Goal: Task Accomplishment & Management: Use online tool/utility

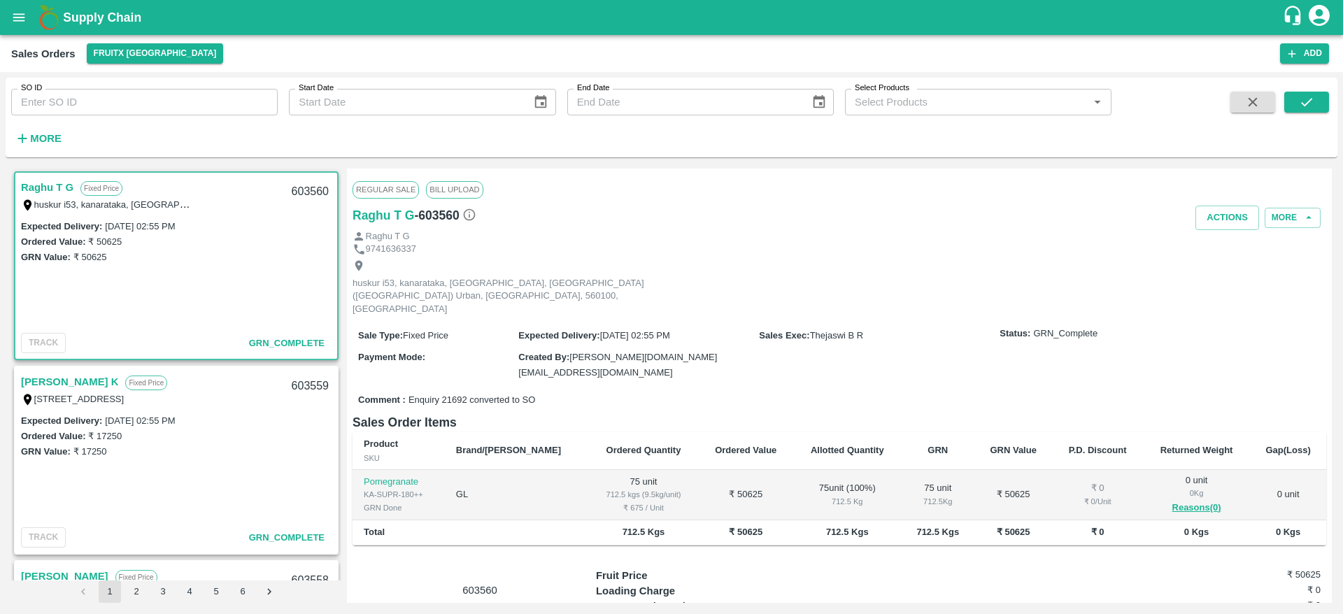
scroll to position [74, 0]
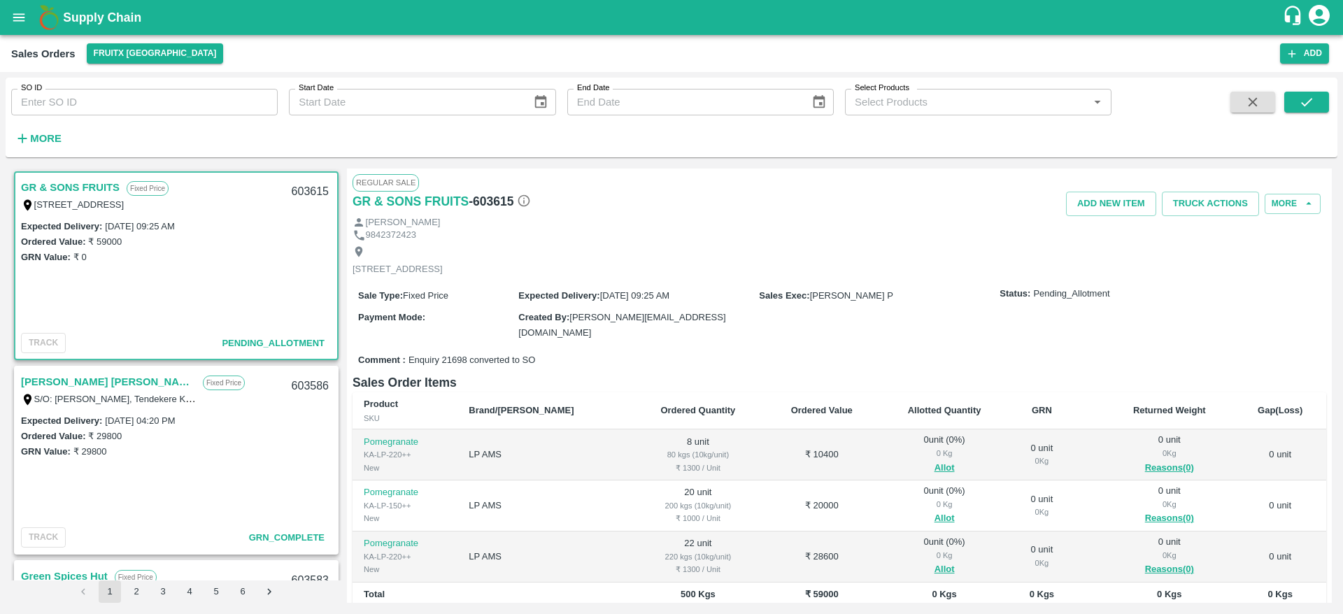
click at [69, 189] on link "GR & SONS FRUITS" at bounding box center [70, 187] width 99 height 18
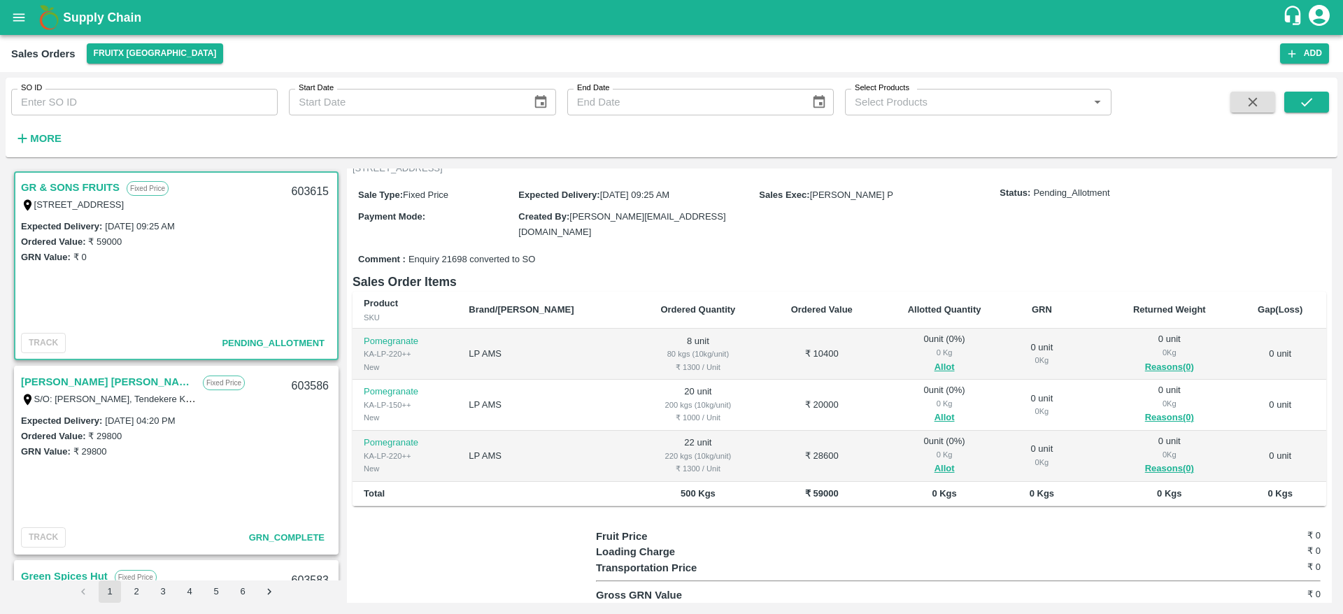
scroll to position [162, 0]
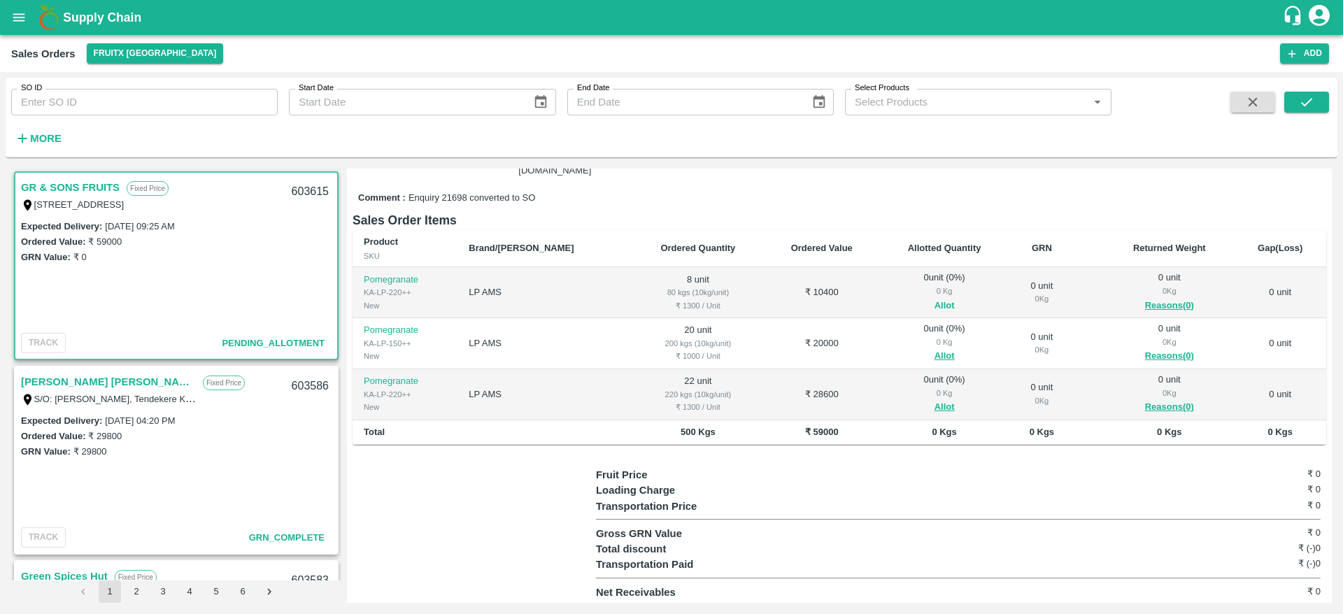
click at [935, 301] on button "Allot" at bounding box center [945, 306] width 20 height 16
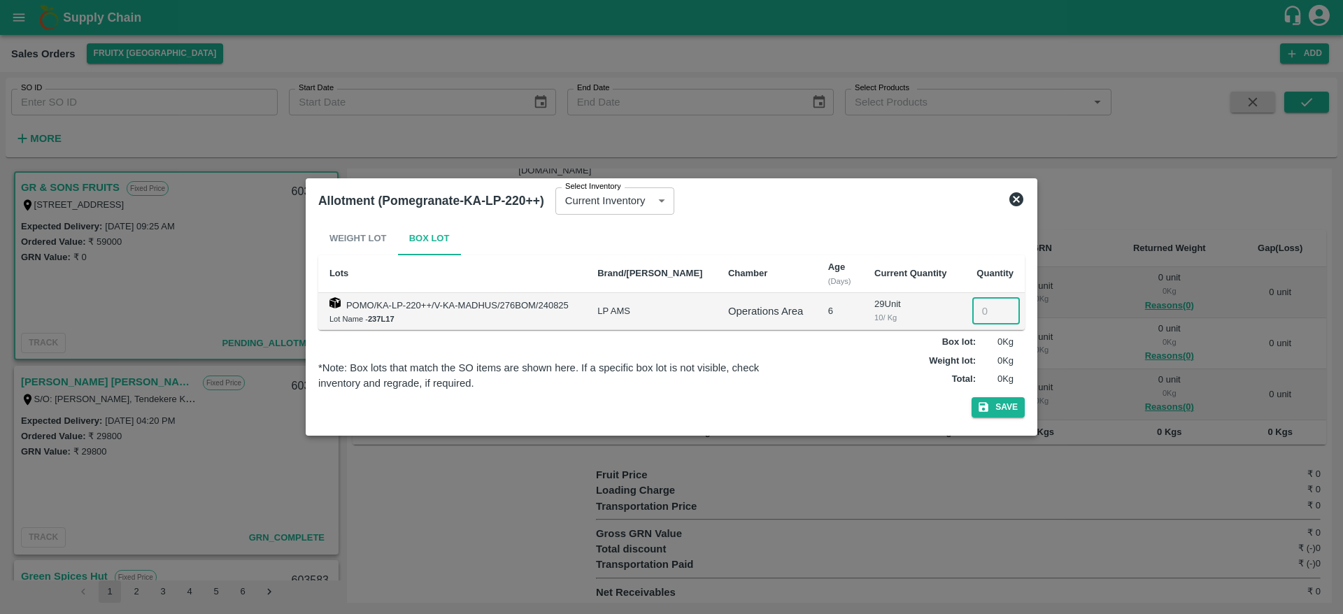
click at [984, 307] on input "number" at bounding box center [996, 311] width 48 height 27
type input "8"
click at [1002, 413] on button "Save" at bounding box center [998, 407] width 53 height 20
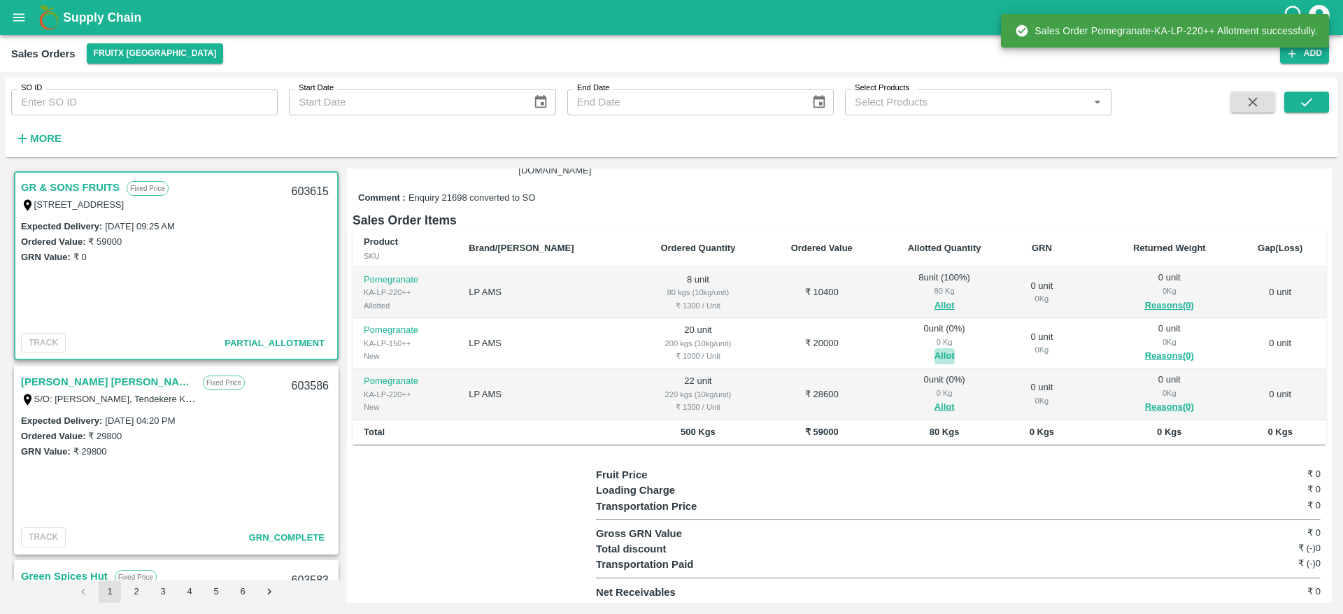
click at [935, 352] on button "Allot" at bounding box center [945, 356] width 20 height 16
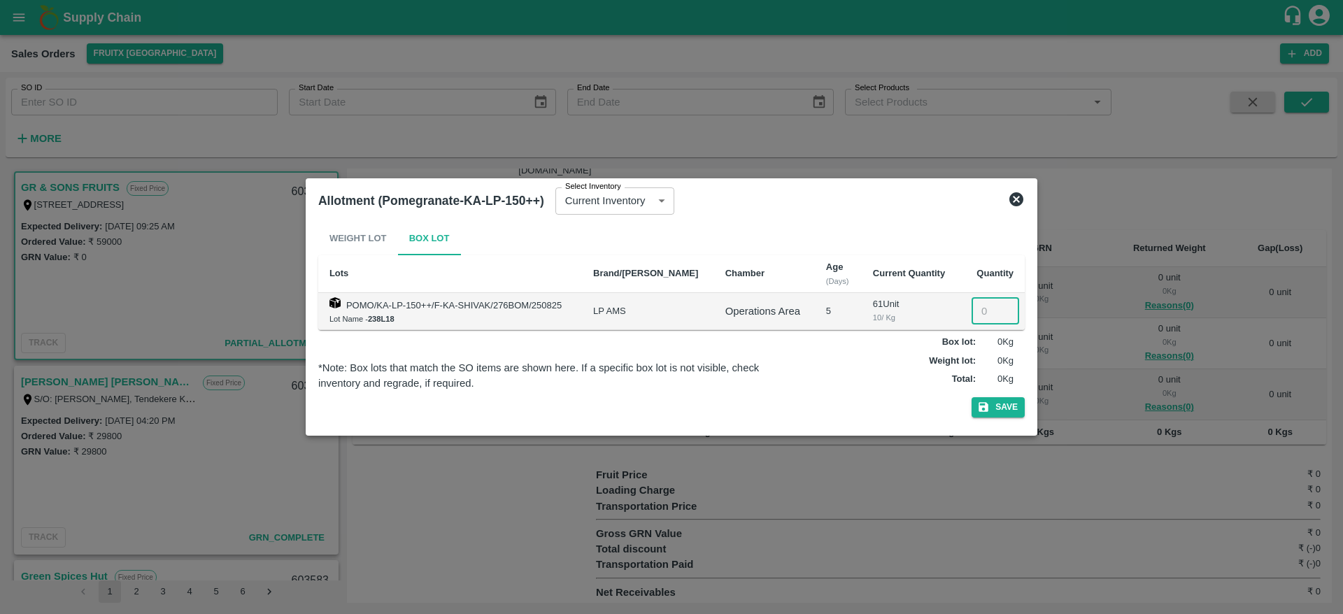
click at [979, 318] on input "number" at bounding box center [996, 311] width 48 height 27
type input "20"
click at [996, 407] on button "Save" at bounding box center [998, 407] width 53 height 20
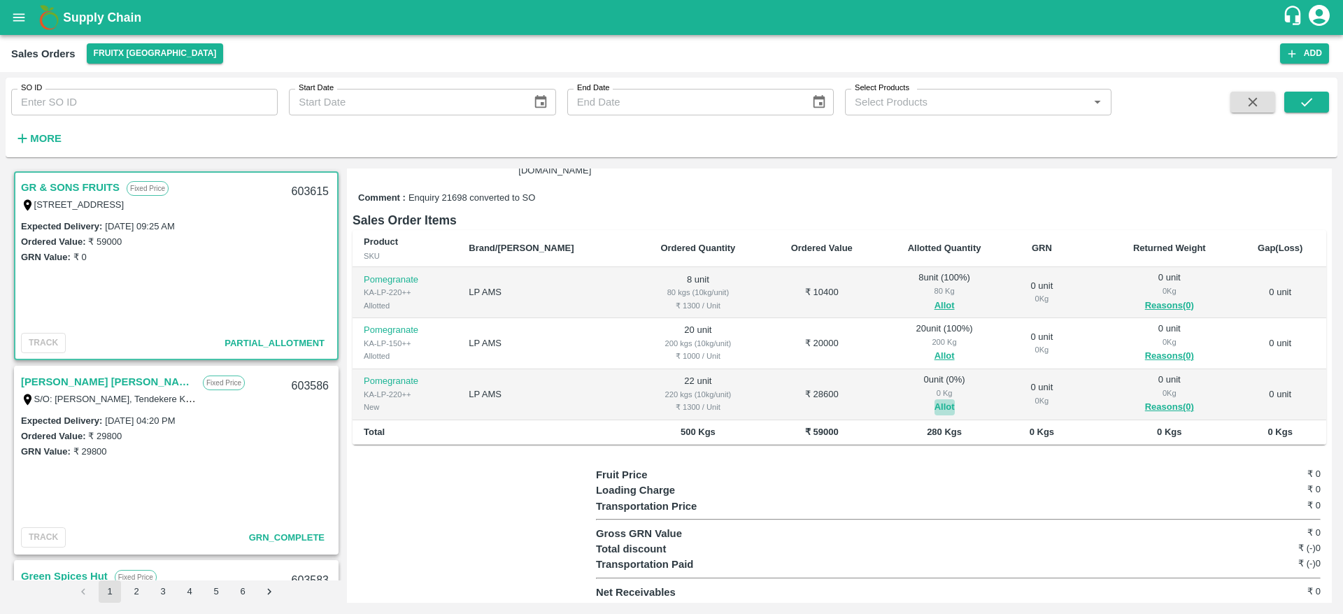
click at [935, 407] on button "Allot" at bounding box center [945, 407] width 20 height 16
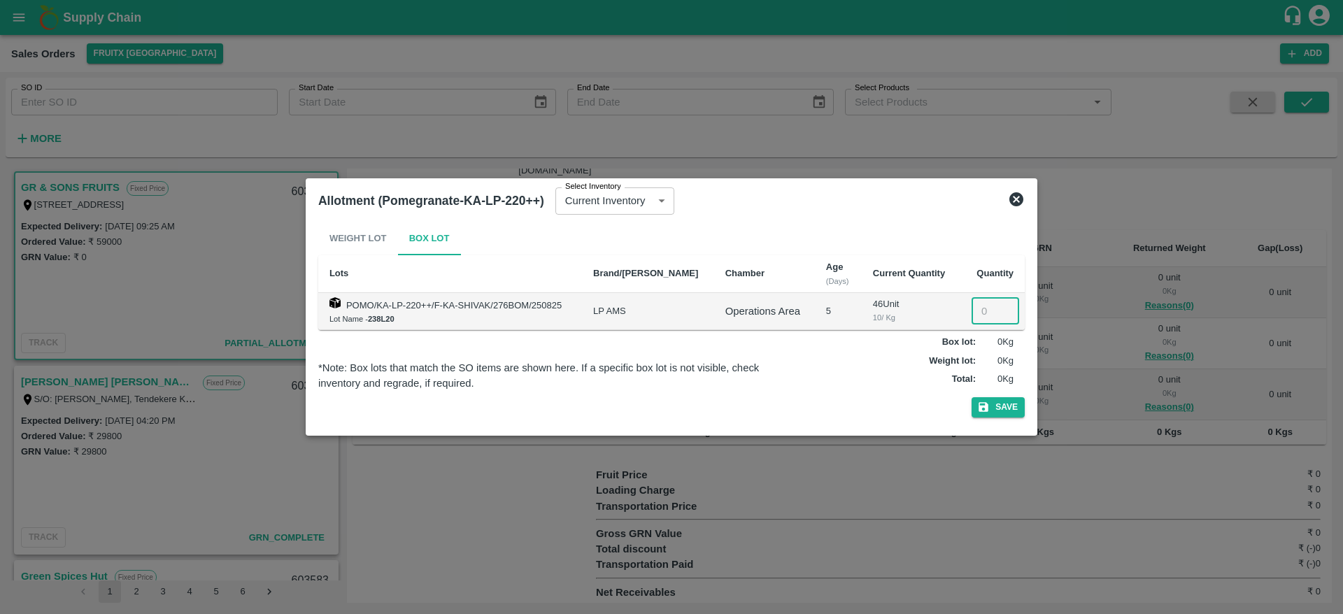
click at [983, 309] on input "number" at bounding box center [996, 311] width 48 height 27
type input "20"
click at [1009, 201] on icon at bounding box center [1016, 199] width 17 height 17
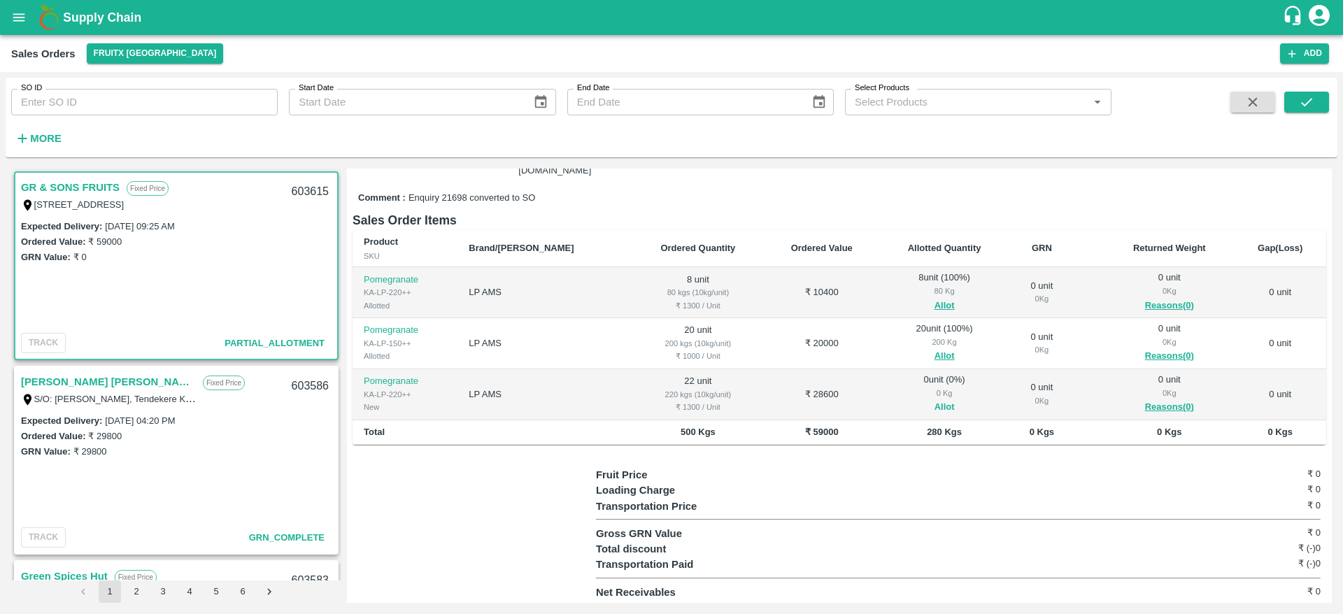
click at [935, 405] on button "Allot" at bounding box center [945, 407] width 20 height 16
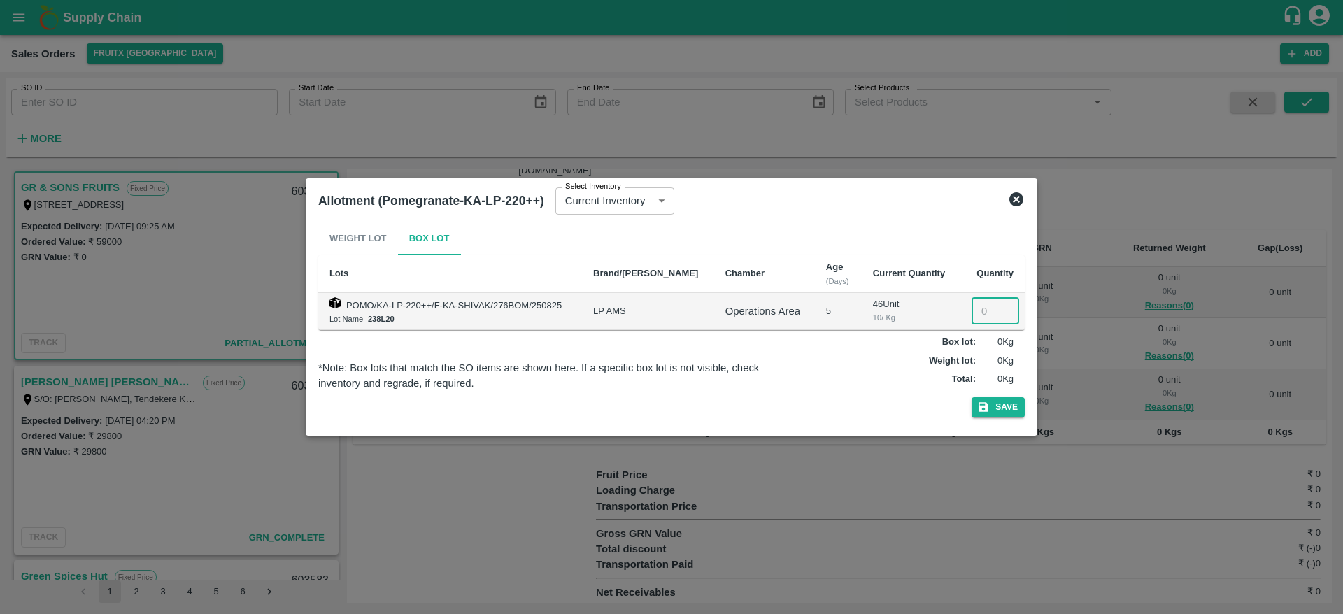
click at [979, 306] on input "number" at bounding box center [996, 311] width 48 height 27
type input "22"
click at [1005, 413] on button "Save" at bounding box center [998, 407] width 53 height 20
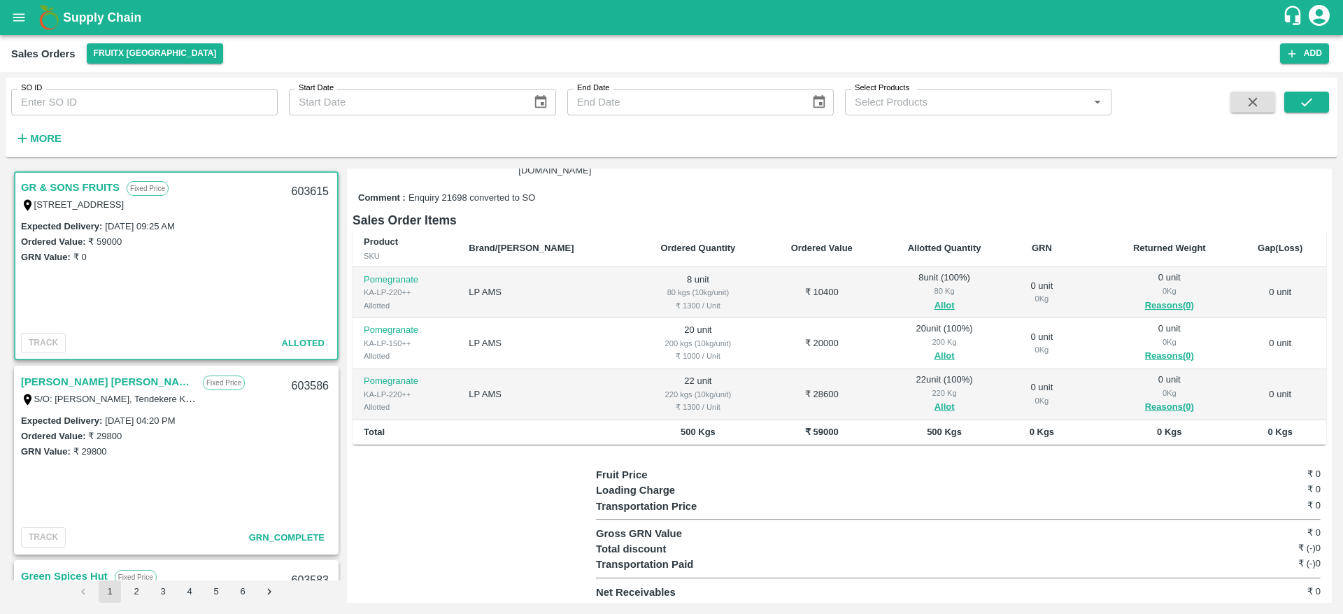
scroll to position [0, 0]
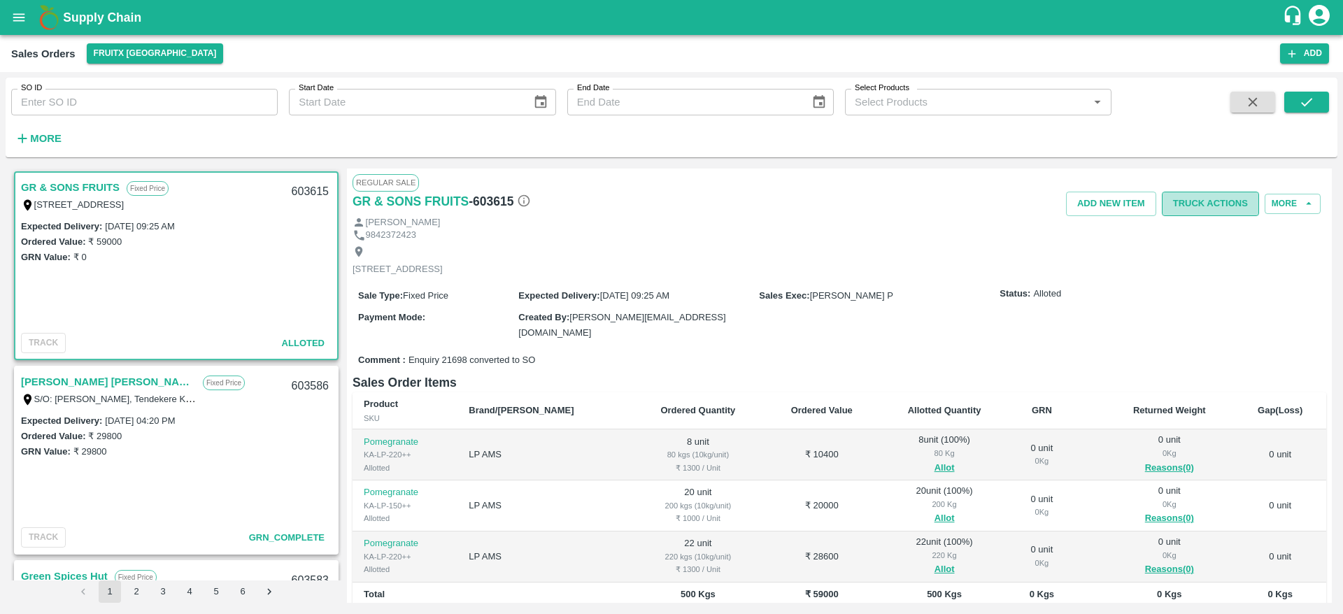
click at [1196, 192] on button "Truck Actions" at bounding box center [1210, 204] width 97 height 24
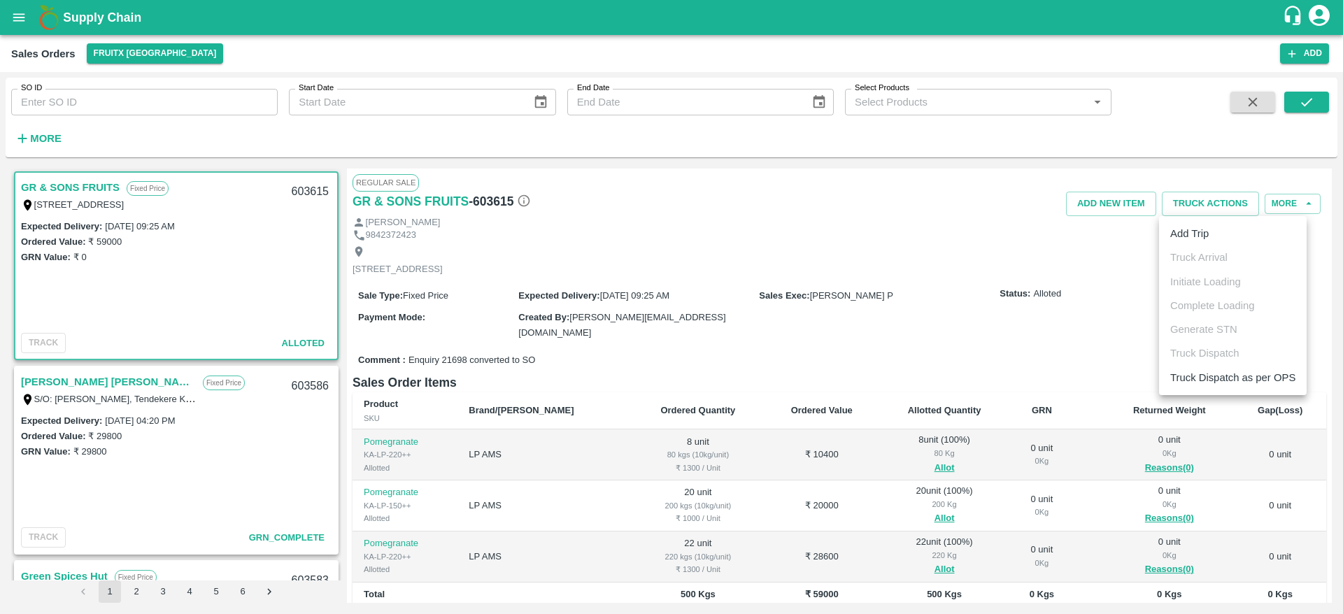
click at [1017, 240] on div at bounding box center [671, 307] width 1343 height 614
click at [64, 191] on link "GR & SONS FRUITS" at bounding box center [70, 187] width 99 height 18
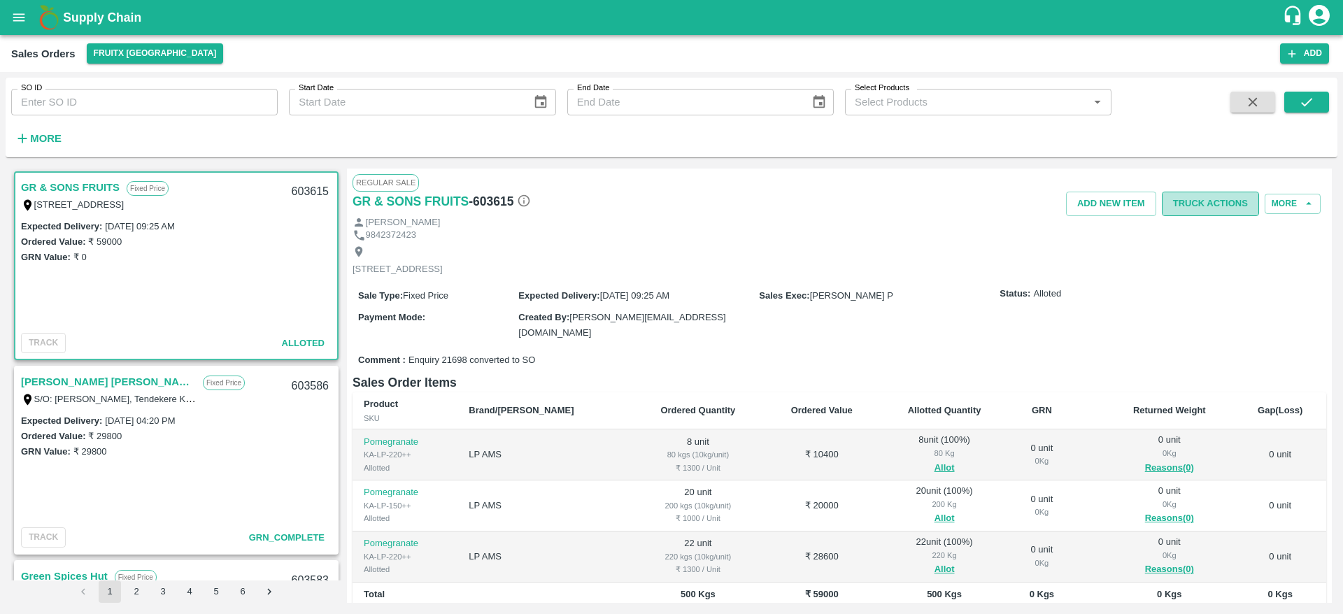
click at [1219, 205] on button "Truck Actions" at bounding box center [1210, 204] width 97 height 24
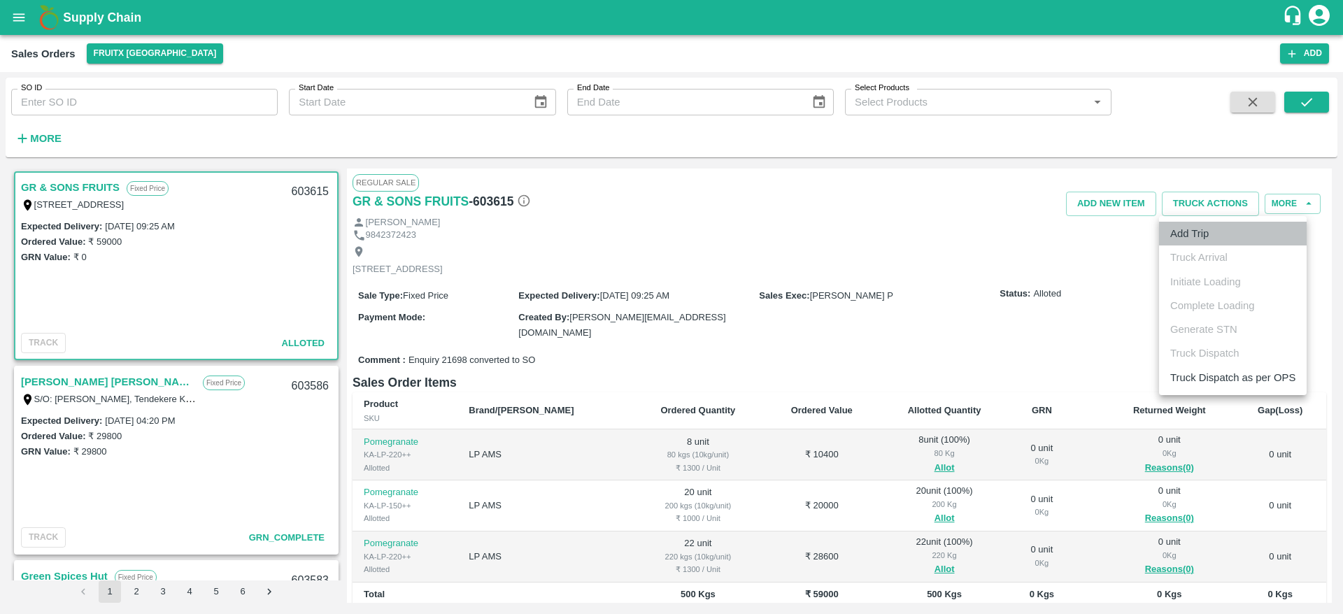
click at [1202, 227] on li "Add Trip" at bounding box center [1233, 234] width 148 height 24
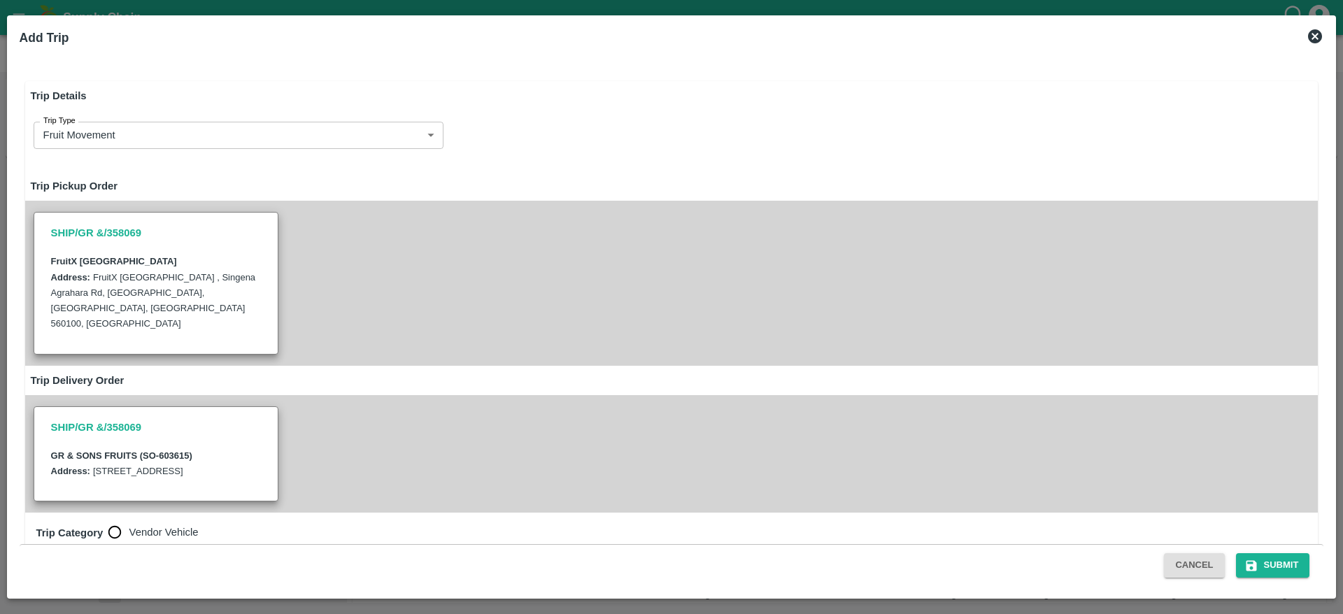
radio input "true"
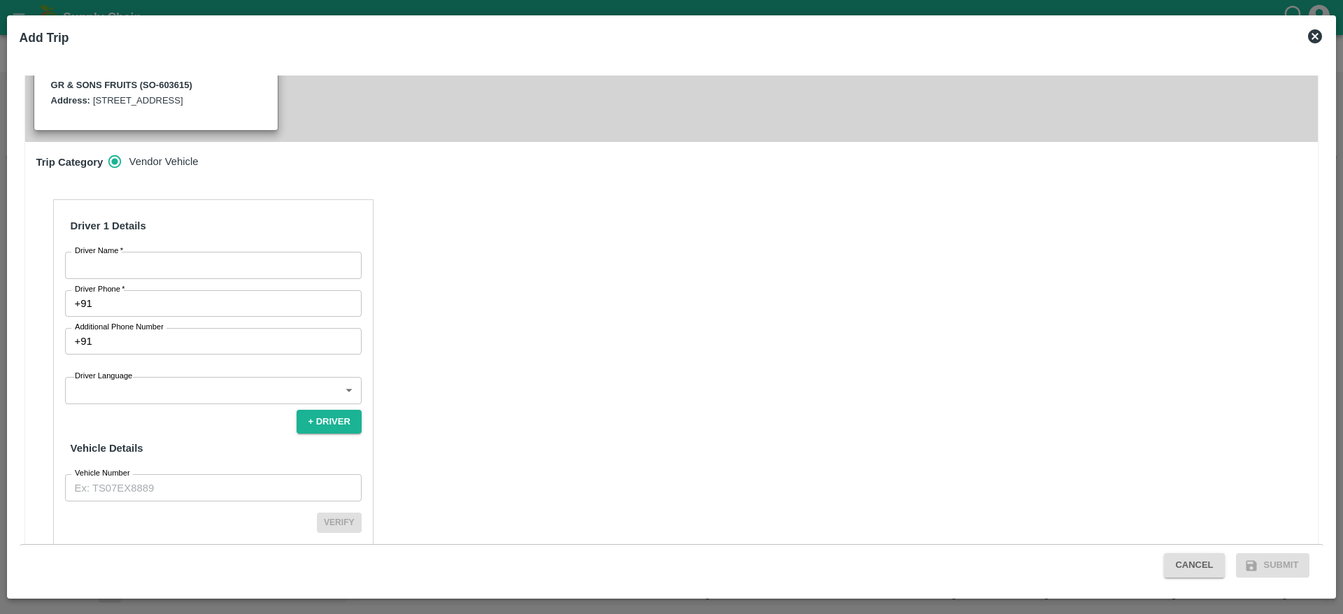
scroll to position [416, 0]
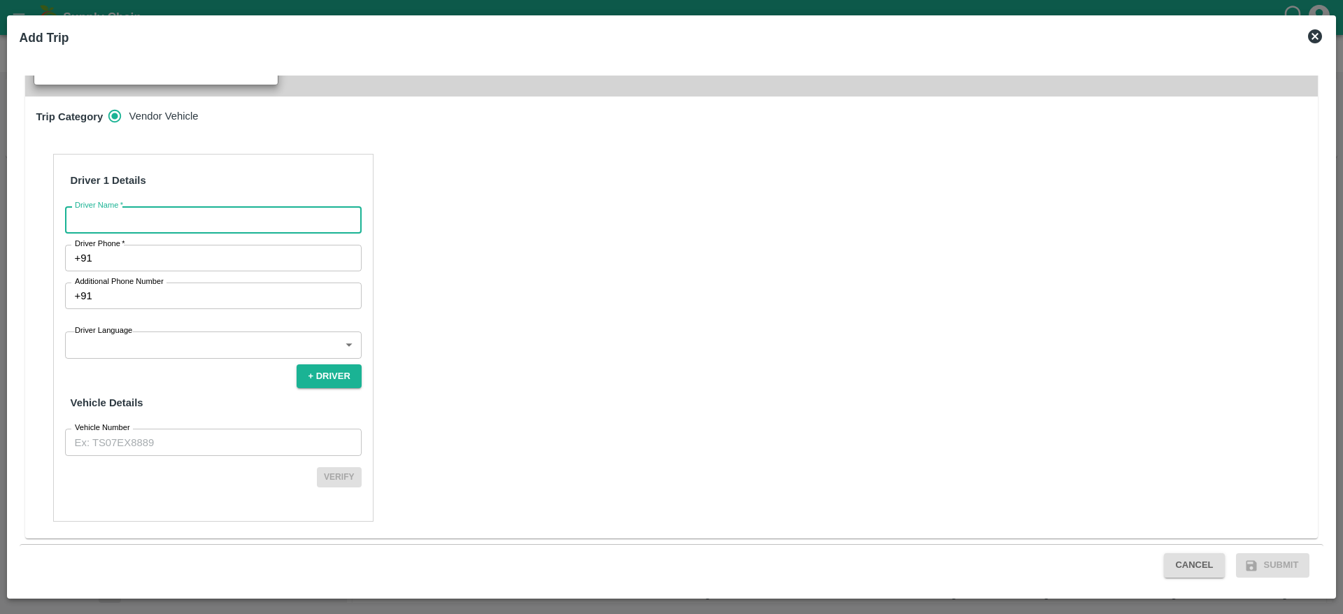
click at [190, 229] on input "Driver Name   *" at bounding box center [213, 219] width 297 height 27
type input "[PERSON_NAME]"
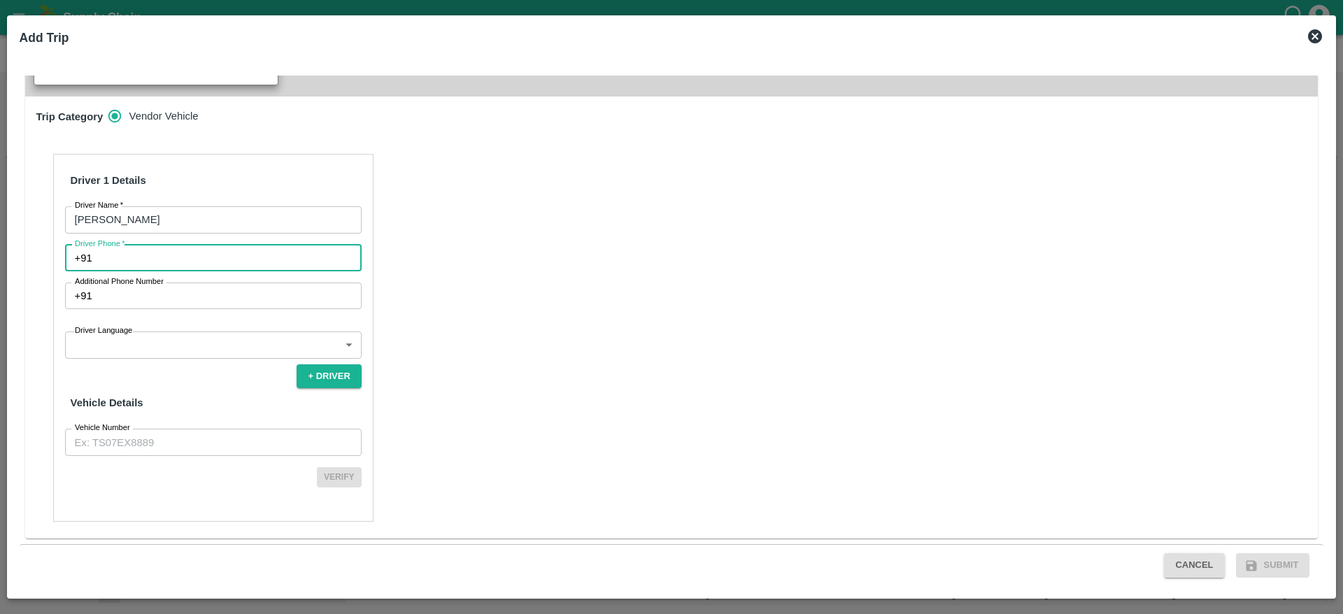
click at [186, 267] on input "Driver Phone   *" at bounding box center [230, 258] width 264 height 27
type input "6385216838"
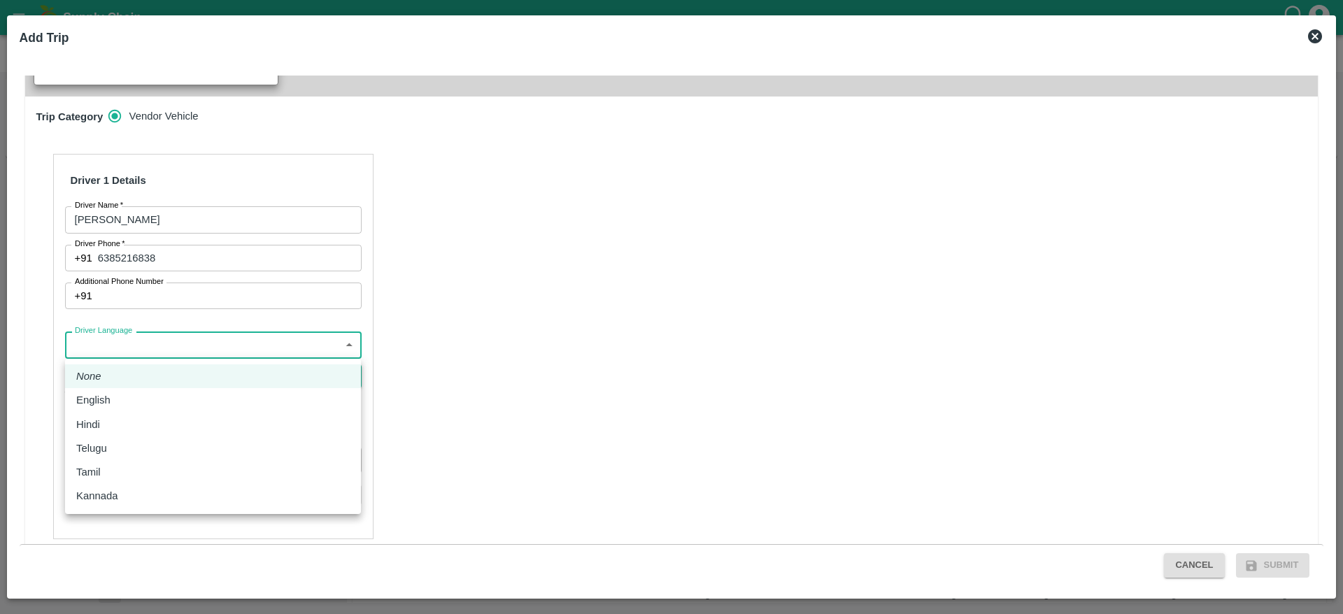
click at [231, 357] on body "Supply Chain Sales Orders FruitX [GEOGRAPHIC_DATA] Add SO ID SO ID Start Date S…" at bounding box center [671, 307] width 1343 height 614
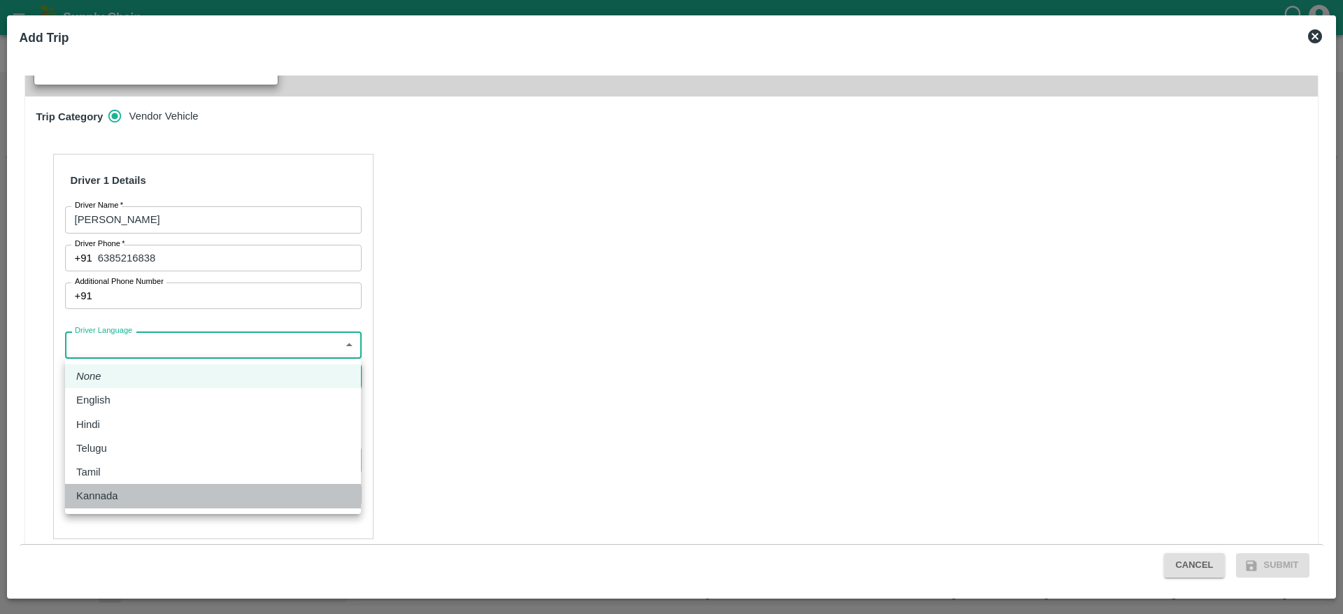
click at [197, 484] on li "Kannada" at bounding box center [213, 496] width 296 height 24
type input "ka"
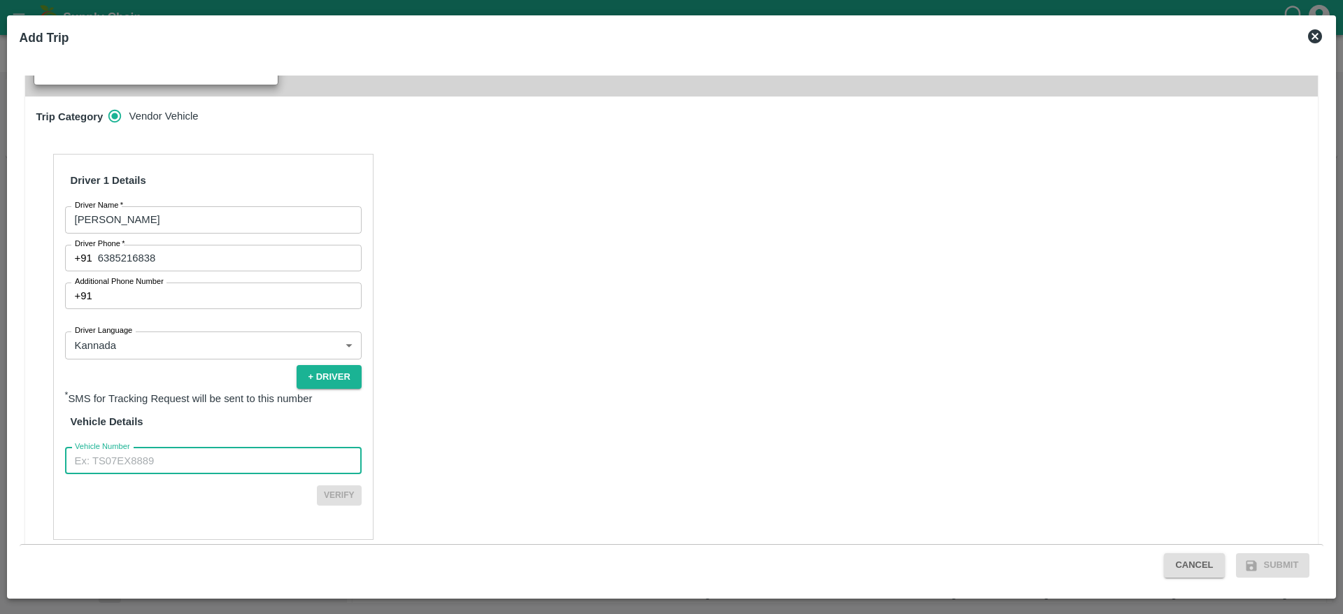
click at [208, 463] on input "Vehicle Number" at bounding box center [213, 461] width 297 height 27
type input "KA708794"
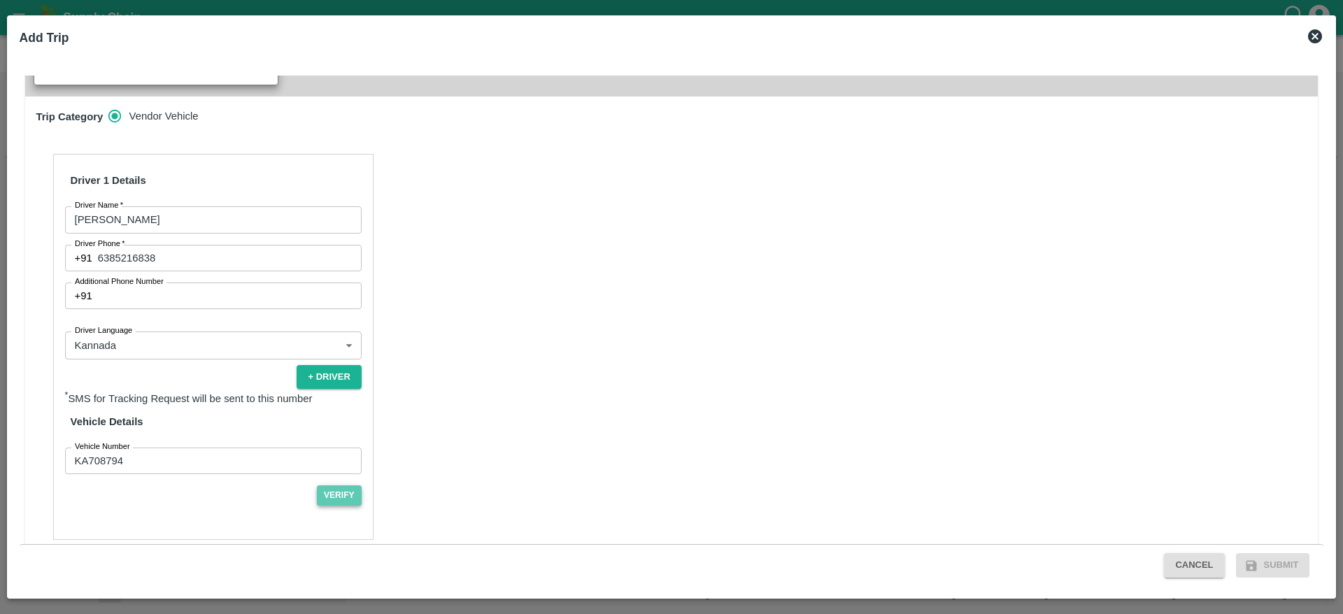
click at [329, 497] on button "Verify" at bounding box center [339, 495] width 45 height 20
click at [1275, 557] on button "Submit" at bounding box center [1273, 565] width 74 height 24
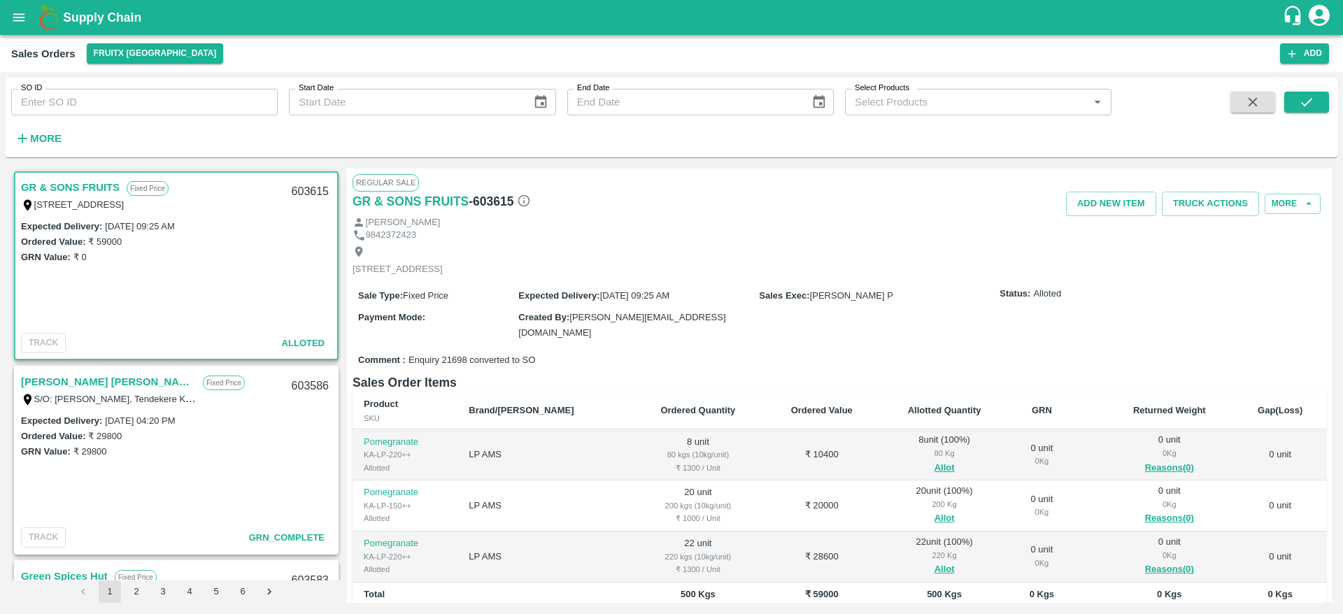
click at [54, 198] on div "[STREET_ADDRESS]" at bounding box center [108, 204] width 175 height 15
click at [72, 184] on link "GR & SONS FRUITS" at bounding box center [70, 187] width 99 height 18
click at [1184, 206] on button "Truck Actions" at bounding box center [1210, 204] width 97 height 24
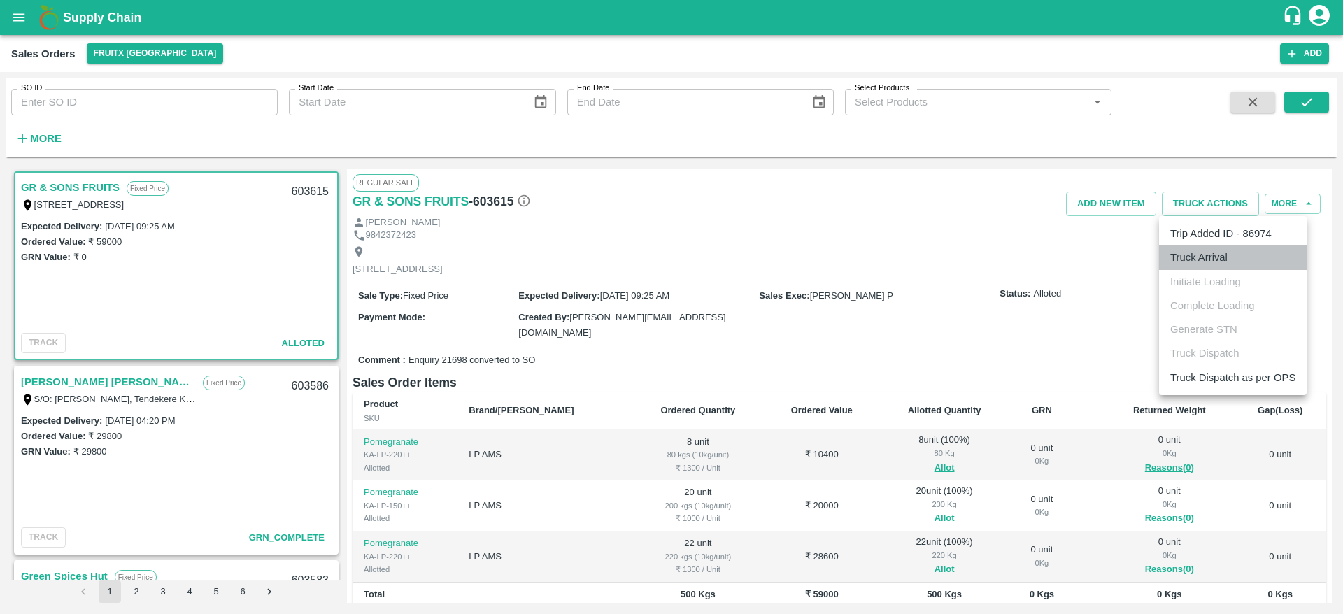
click at [1189, 262] on li "Truck Arrival" at bounding box center [1233, 258] width 148 height 24
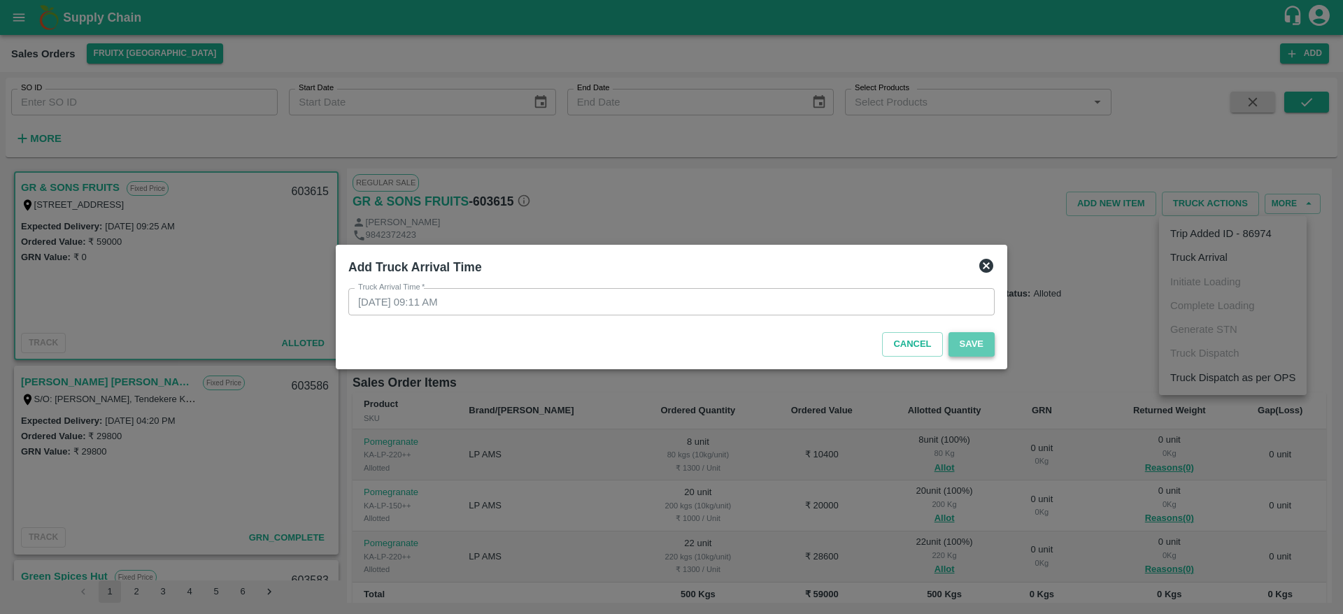
click at [970, 337] on button "Save" at bounding box center [972, 344] width 46 height 24
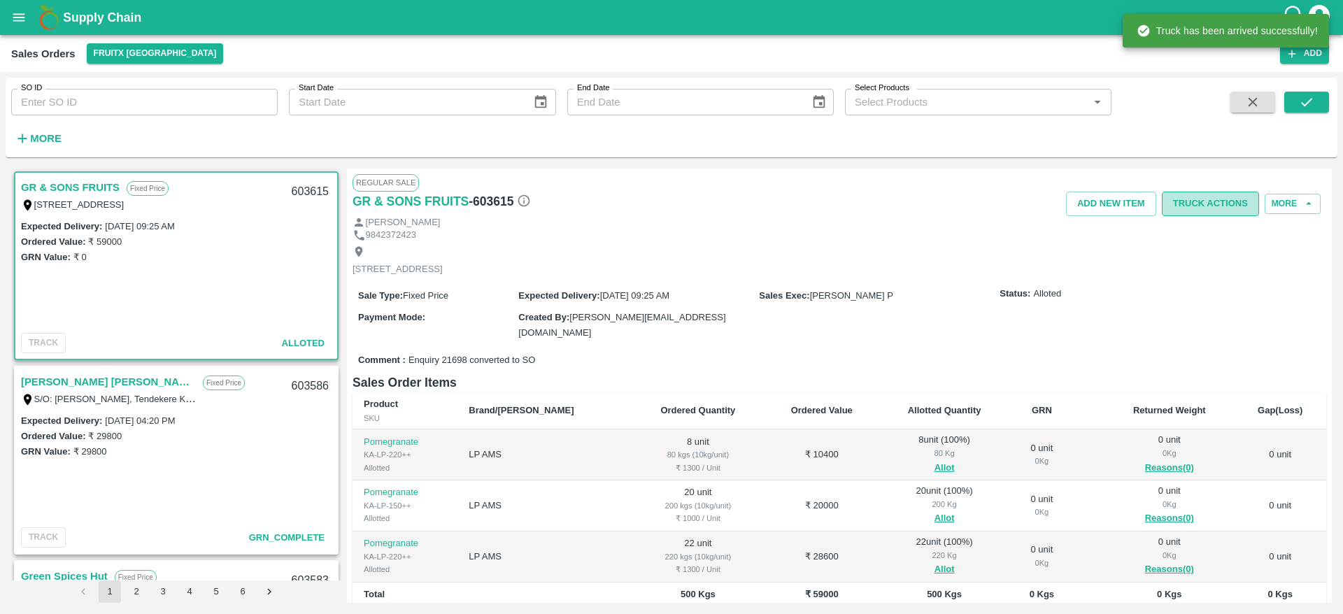
click at [1207, 207] on button "Truck Actions" at bounding box center [1210, 204] width 97 height 24
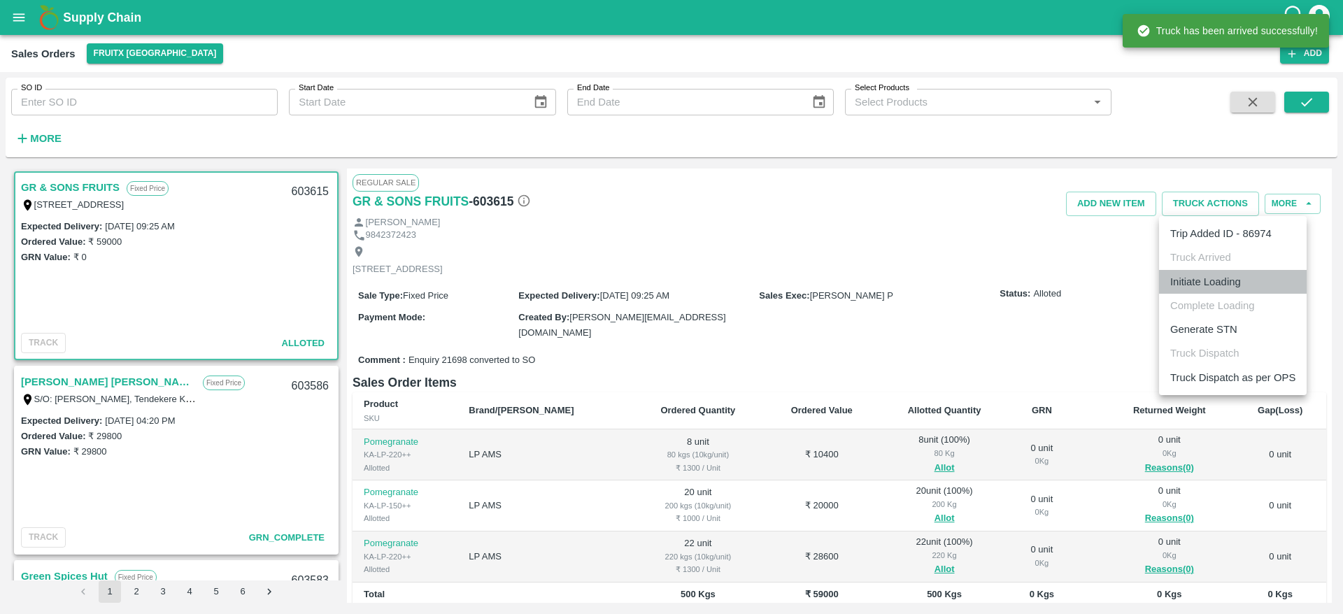
click at [1214, 283] on li "Initiate Loading" at bounding box center [1233, 282] width 148 height 24
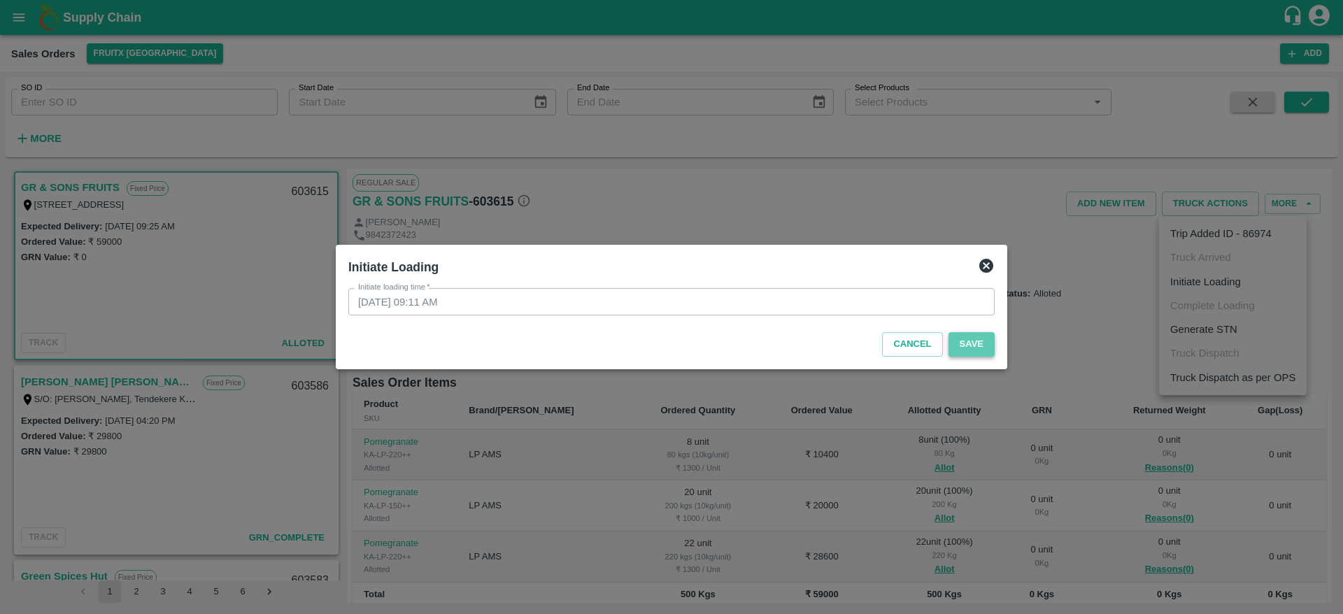
click at [965, 342] on button "Save" at bounding box center [972, 344] width 46 height 24
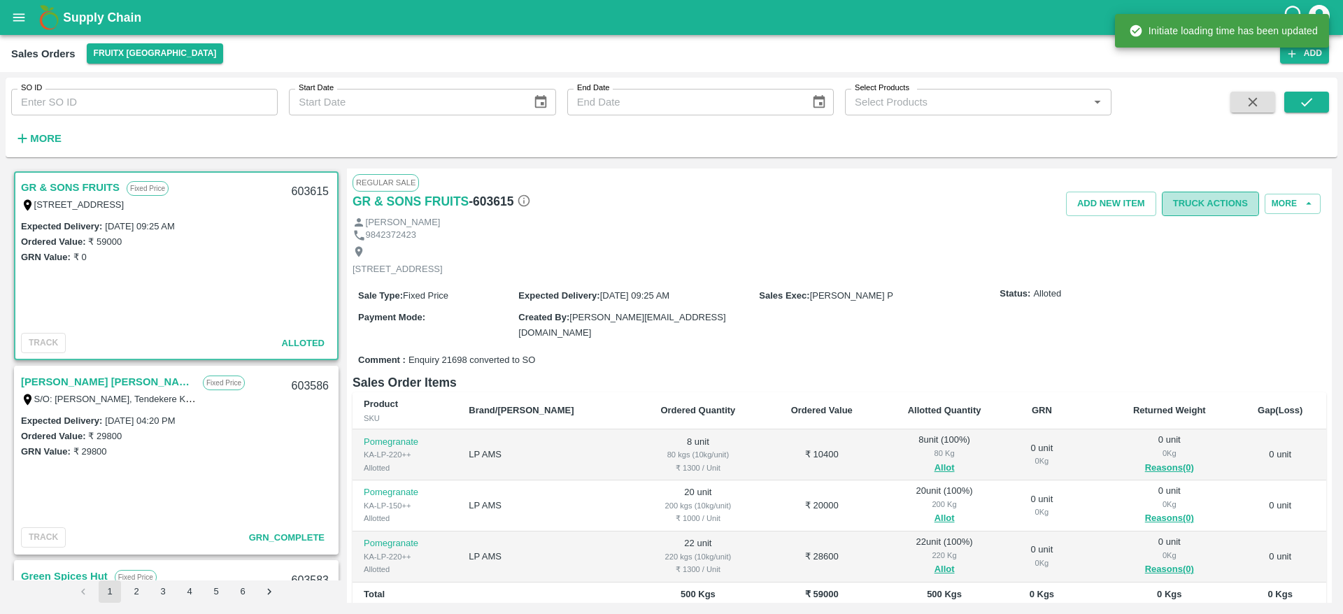
click at [1213, 202] on button "Truck Actions" at bounding box center [1210, 204] width 97 height 24
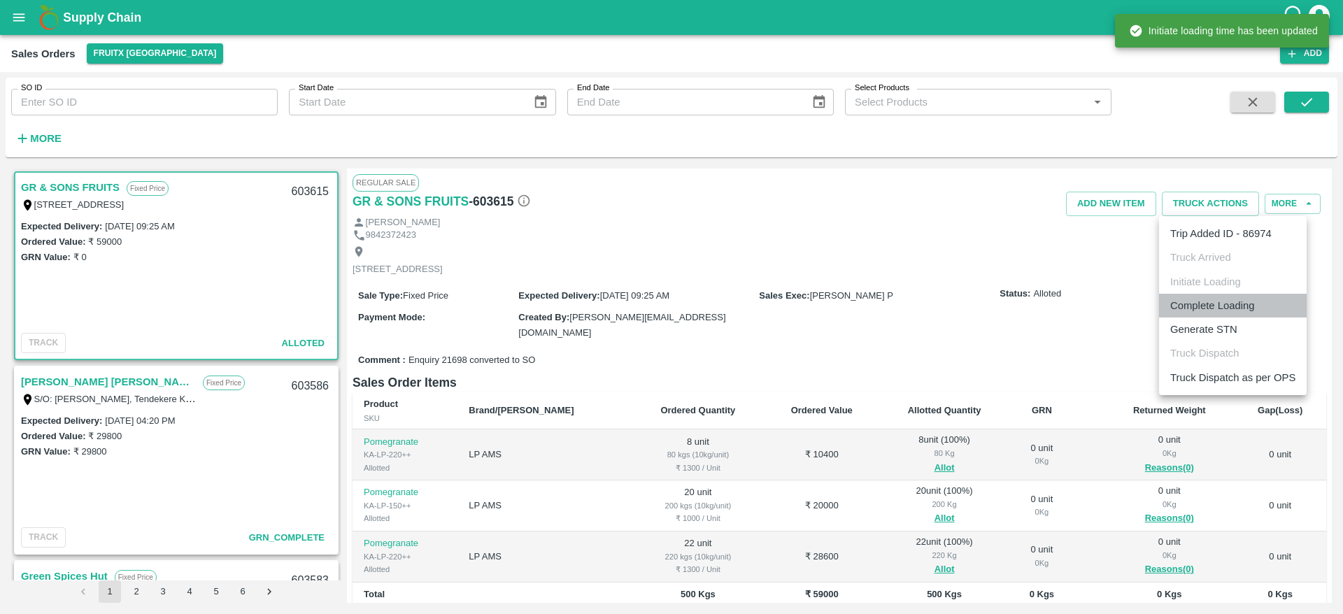
click at [1219, 306] on li "Complete Loading" at bounding box center [1233, 306] width 148 height 24
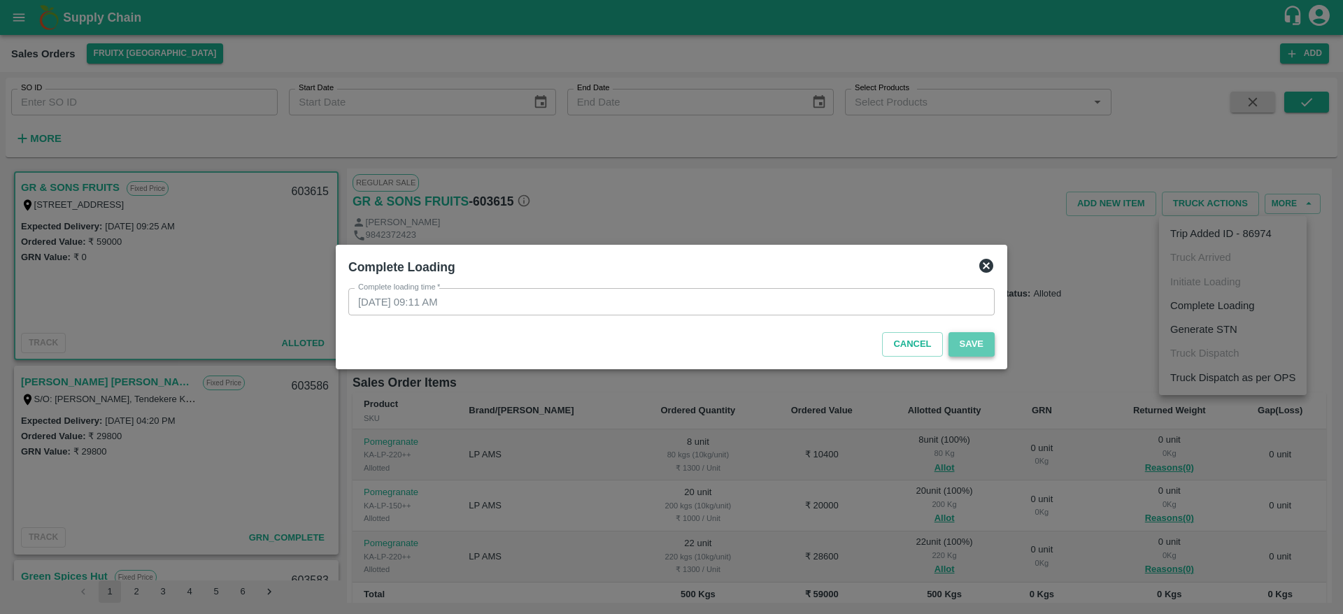
click at [965, 348] on button "Save" at bounding box center [972, 344] width 46 height 24
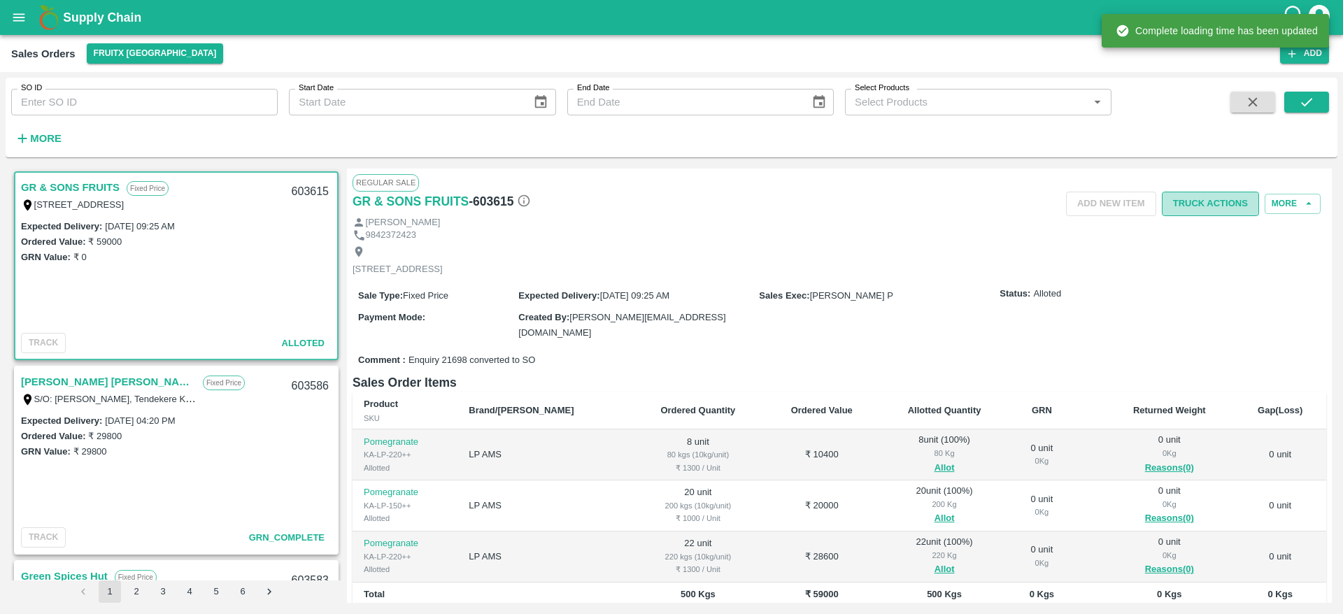
click at [1214, 204] on button "Truck Actions" at bounding box center [1210, 204] width 97 height 24
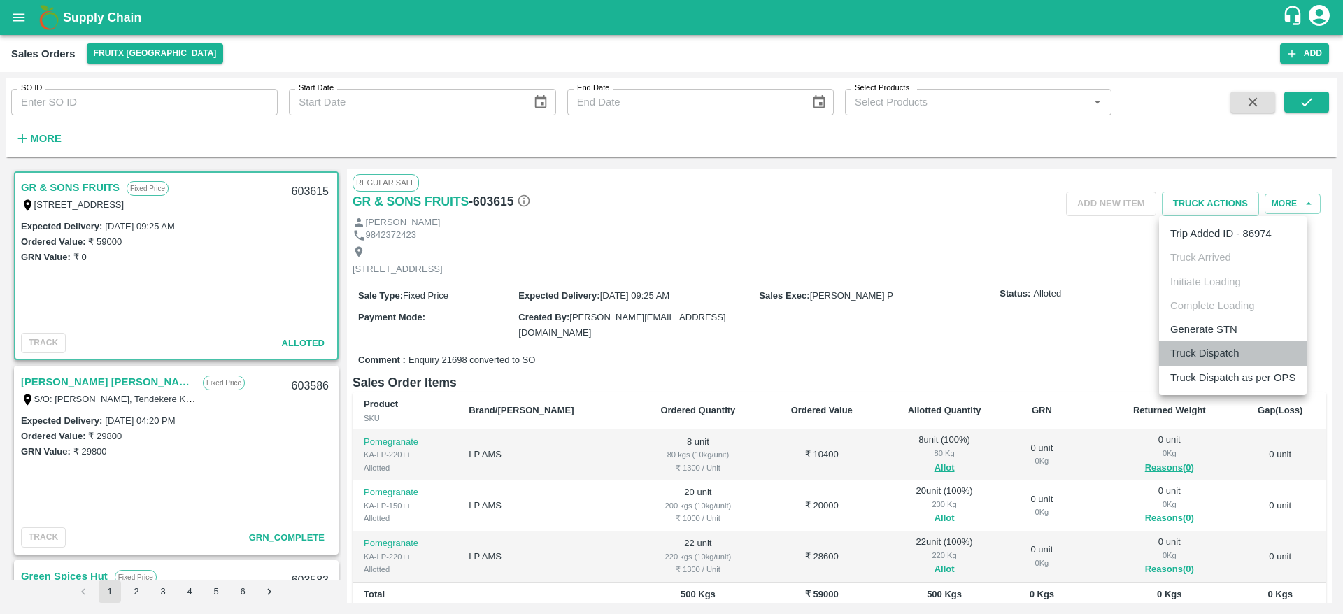
click at [1197, 349] on li "Truck Dispatch" at bounding box center [1233, 353] width 148 height 24
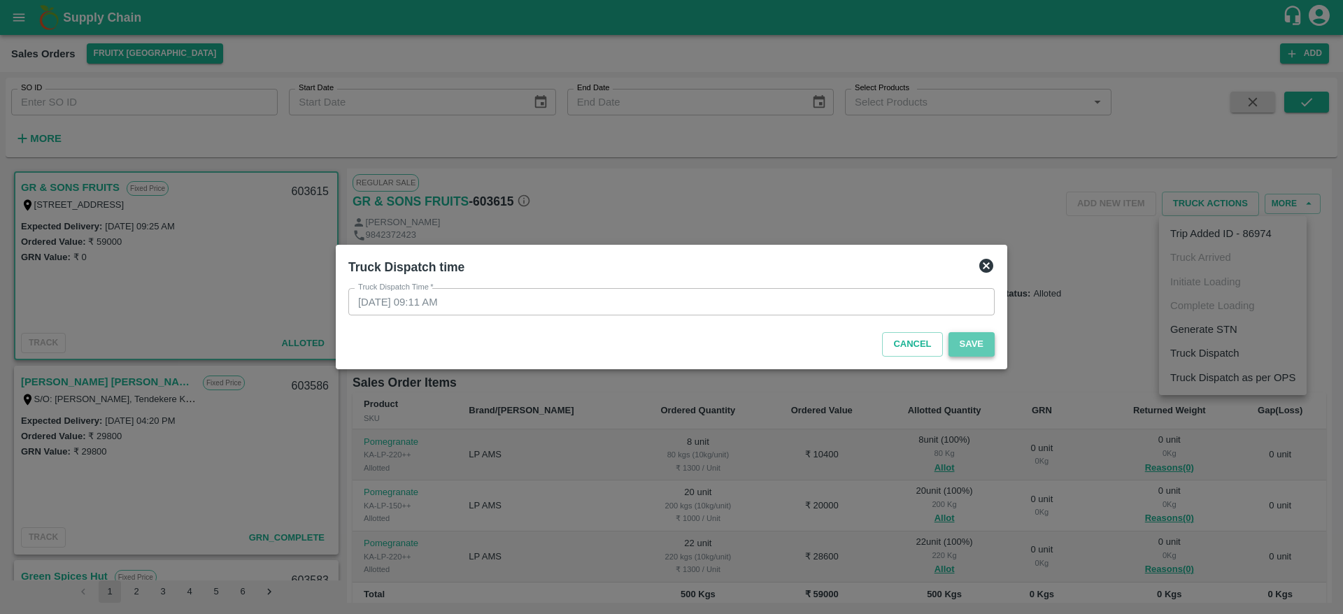
click at [988, 353] on button "Save" at bounding box center [972, 344] width 46 height 24
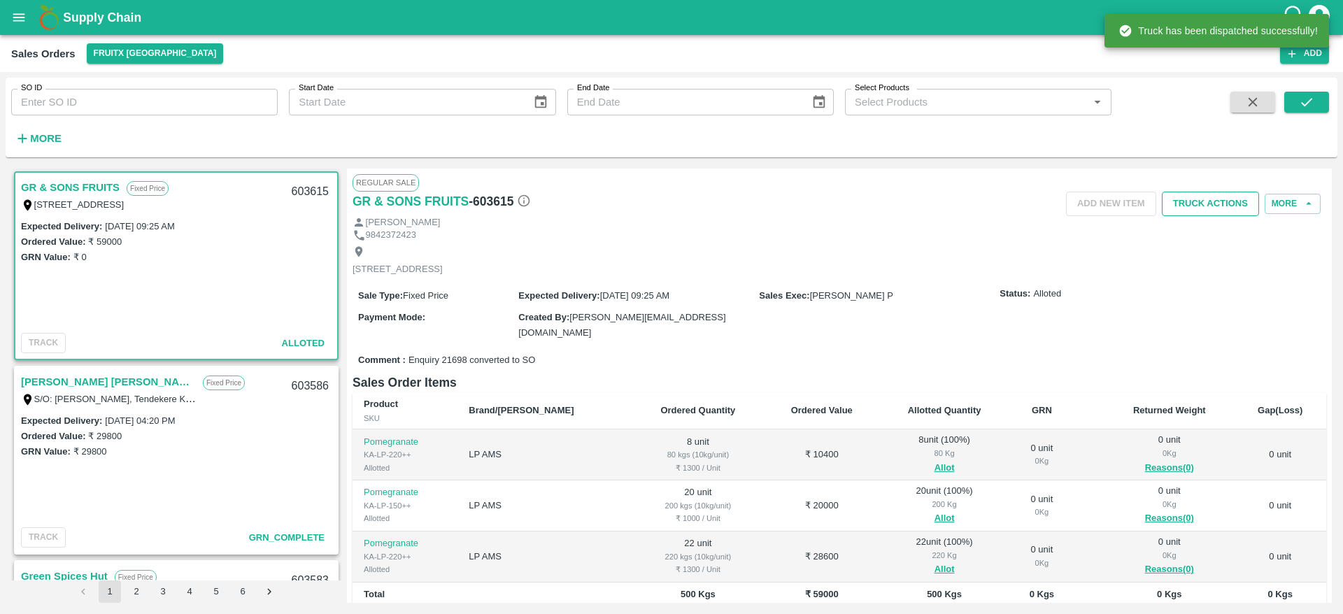
click at [1203, 206] on button "Truck Actions" at bounding box center [1210, 204] width 97 height 24
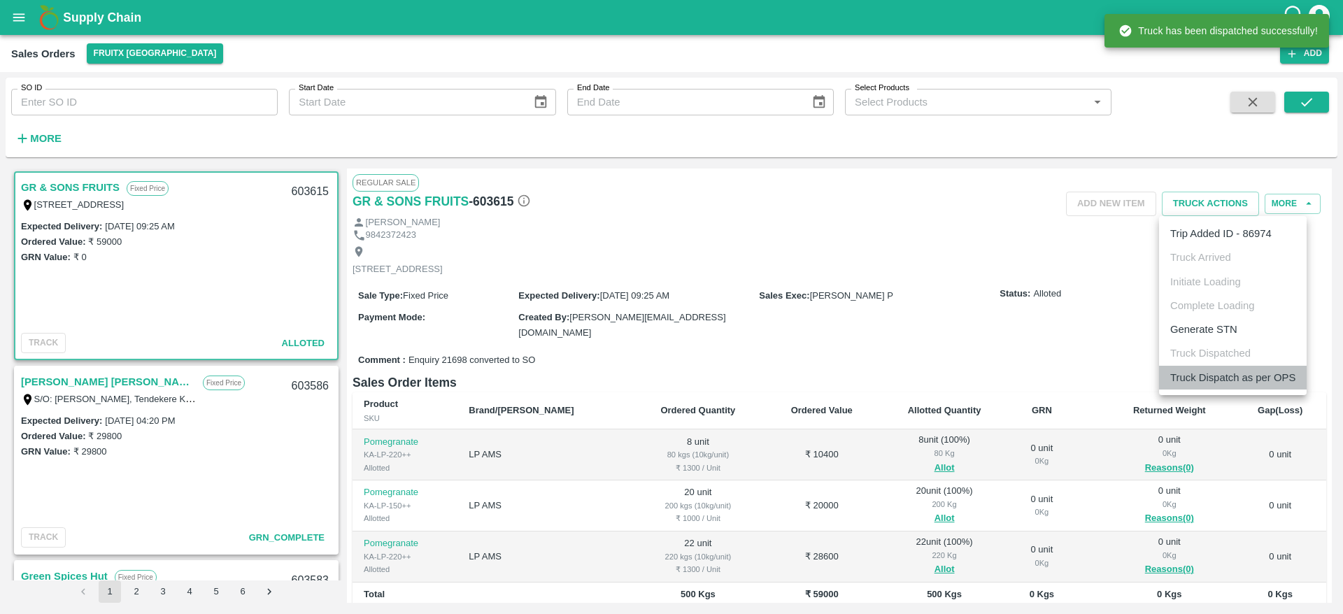
click at [1201, 385] on li "Truck Dispatch as per OPS" at bounding box center [1233, 378] width 148 height 24
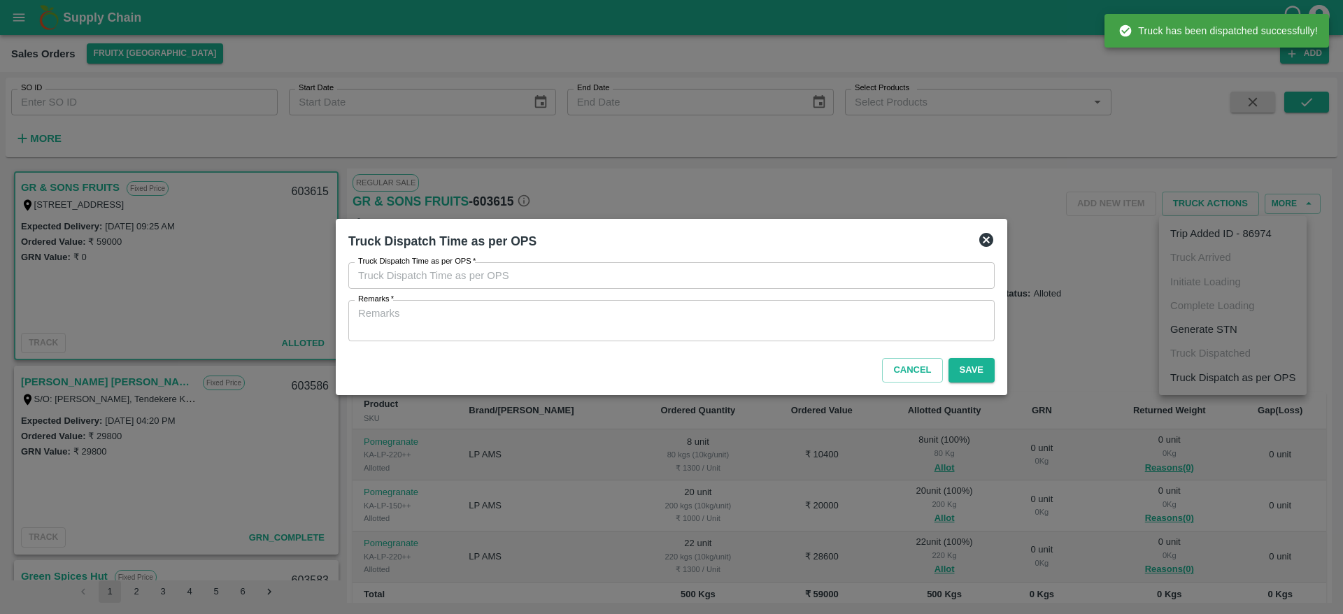
type input "[DATE] 09:11 AM"
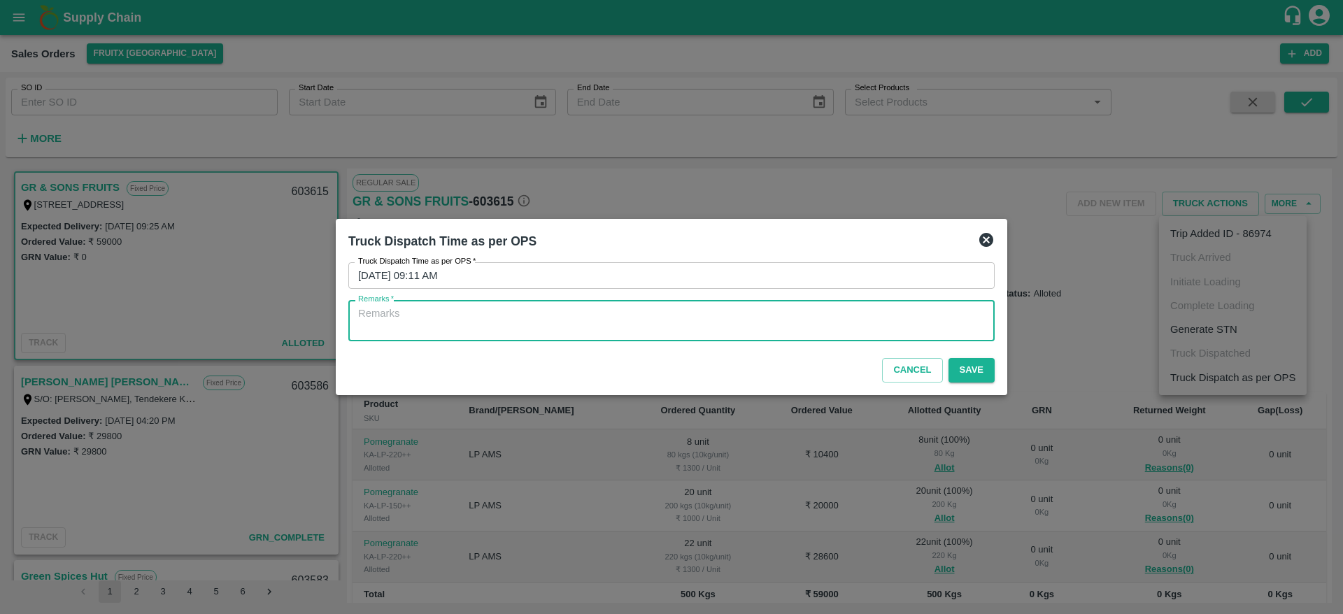
click at [776, 306] on textarea "Remarks   *" at bounding box center [671, 320] width 627 height 29
type textarea "OTD"
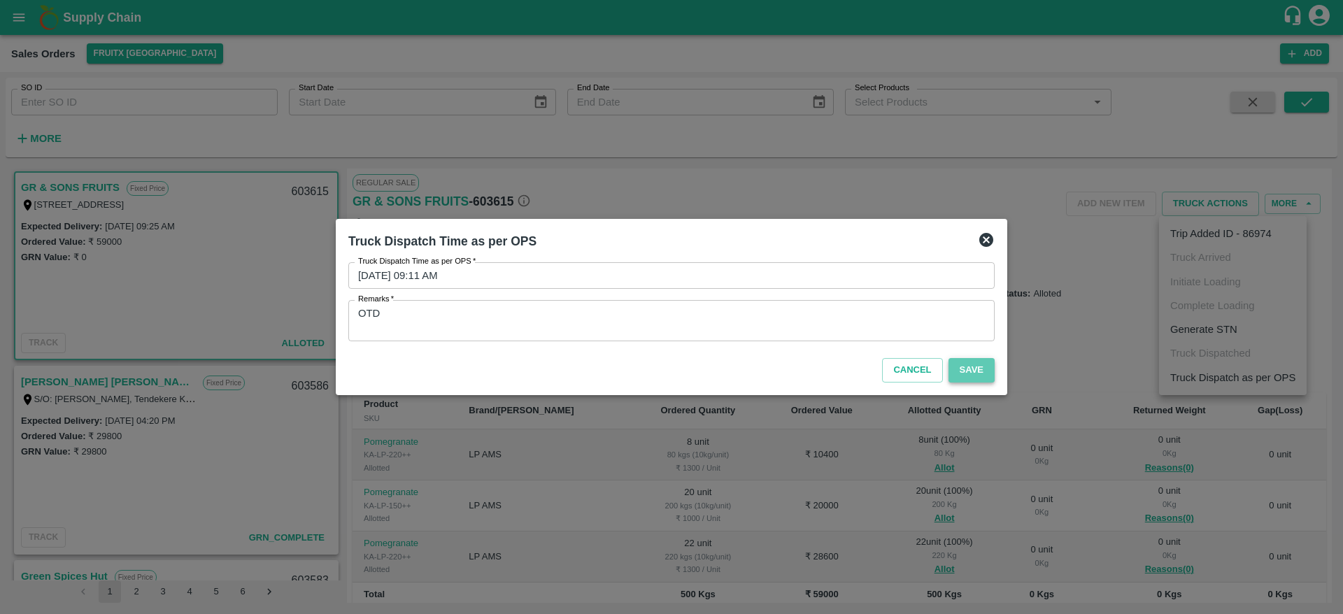
click at [969, 374] on button "Save" at bounding box center [972, 370] width 46 height 24
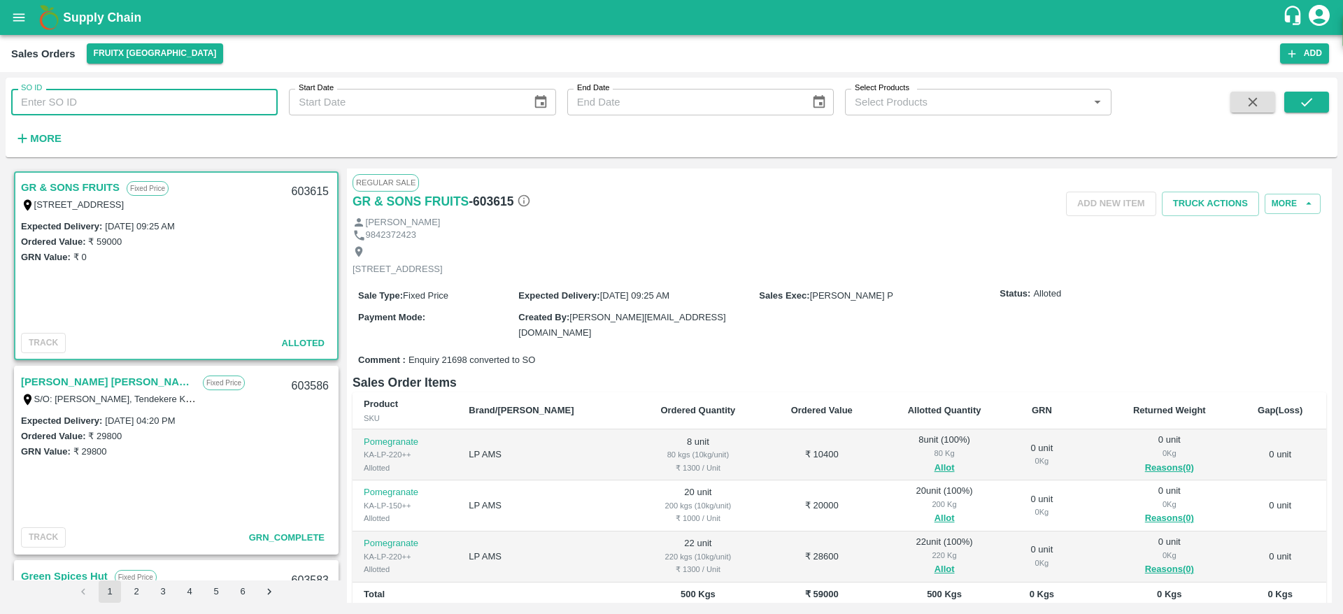
click at [153, 104] on input "SO ID" at bounding box center [144, 102] width 267 height 27
type input "603348"
click at [1311, 92] on button "submit" at bounding box center [1306, 102] width 45 height 21
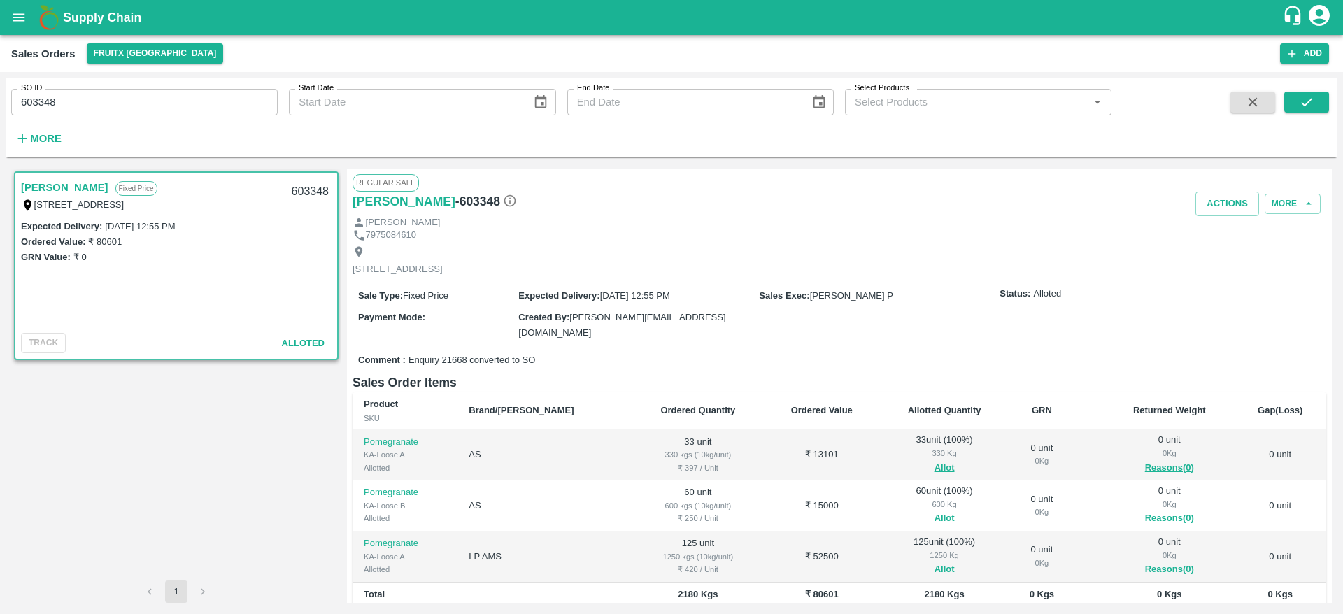
click at [1291, 220] on div "[PERSON_NAME]" at bounding box center [840, 222] width 974 height 13
click at [1293, 216] on div "[PERSON_NAME]" at bounding box center [840, 222] width 974 height 13
click at [1293, 214] on div "Actions More" at bounding box center [1001, 204] width 649 height 24
click at [1293, 209] on button "More" at bounding box center [1293, 204] width 56 height 20
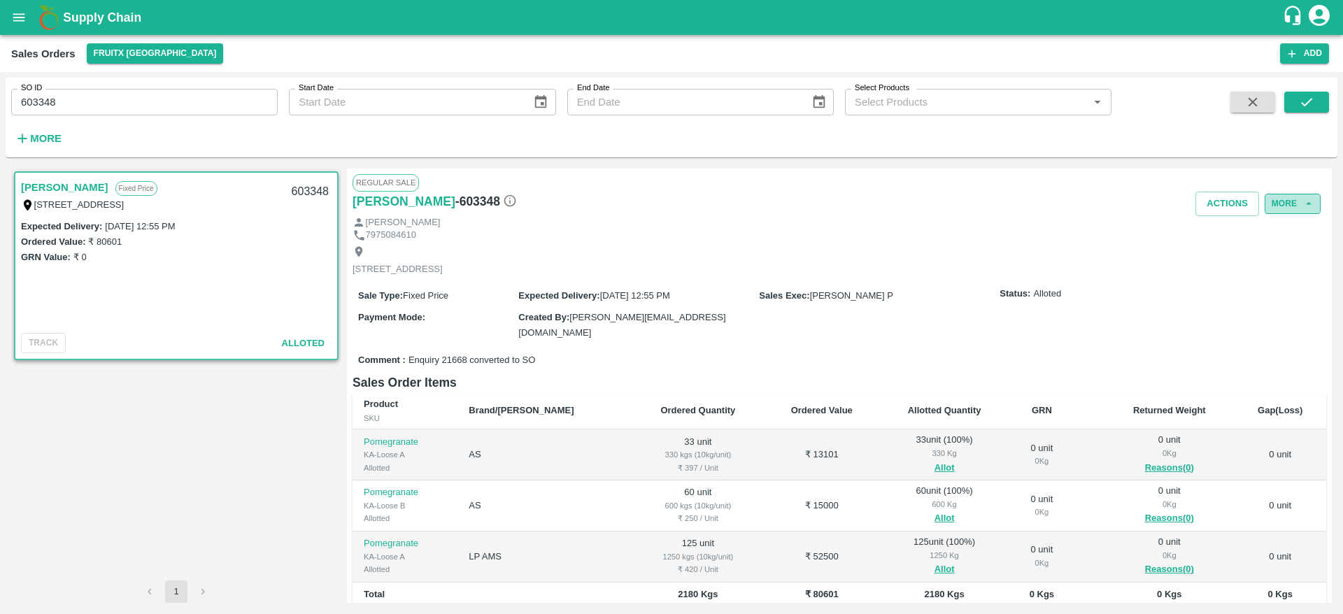
click at [1293, 211] on button "More" at bounding box center [1293, 204] width 56 height 20
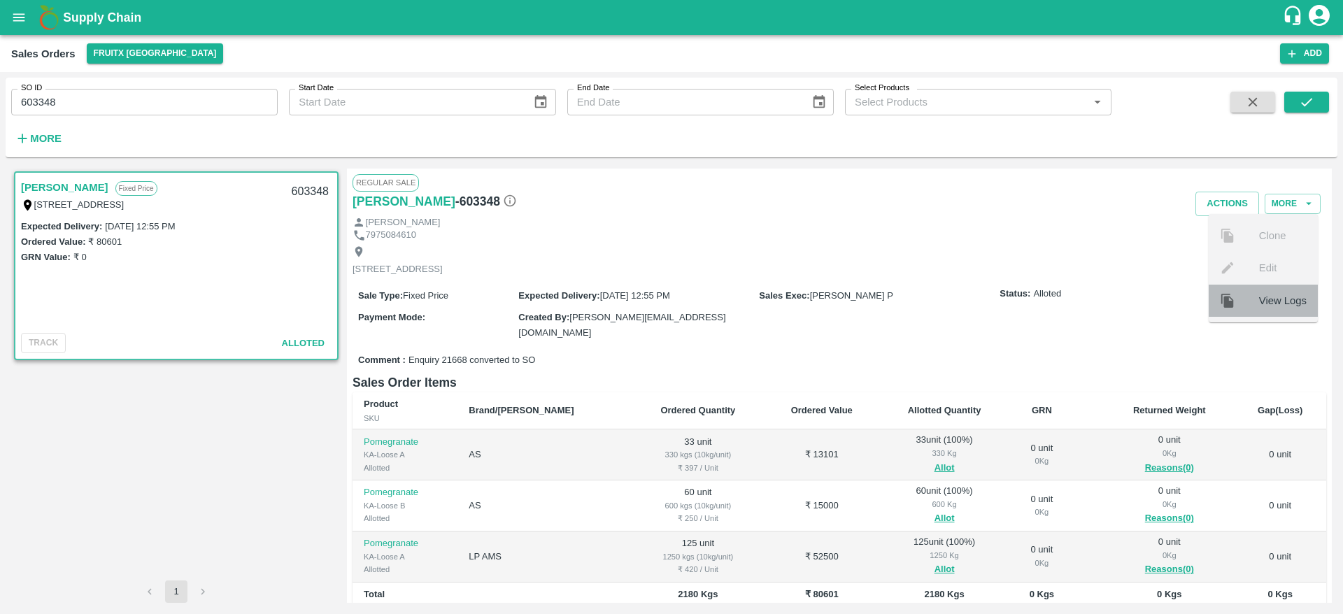
click at [1281, 303] on span "View Logs" at bounding box center [1283, 300] width 48 height 15
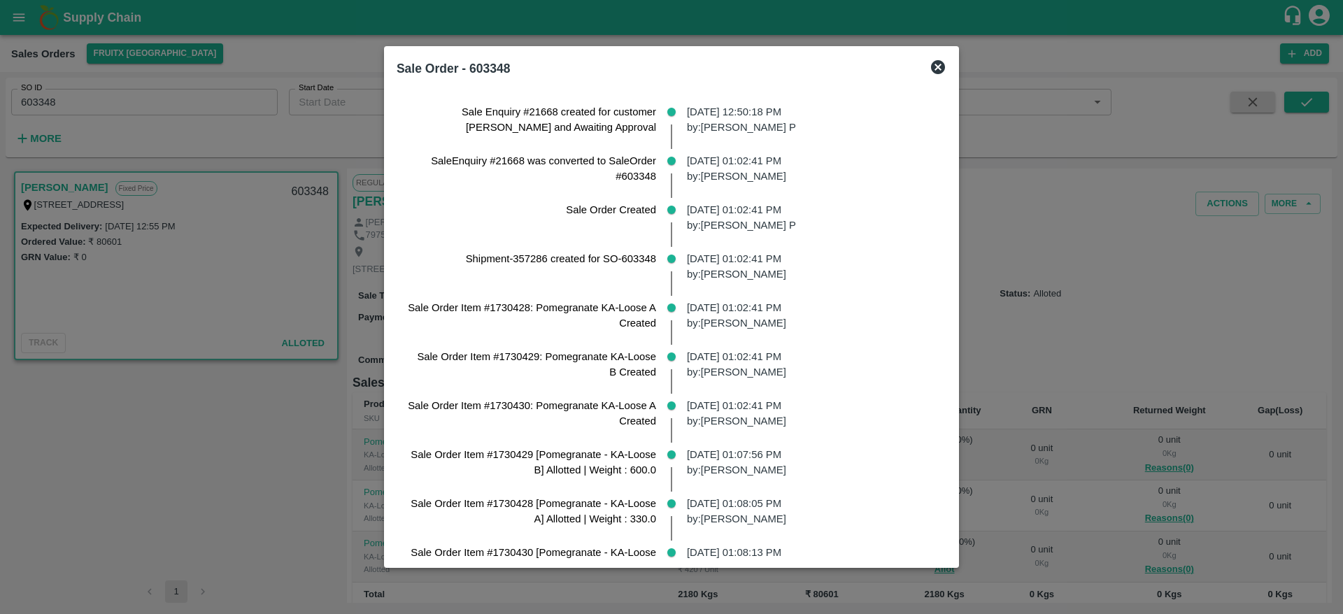
scroll to position [45, 0]
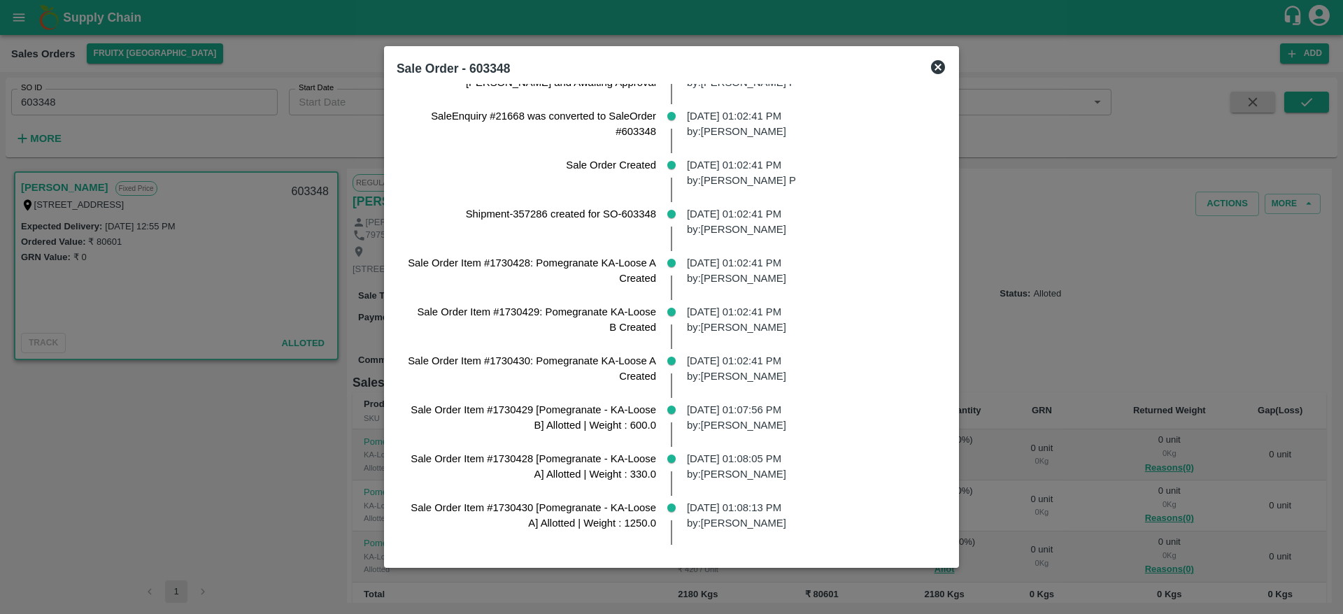
click at [1034, 378] on div at bounding box center [671, 307] width 1343 height 614
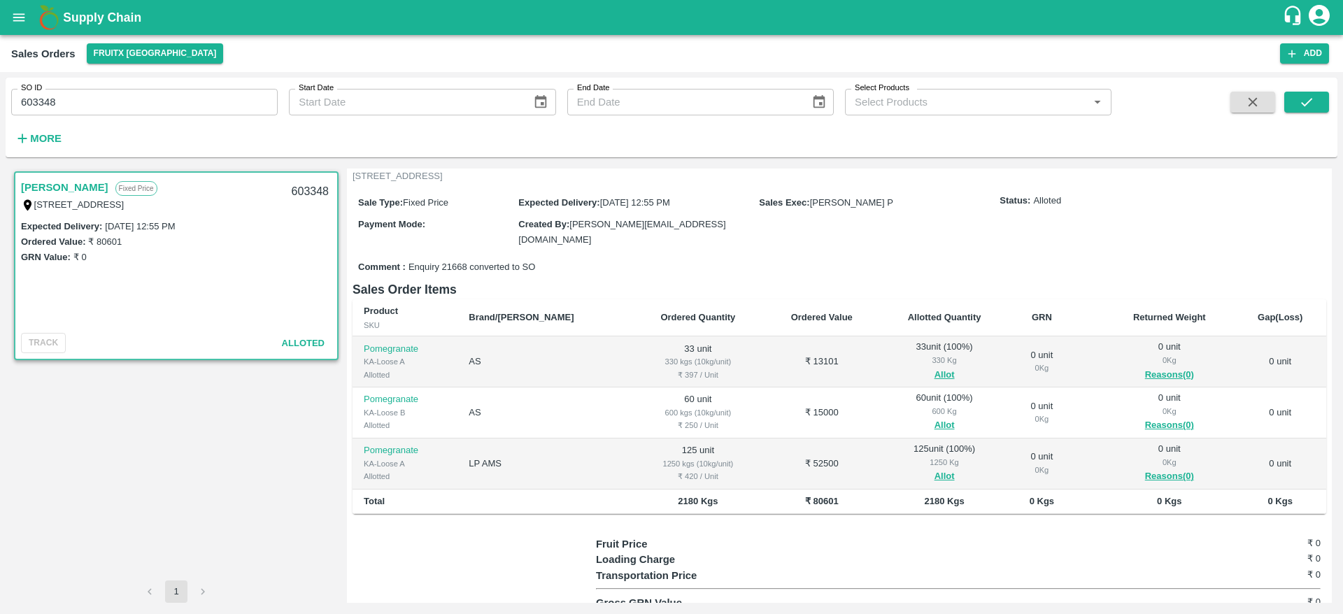
scroll to position [0, 0]
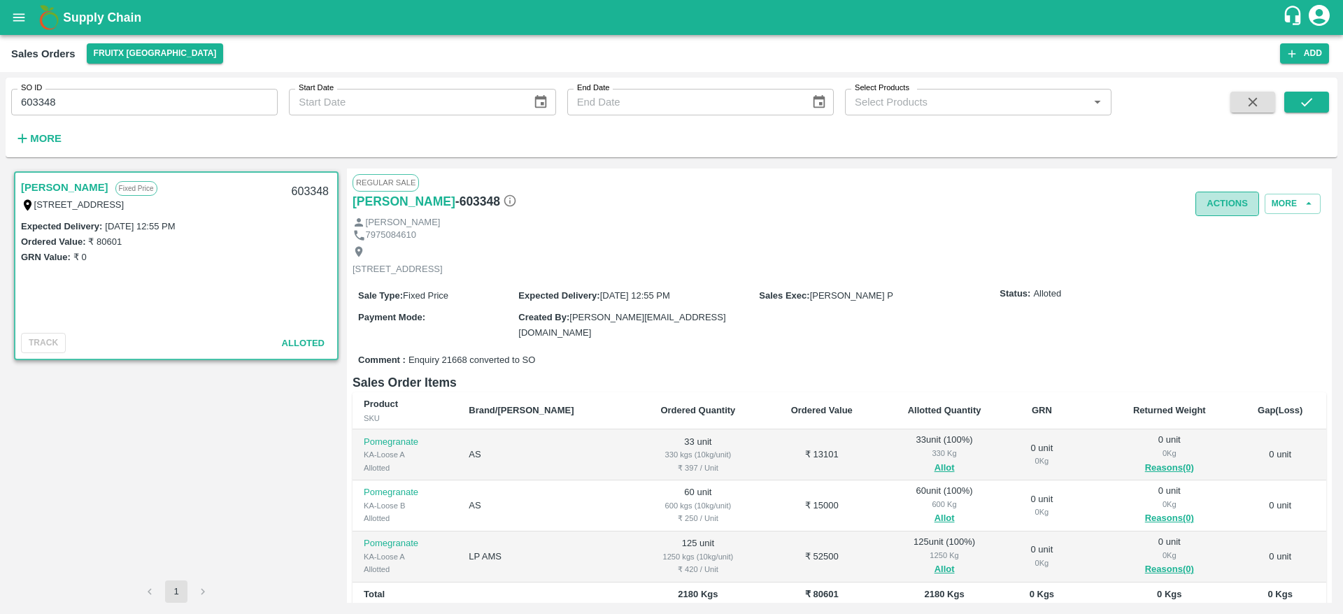
click at [1215, 199] on button "Actions" at bounding box center [1228, 204] width 64 height 24
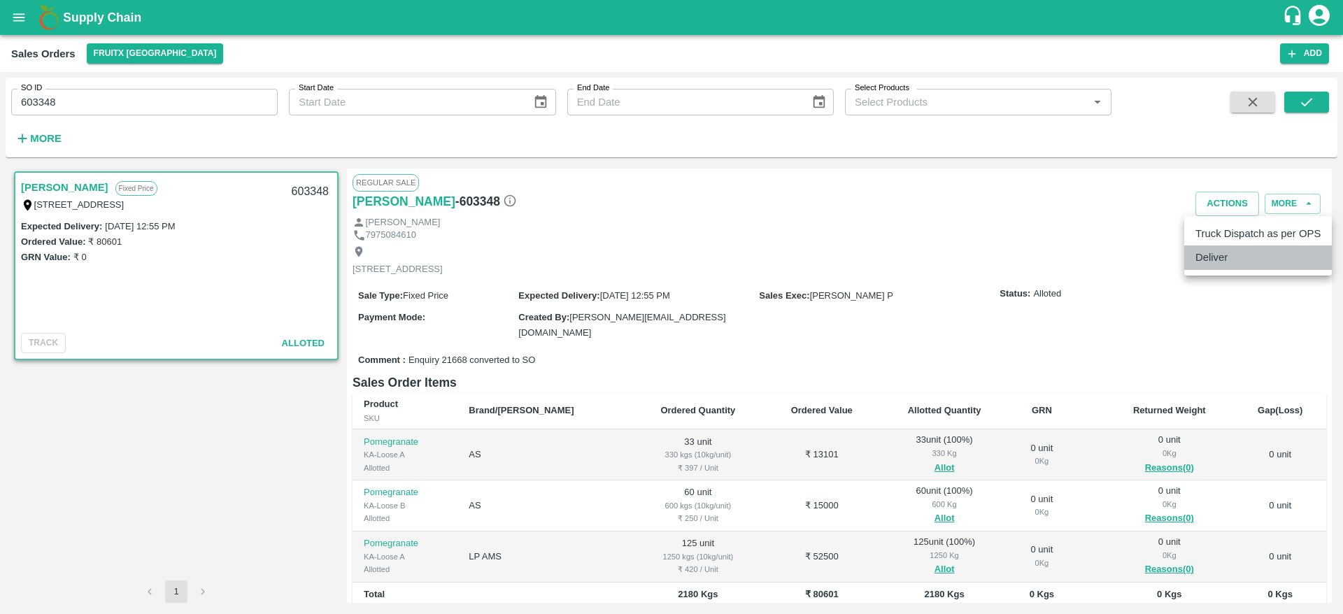
click at [1205, 260] on li "Deliver" at bounding box center [1258, 258] width 148 height 24
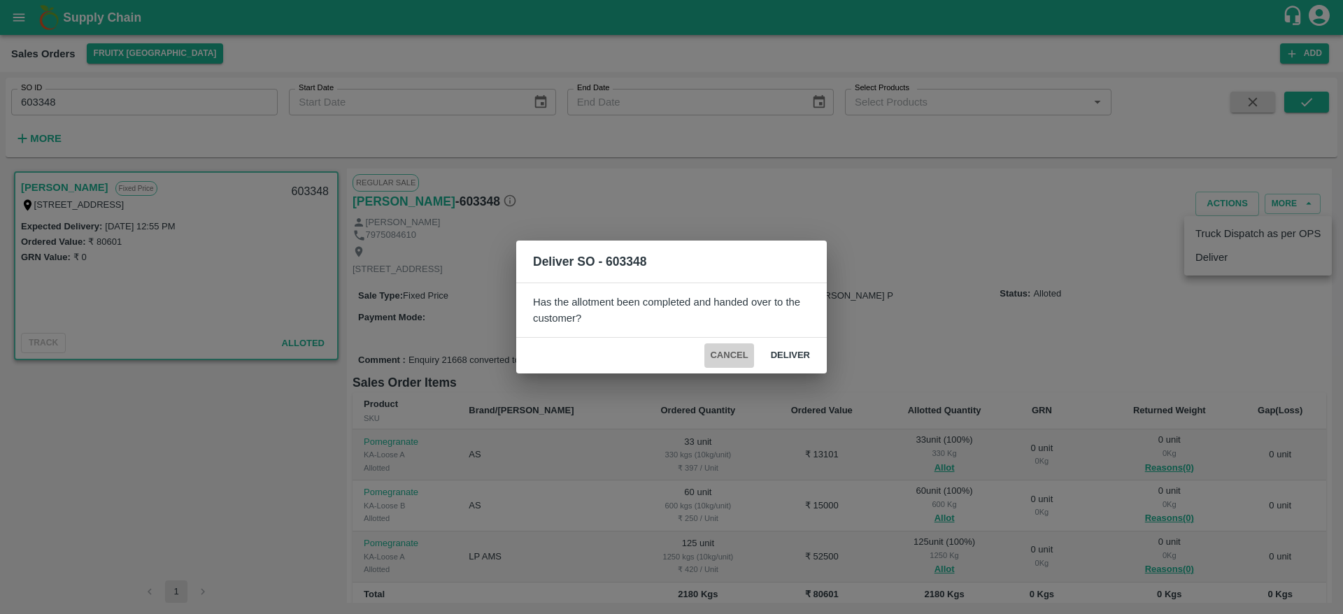
click at [725, 357] on button "Cancel" at bounding box center [728, 355] width 49 height 24
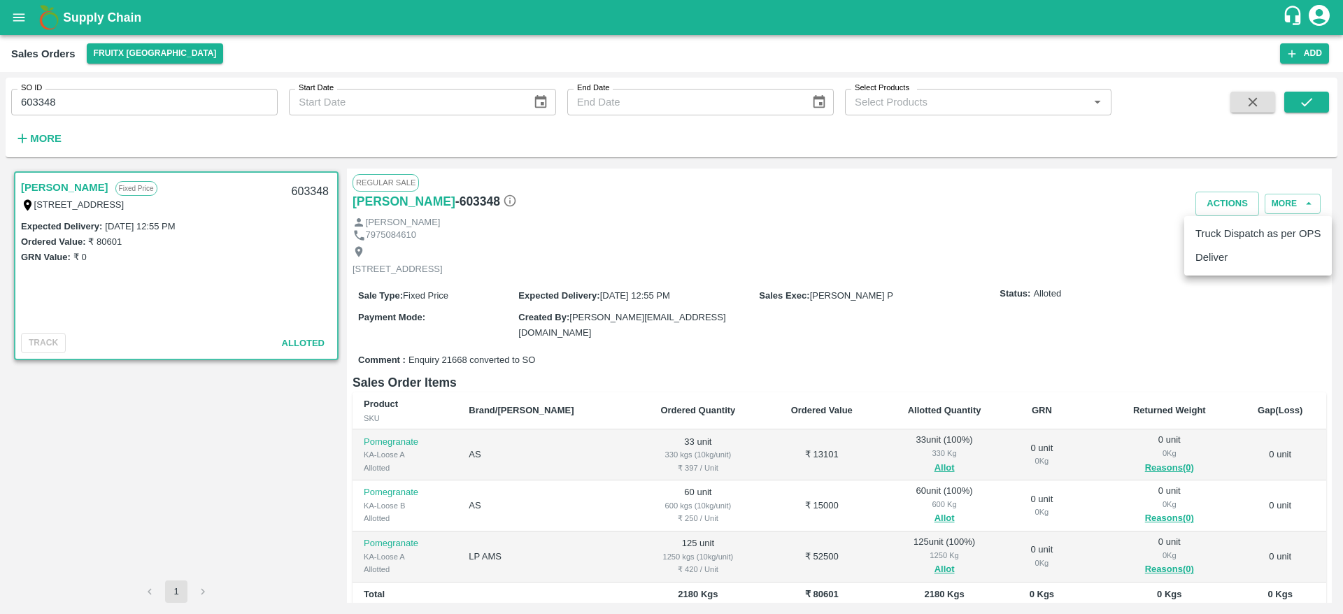
click at [1014, 274] on div at bounding box center [671, 307] width 1343 height 614
click at [1226, 206] on button "Actions" at bounding box center [1228, 204] width 64 height 24
click at [1217, 270] on ul "Truck Dispatch as per OPS Deliver" at bounding box center [1258, 245] width 148 height 59
click at [1214, 261] on li "Deliver" at bounding box center [1258, 258] width 148 height 24
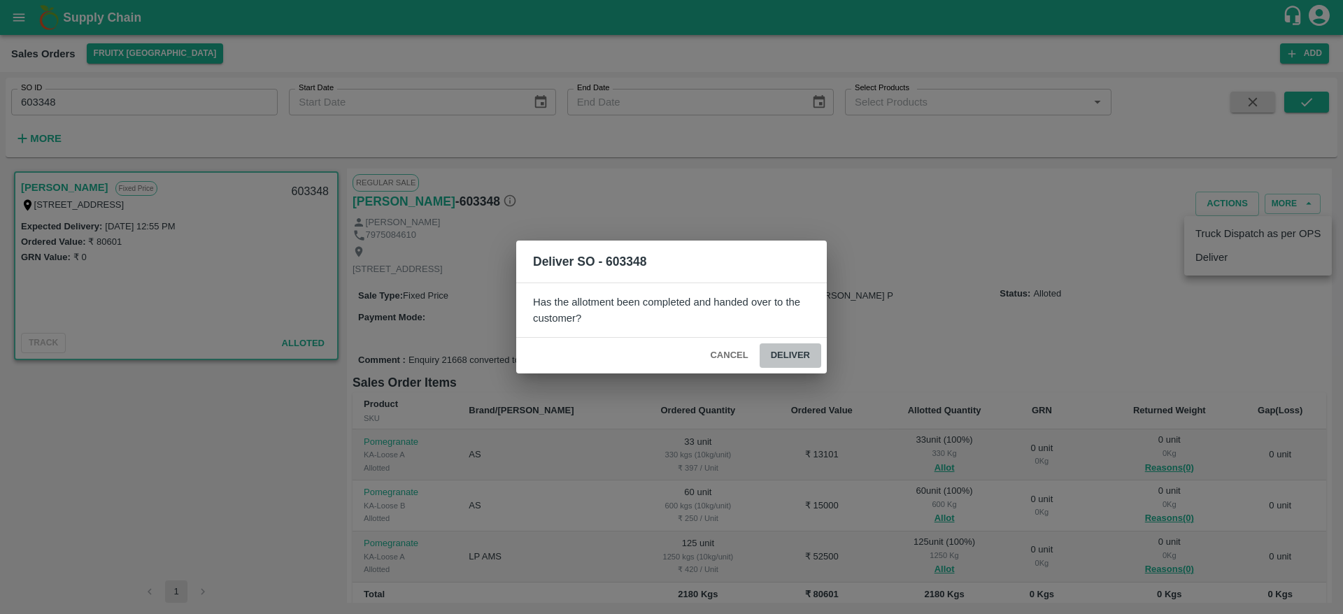
click at [790, 362] on button "Deliver" at bounding box center [791, 355] width 62 height 24
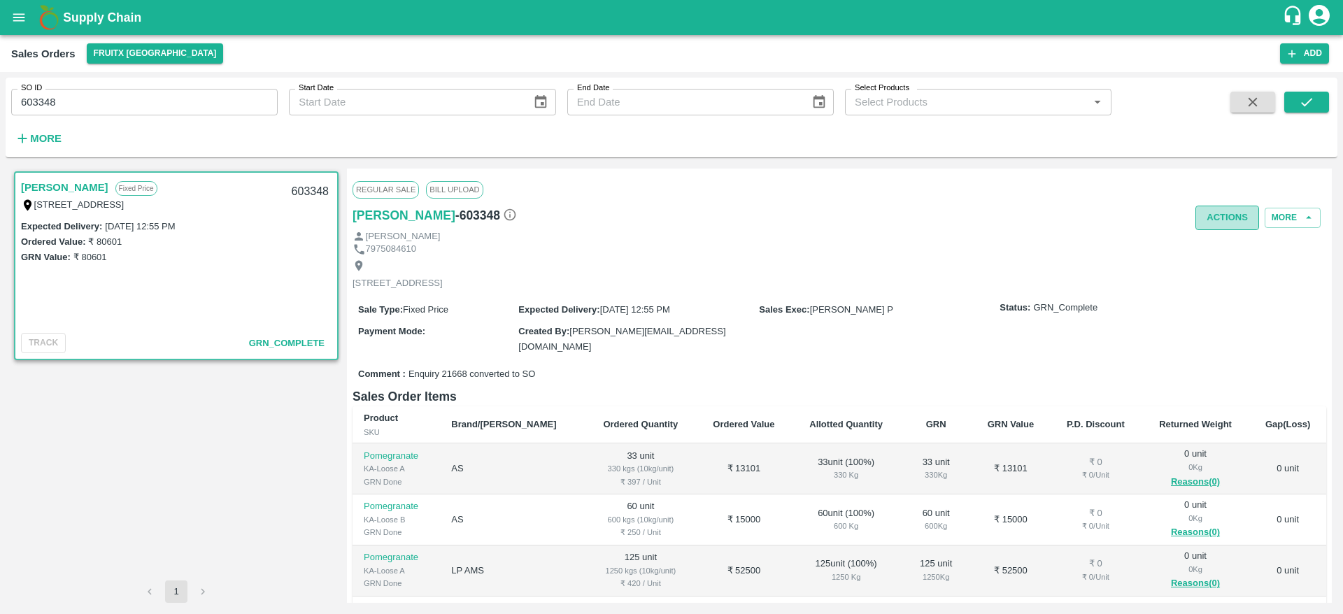
click at [1231, 225] on button "Actions" at bounding box center [1228, 218] width 64 height 24
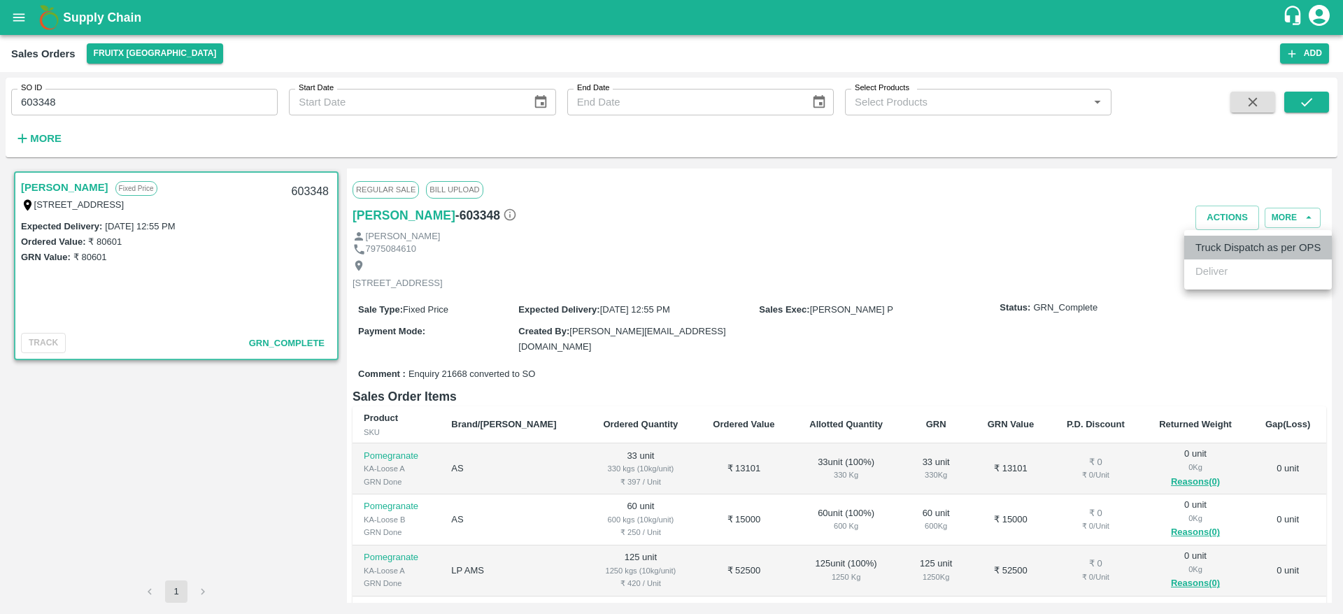
click at [1221, 246] on li "Truck Dispatch as per OPS" at bounding box center [1258, 248] width 148 height 24
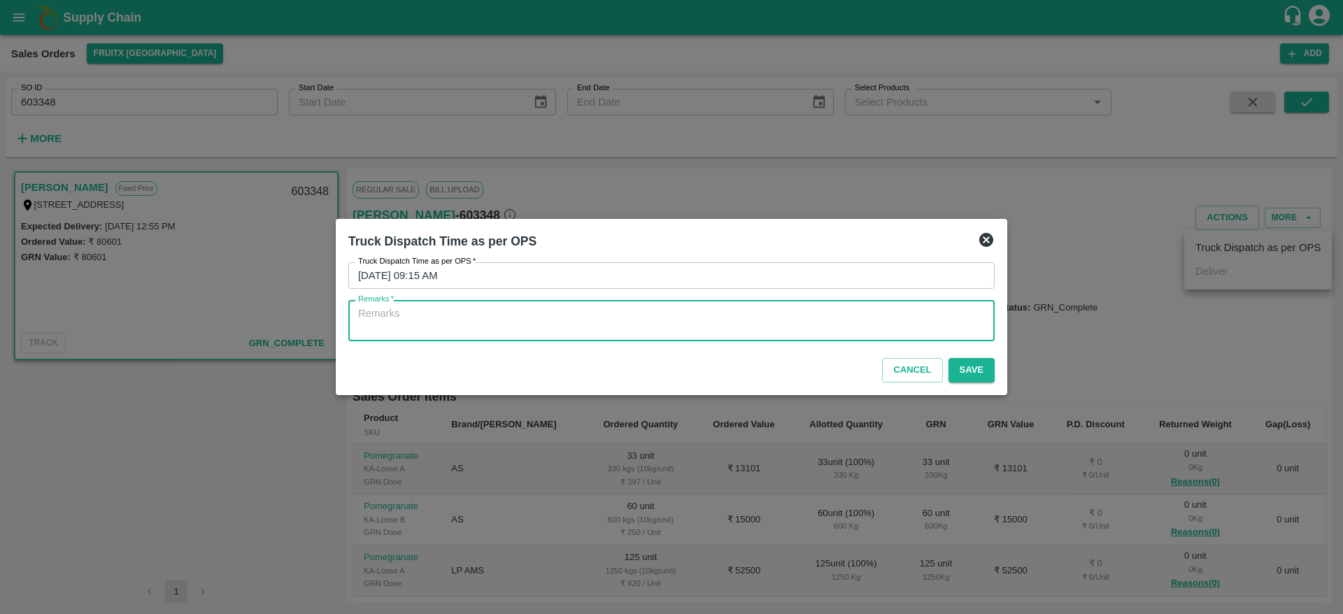
click at [765, 310] on textarea "Remarks   *" at bounding box center [671, 320] width 627 height 29
type textarea "OTD"
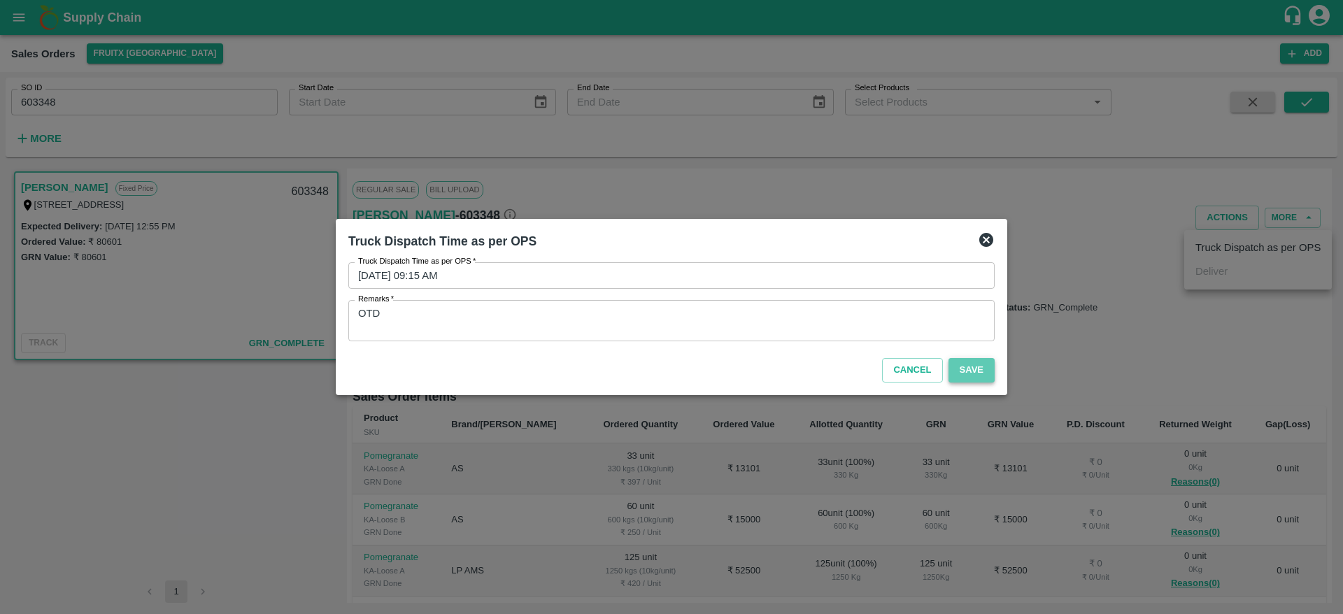
click at [983, 374] on button "Save" at bounding box center [972, 370] width 46 height 24
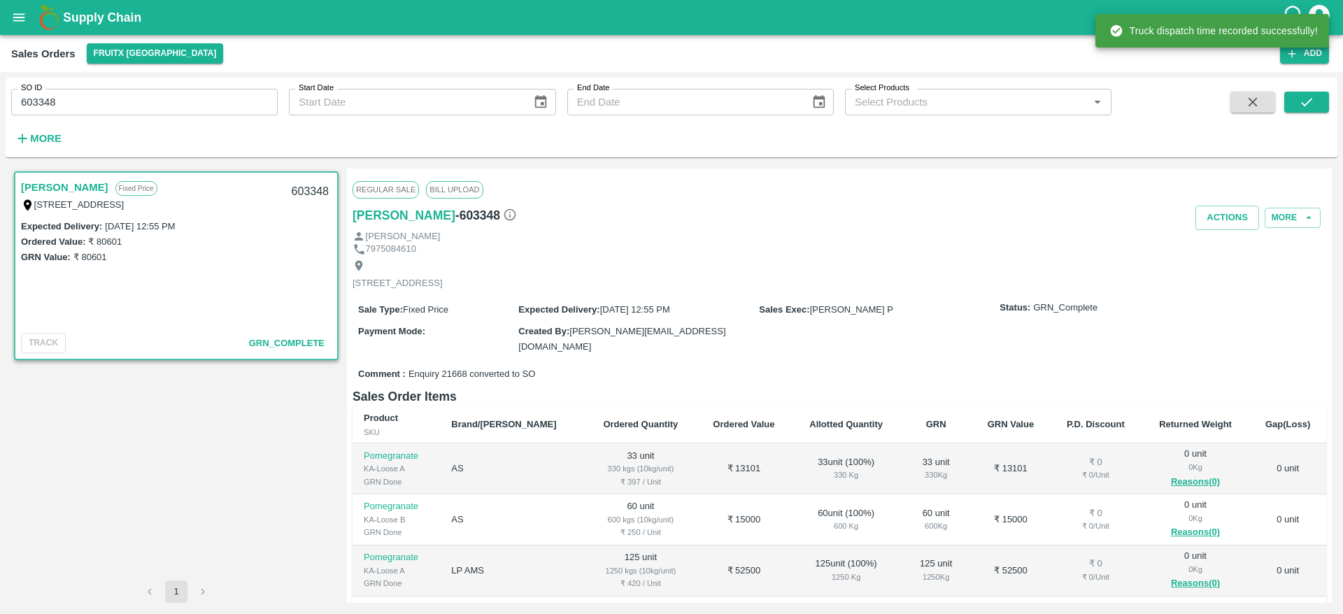
scroll to position [176, 0]
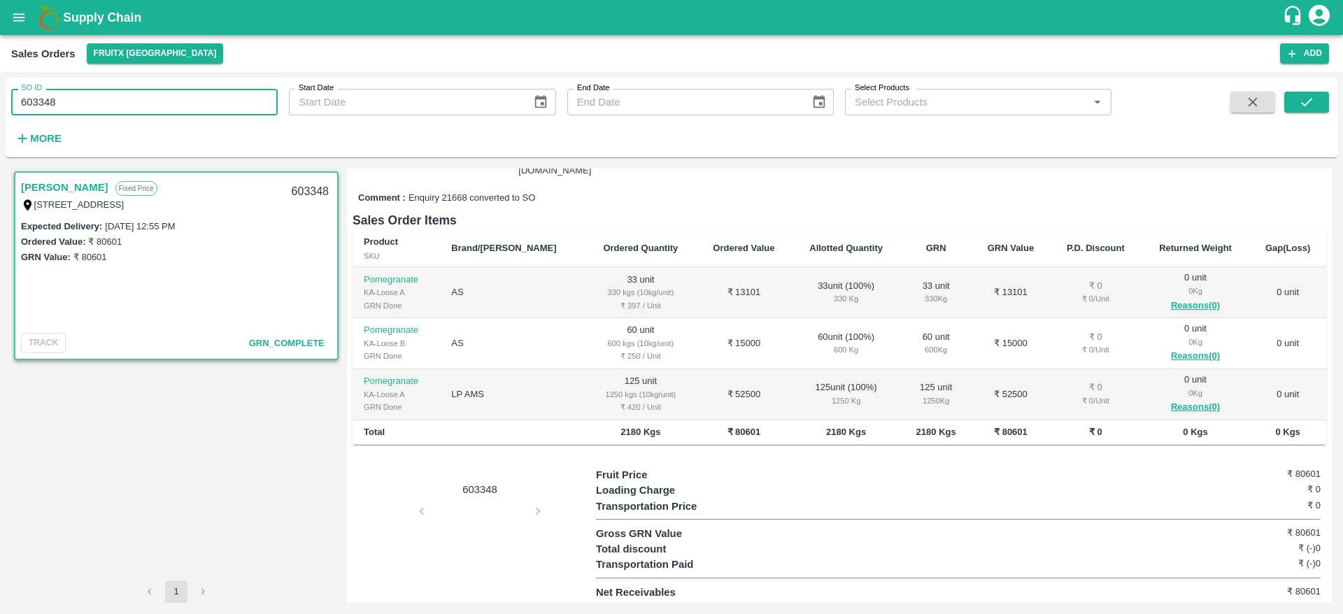
drag, startPoint x: 80, startPoint y: 97, endPoint x: 18, endPoint y: 111, distance: 63.7
click at [18, 111] on input "603348" at bounding box center [144, 102] width 267 height 27
type input "603347"
click at [1307, 103] on icon "submit" at bounding box center [1306, 102] width 11 height 8
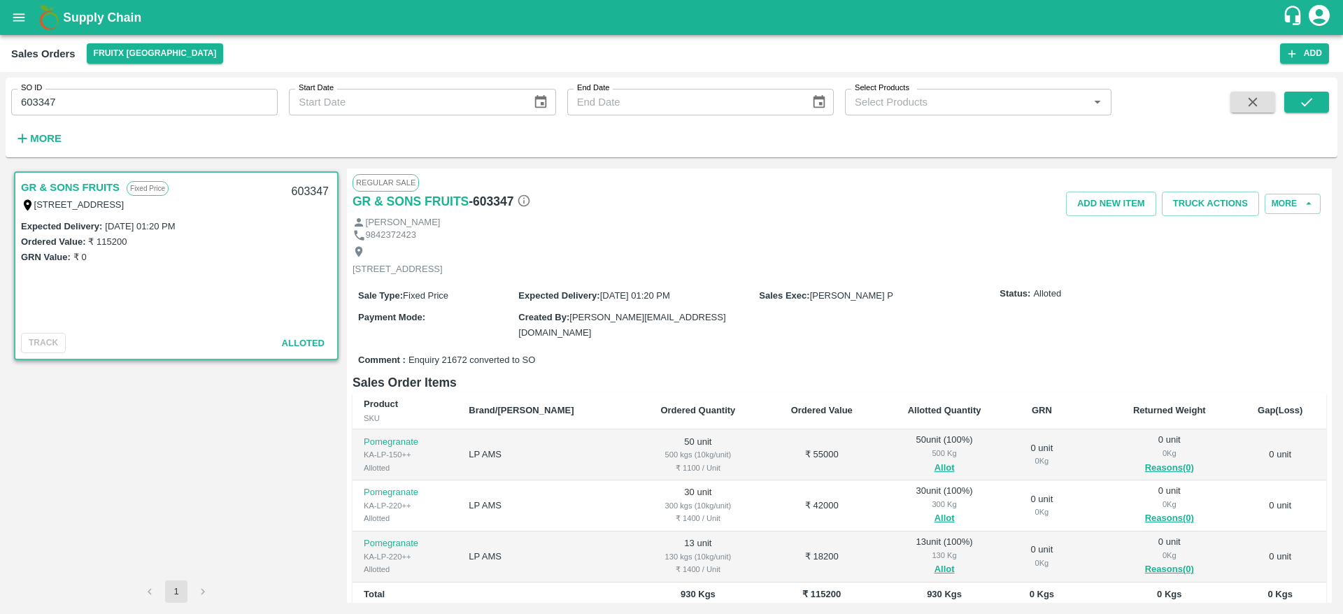
click at [61, 193] on link "GR & SONS FRUITS" at bounding box center [70, 187] width 99 height 18
click at [73, 185] on link "GR & SONS FRUITS" at bounding box center [70, 187] width 99 height 18
click at [1298, 211] on button "More" at bounding box center [1293, 204] width 56 height 20
click at [1279, 299] on span "View Logs" at bounding box center [1283, 300] width 48 height 15
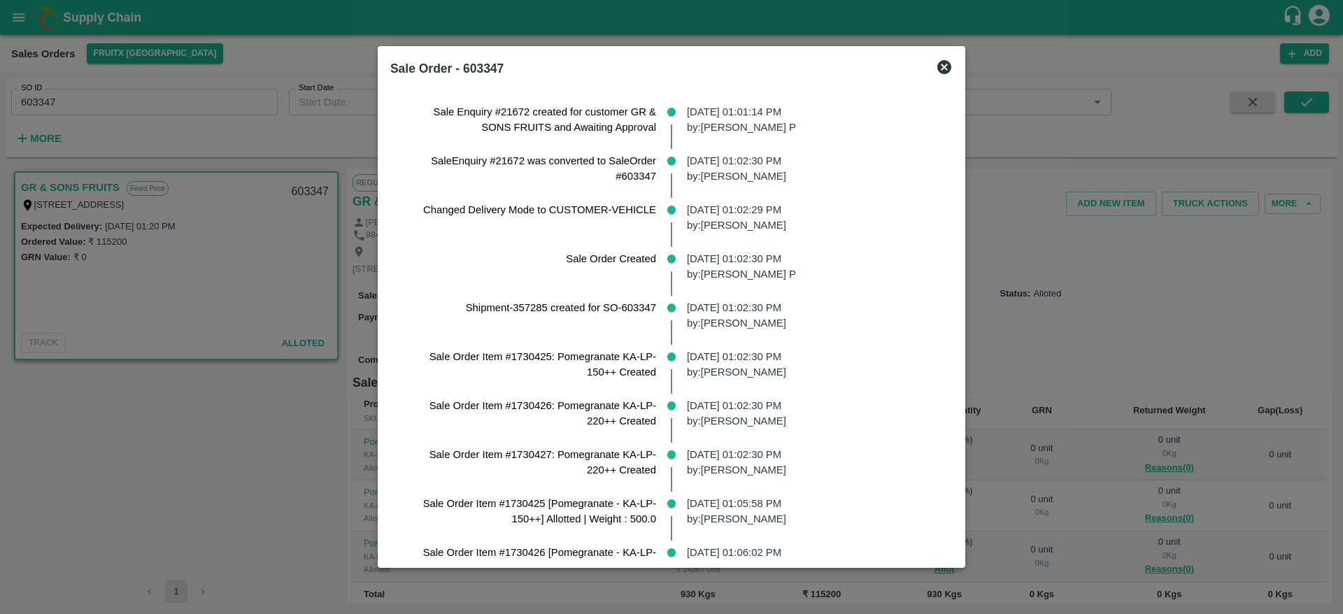
scroll to position [143, 0]
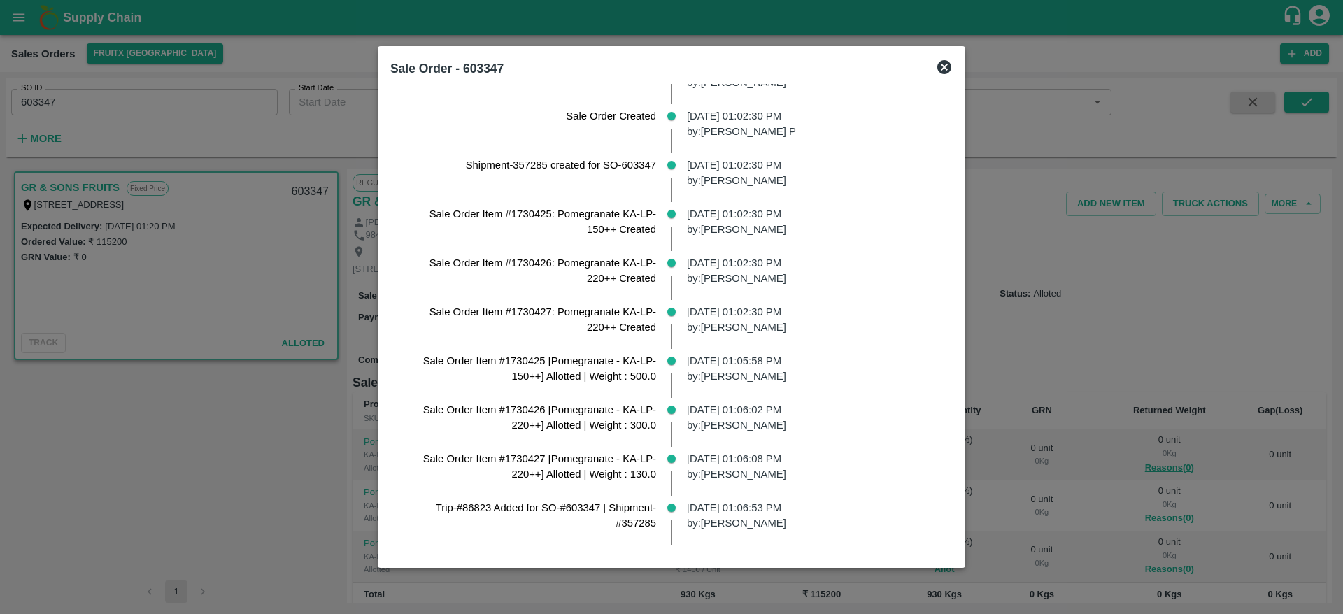
click at [1094, 275] on div at bounding box center [671, 307] width 1343 height 614
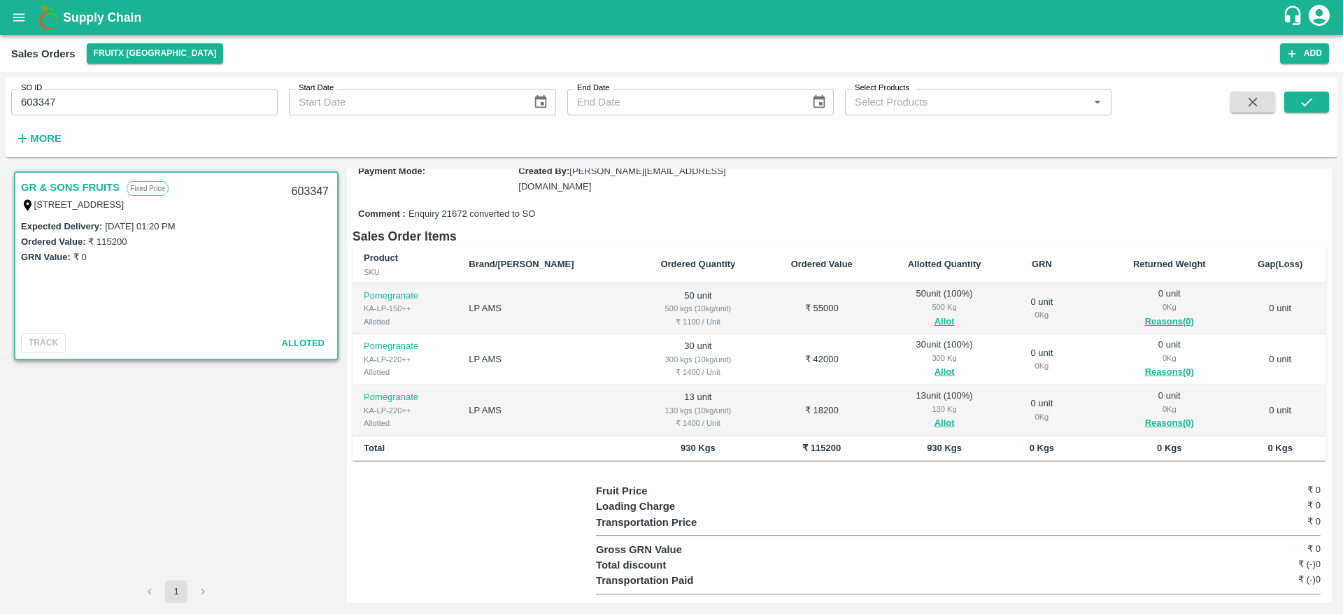
scroll to position [0, 0]
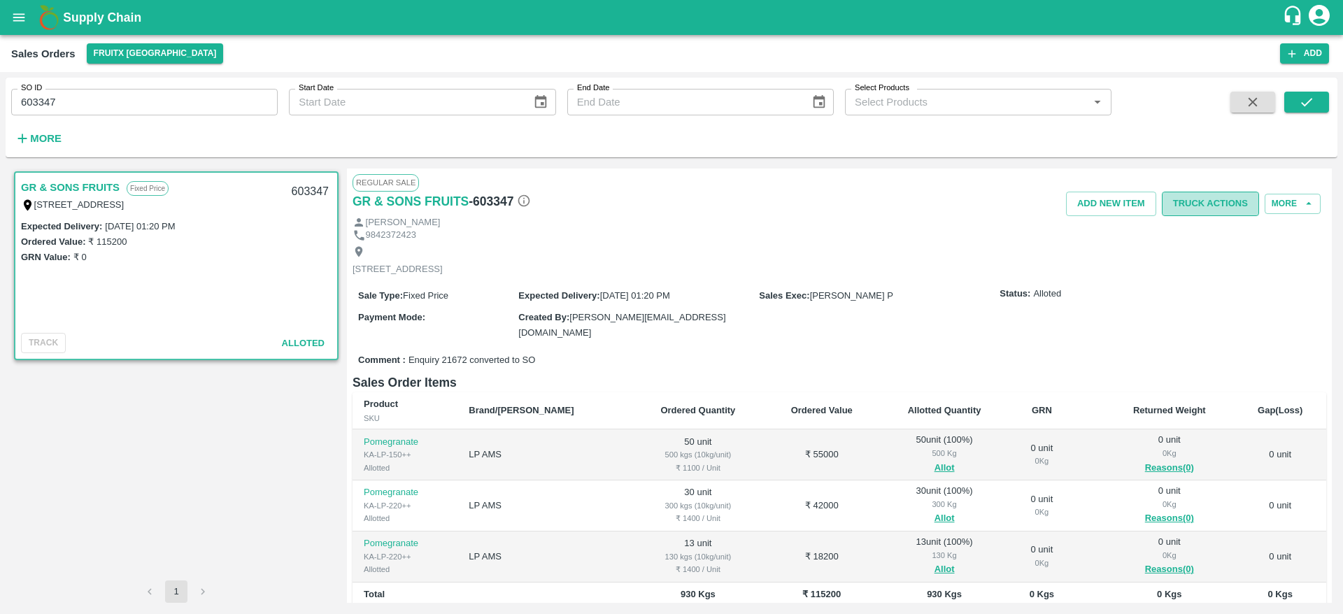
click at [1199, 194] on button "Truck Actions" at bounding box center [1210, 204] width 97 height 24
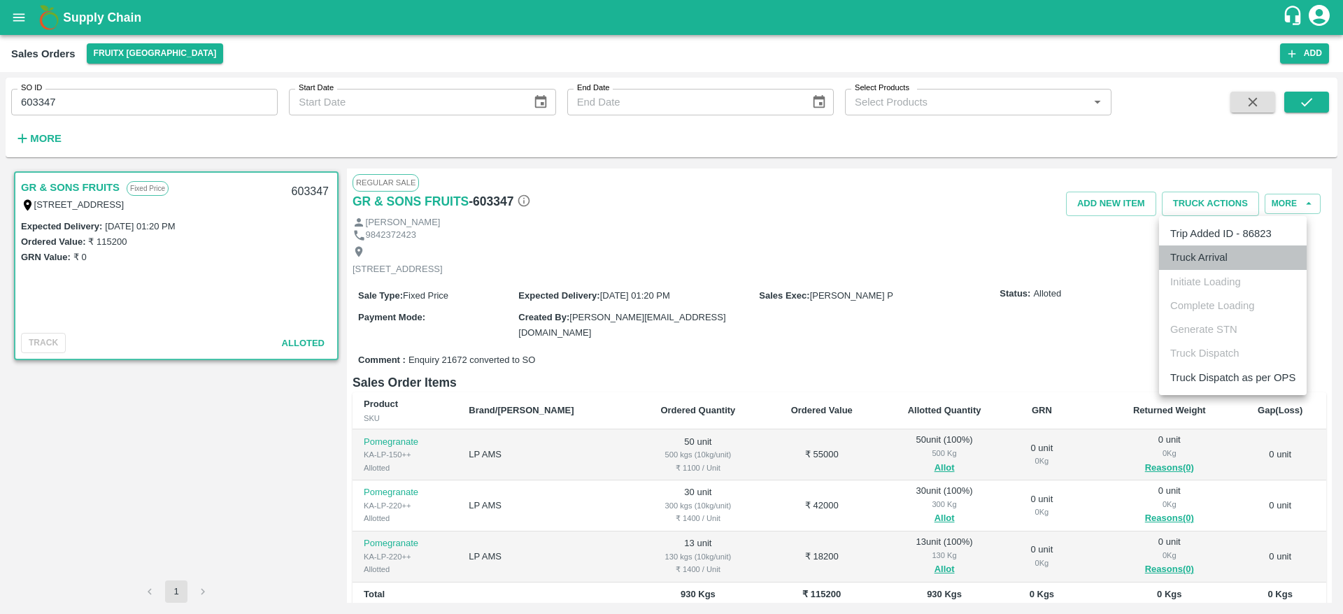
click at [1190, 253] on li "Truck Arrival" at bounding box center [1233, 258] width 148 height 24
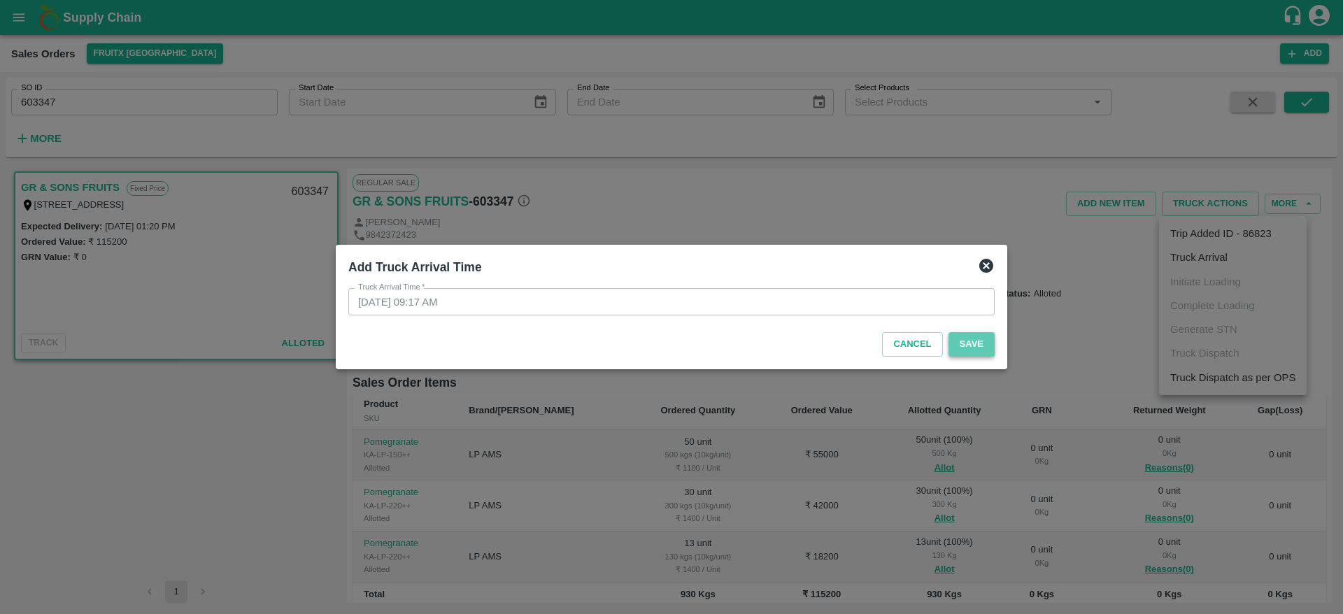
click at [970, 343] on button "Save" at bounding box center [972, 344] width 46 height 24
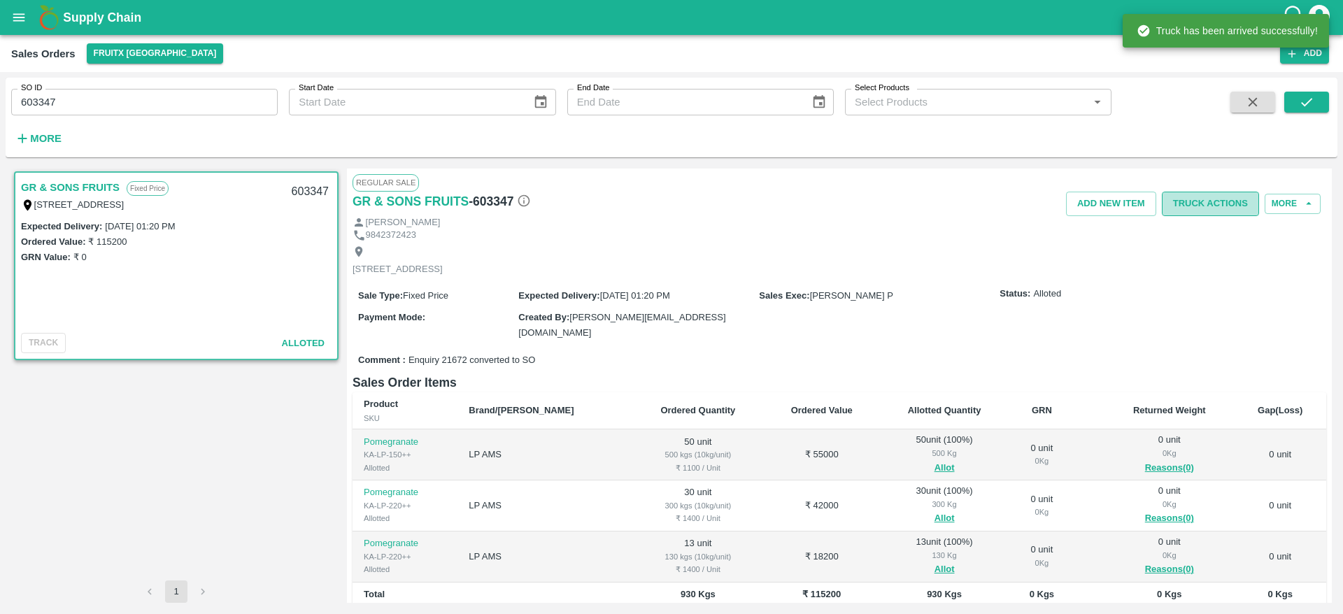
click at [1209, 213] on button "Truck Actions" at bounding box center [1210, 204] width 97 height 24
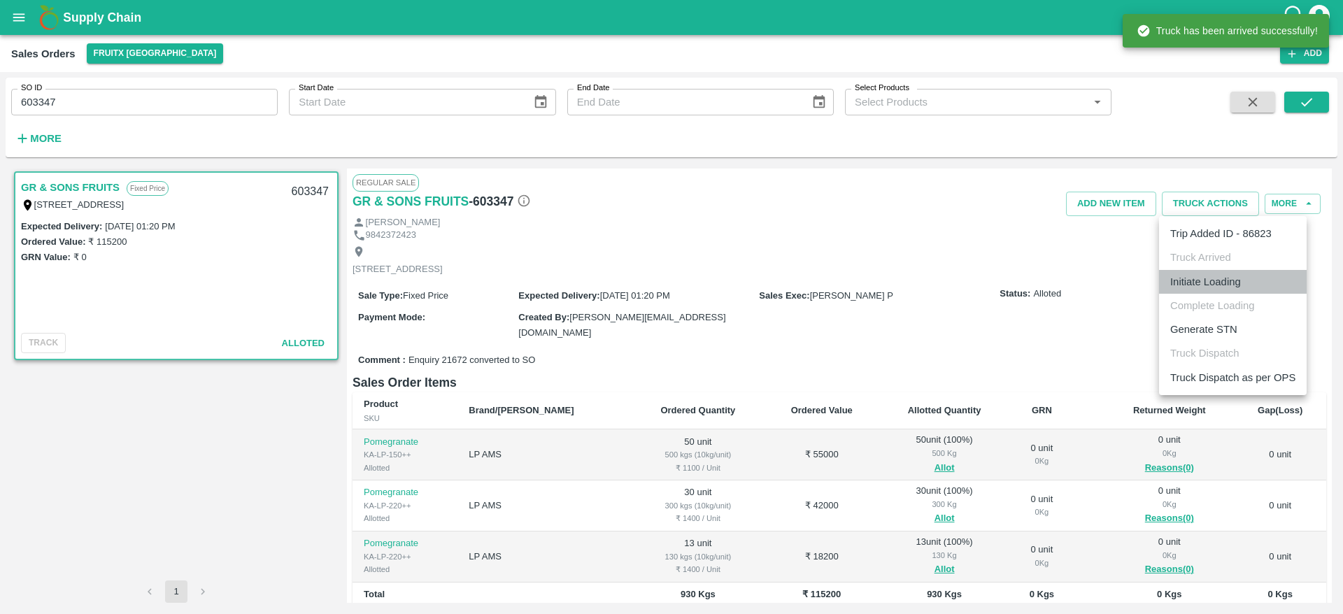
click at [1215, 282] on li "Initiate Loading" at bounding box center [1233, 282] width 148 height 24
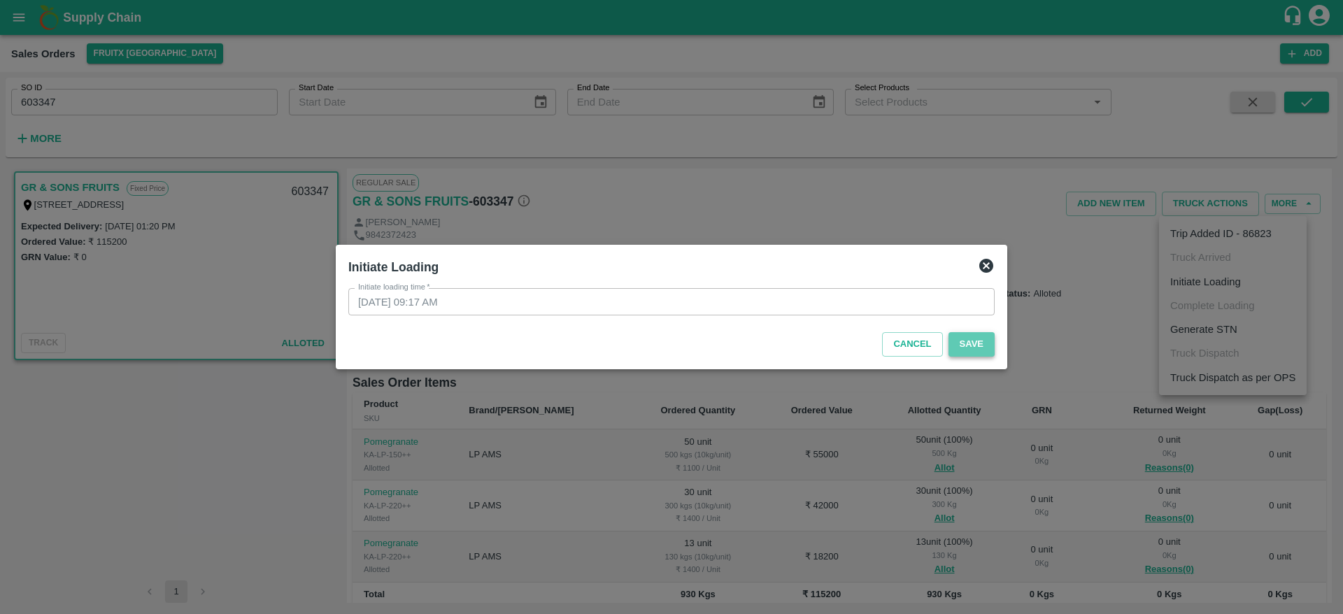
click at [977, 341] on button "Save" at bounding box center [972, 344] width 46 height 24
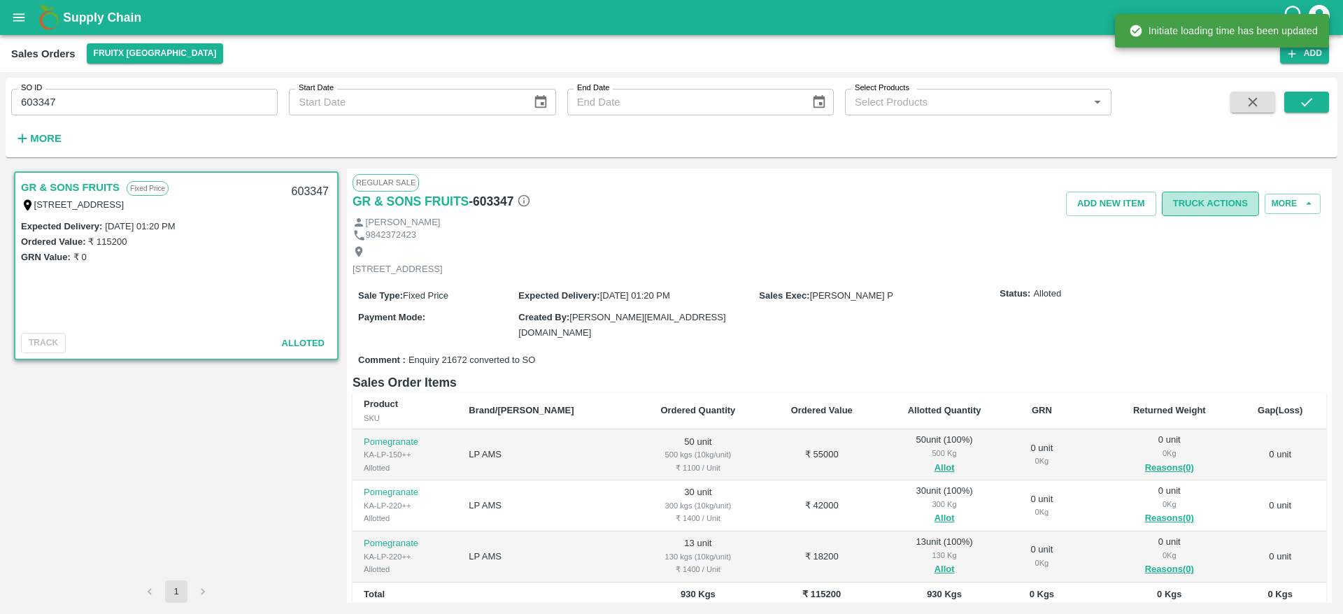
click at [1184, 206] on button "Truck Actions" at bounding box center [1210, 204] width 97 height 24
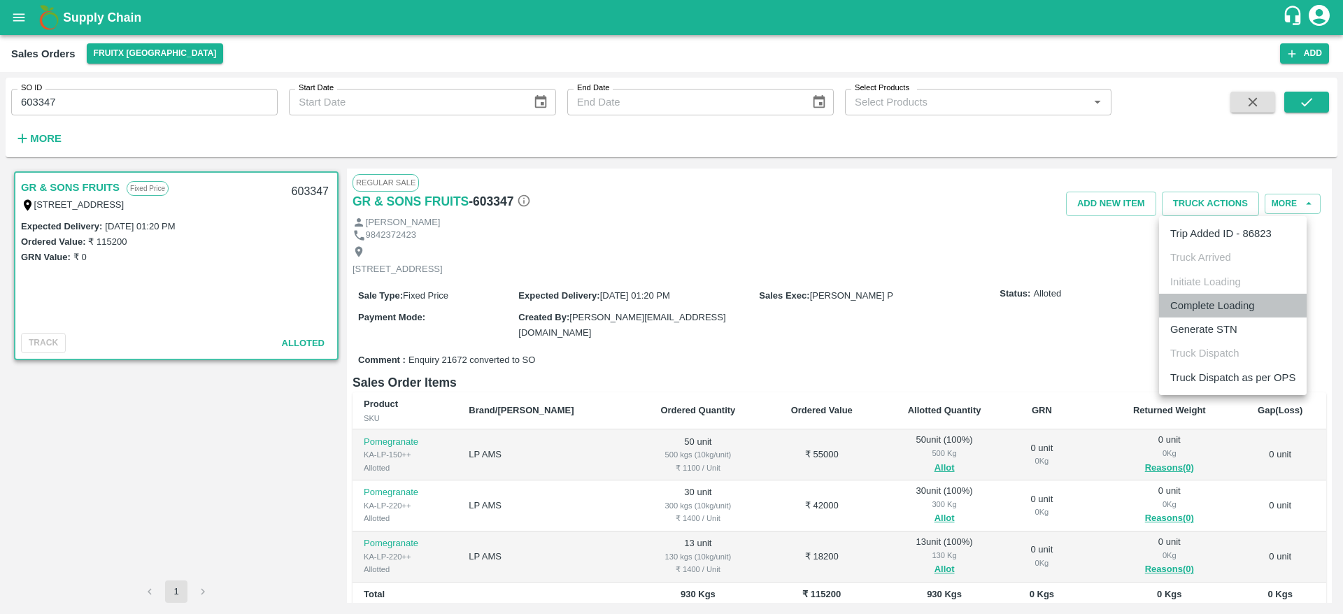
click at [1198, 299] on li "Complete Loading" at bounding box center [1233, 306] width 148 height 24
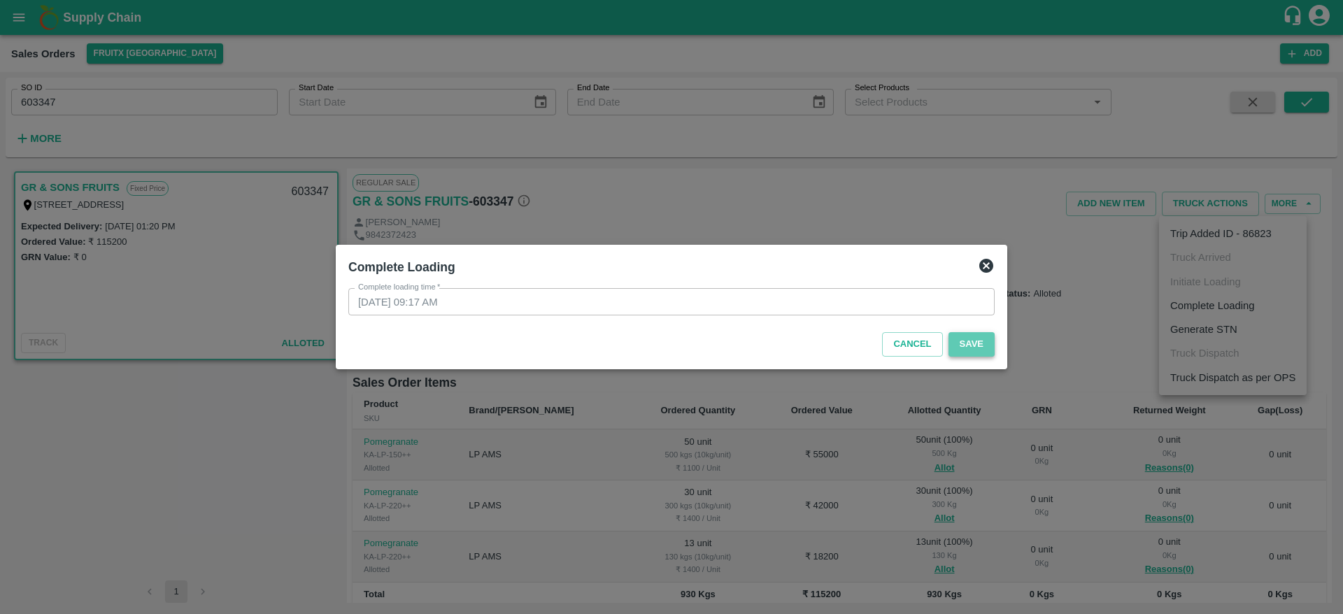
click at [977, 342] on button "Save" at bounding box center [972, 344] width 46 height 24
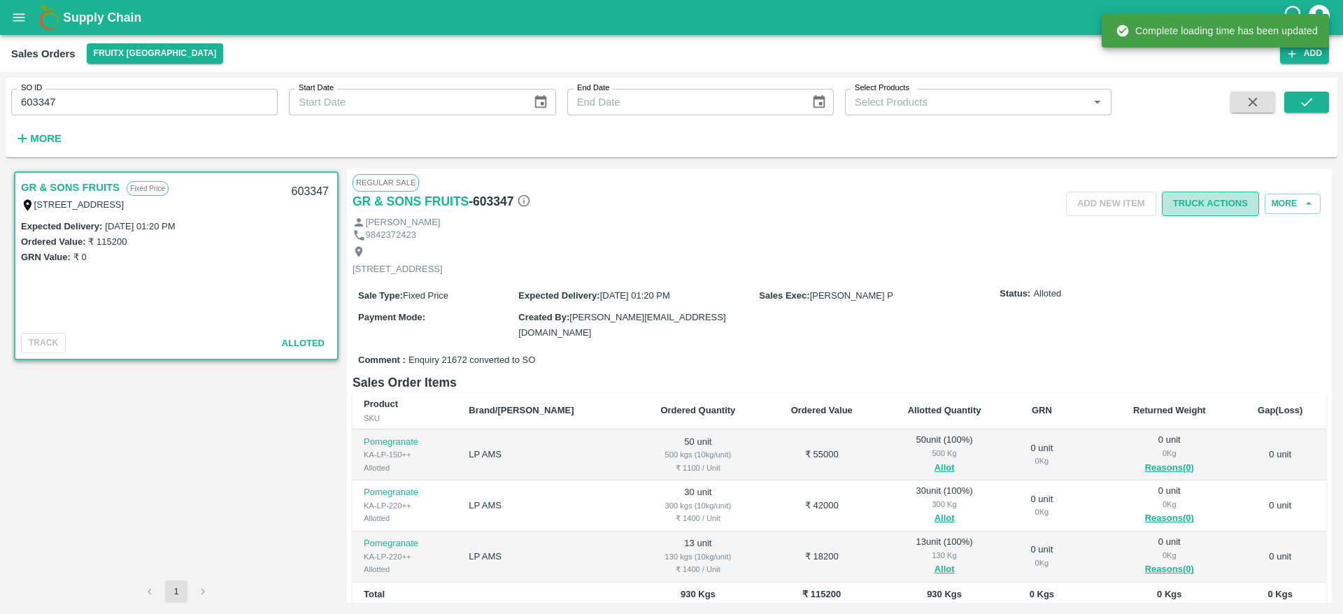
click at [1196, 210] on button "Truck Actions" at bounding box center [1210, 204] width 97 height 24
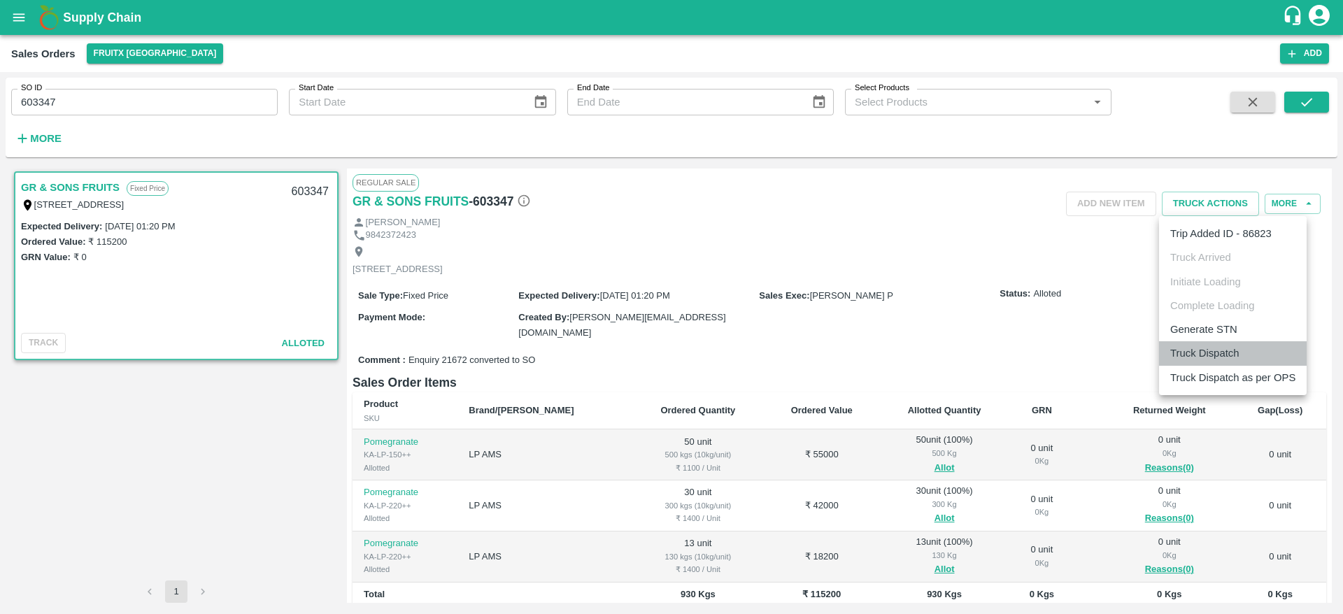
click at [1200, 350] on li "Truck Dispatch" at bounding box center [1233, 353] width 148 height 24
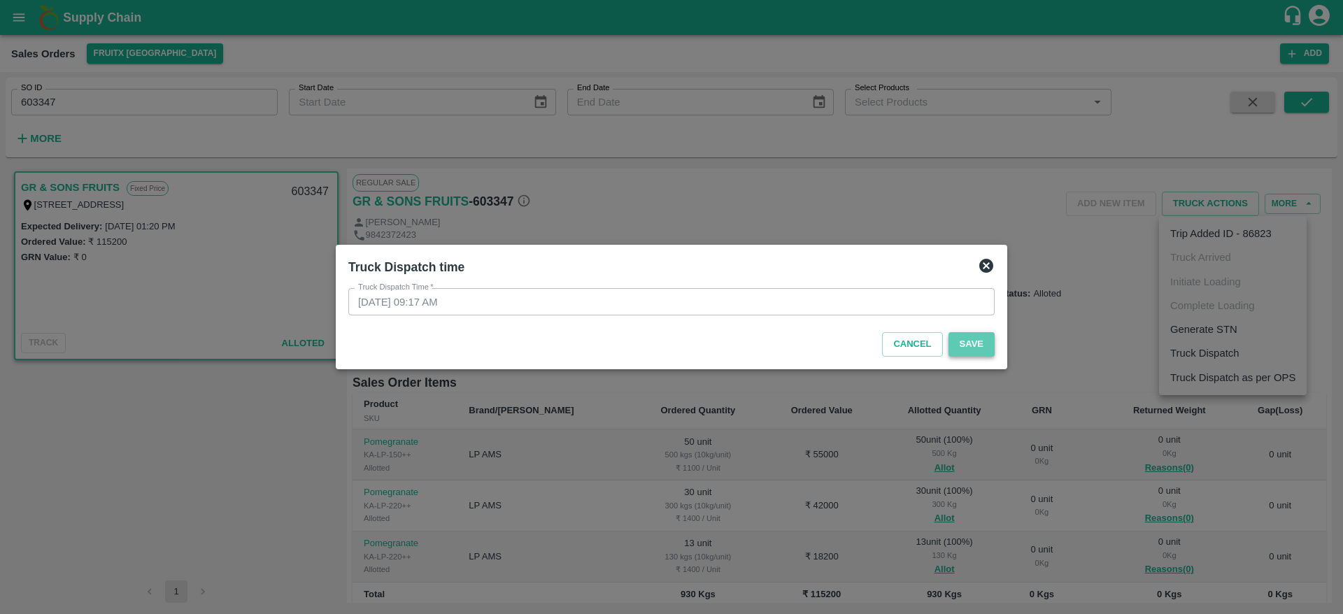
click at [968, 345] on button "Save" at bounding box center [972, 344] width 46 height 24
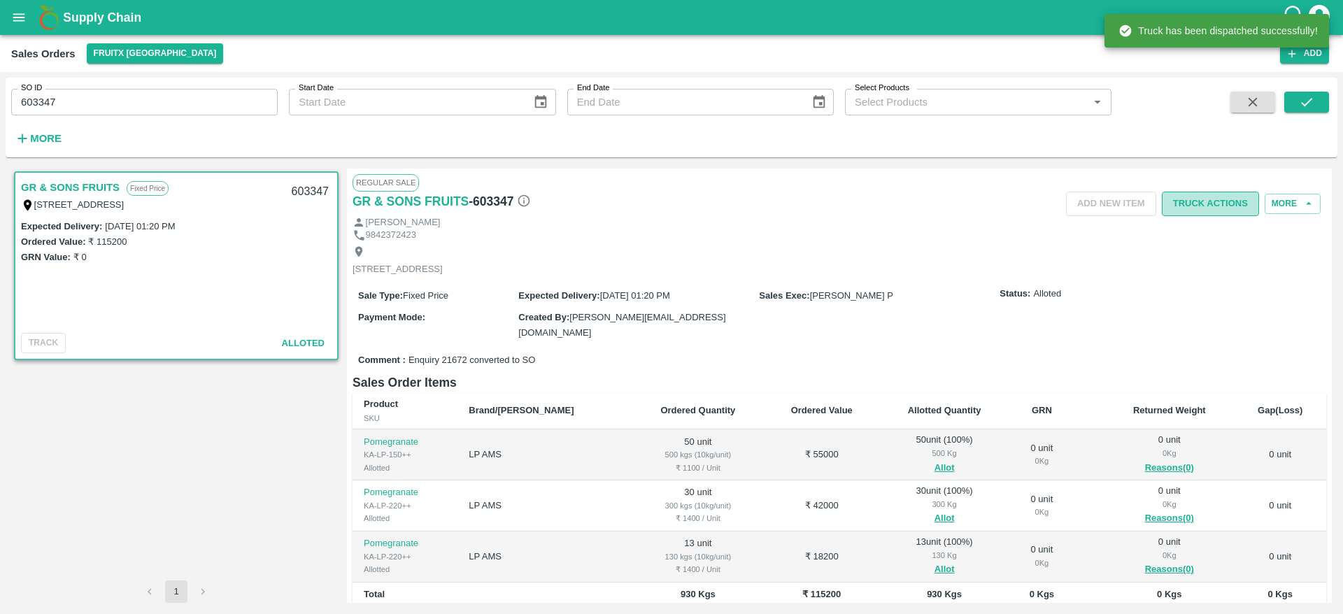
click at [1203, 201] on button "Truck Actions" at bounding box center [1210, 204] width 97 height 24
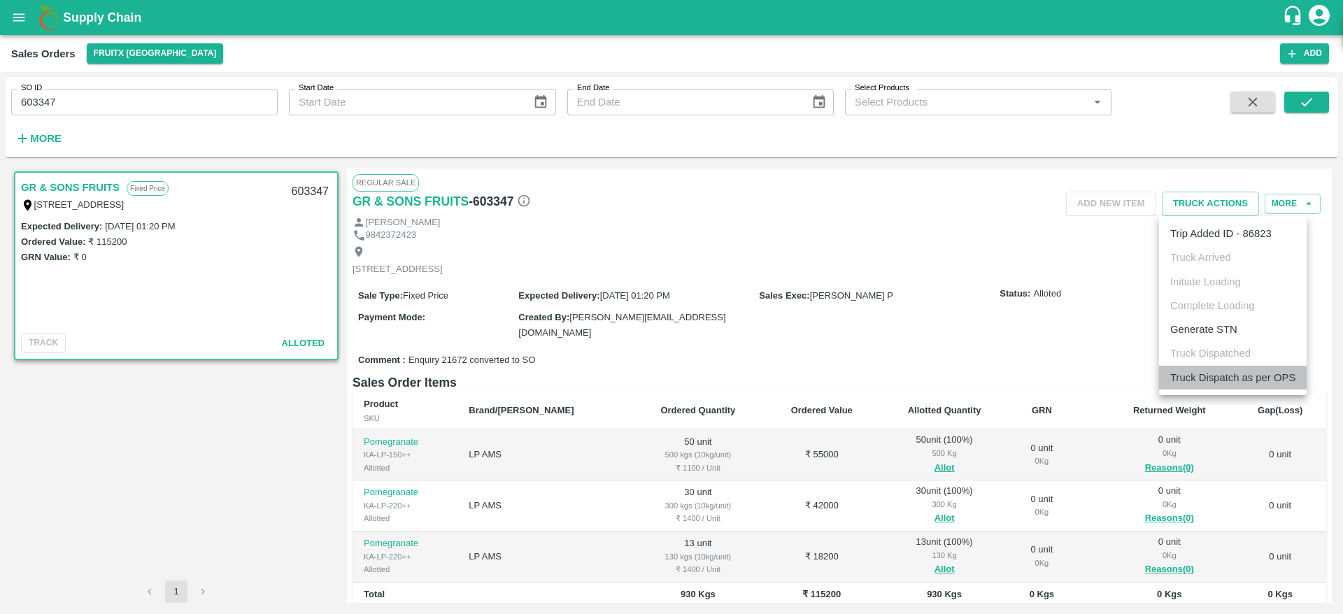
click at [1209, 375] on li "Truck Dispatch as per OPS" at bounding box center [1233, 378] width 148 height 24
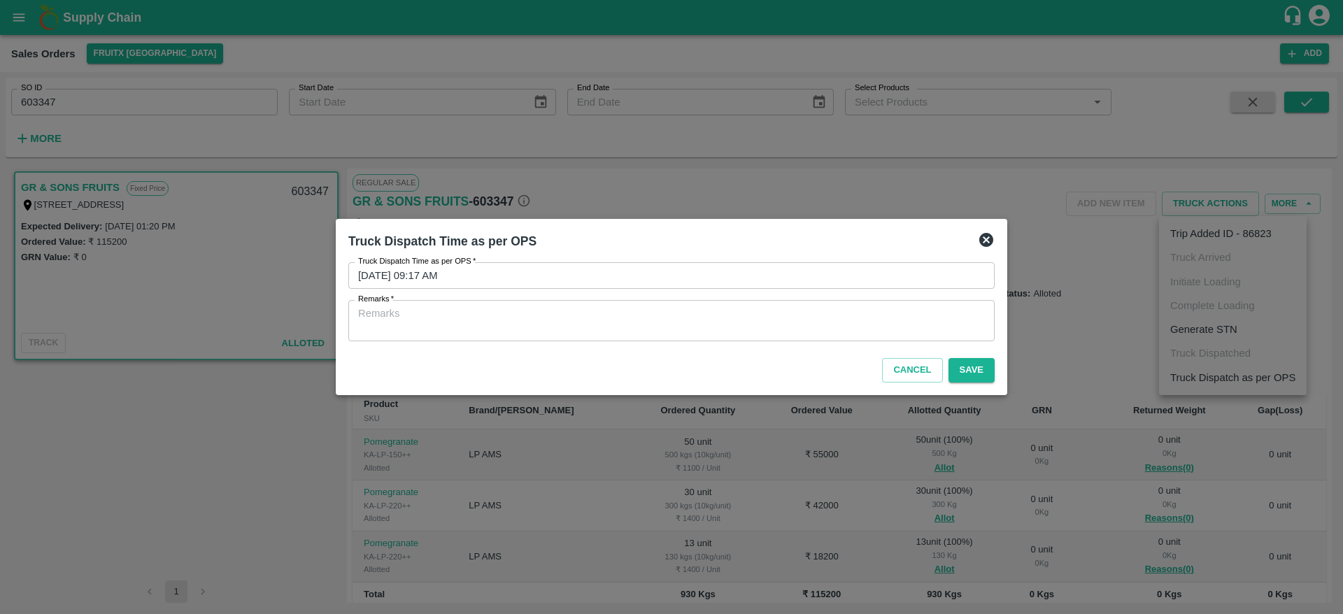
click at [748, 320] on textarea "Remarks   *" at bounding box center [671, 320] width 627 height 29
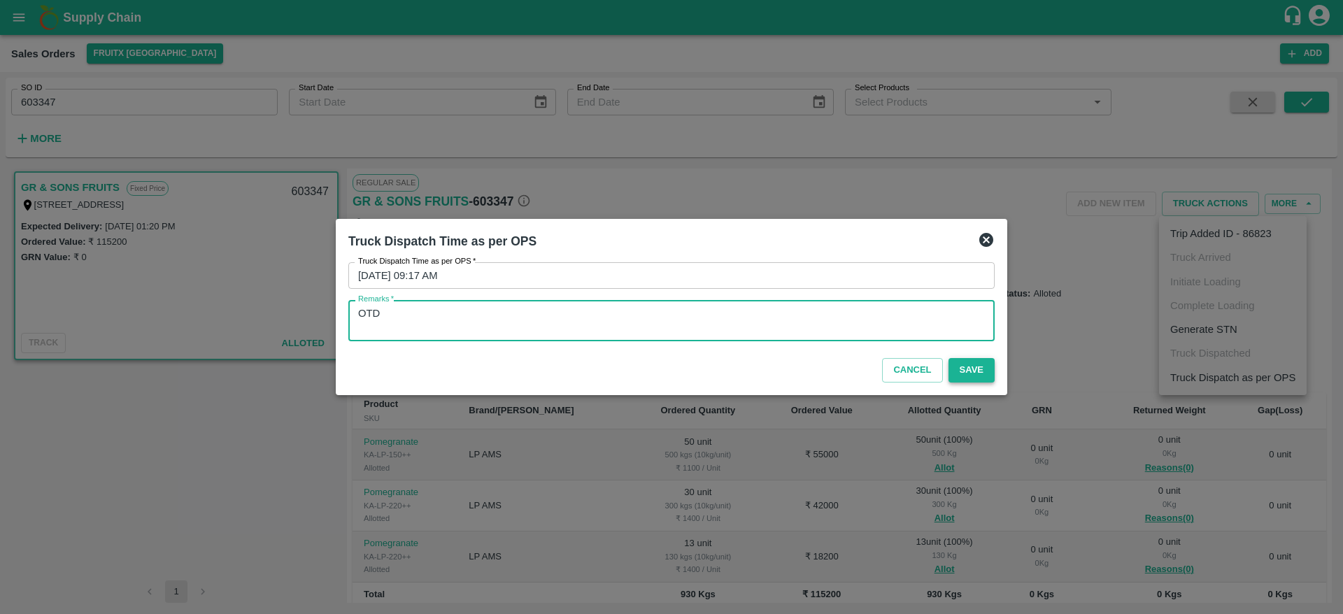
type textarea "OTD"
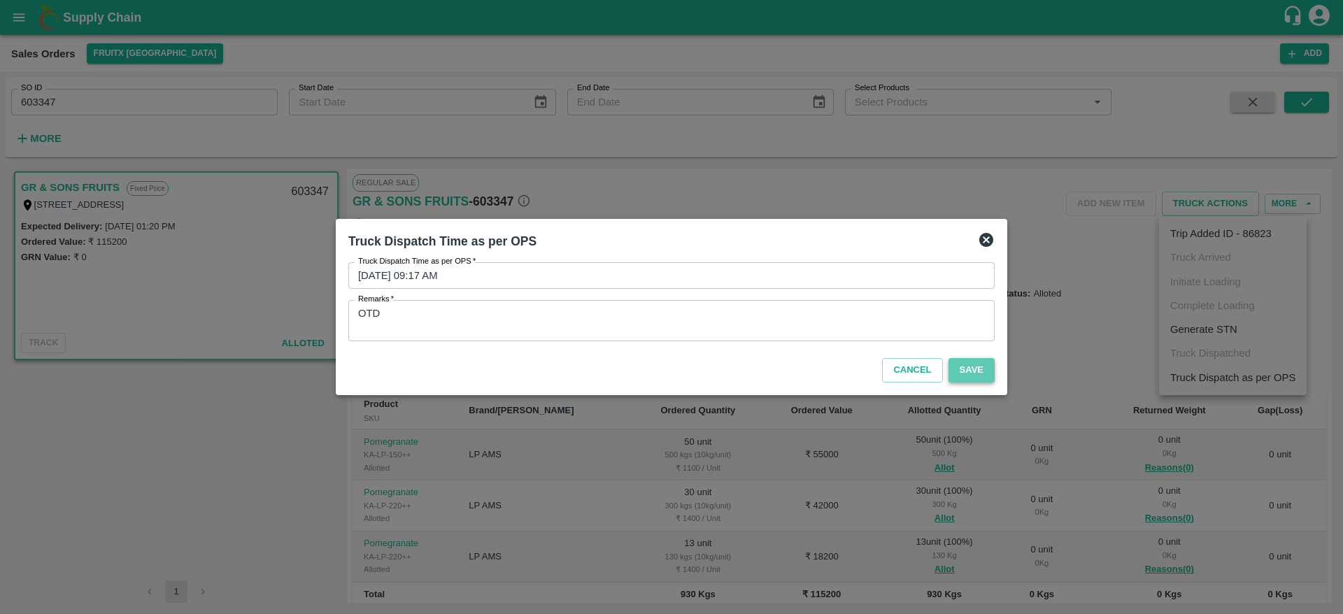
click at [978, 377] on button "Save" at bounding box center [972, 370] width 46 height 24
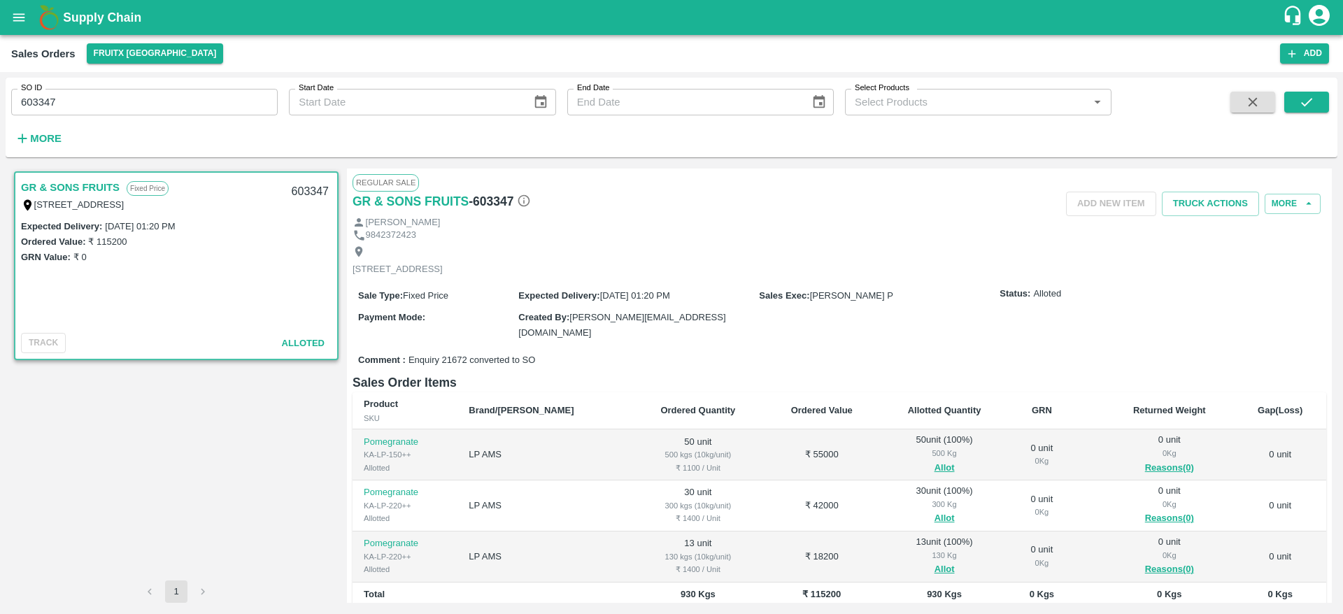
click at [68, 20] on b "Supply Chain" at bounding box center [102, 17] width 78 height 14
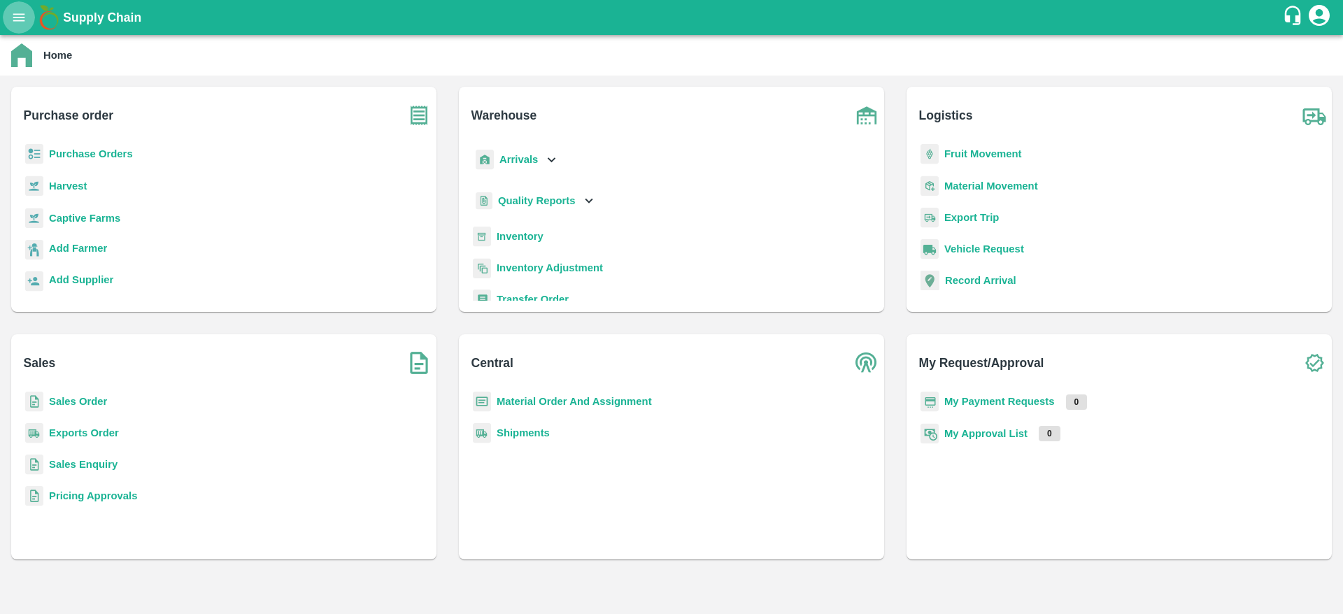
click at [18, 19] on icon "open drawer" at bounding box center [18, 17] width 15 height 15
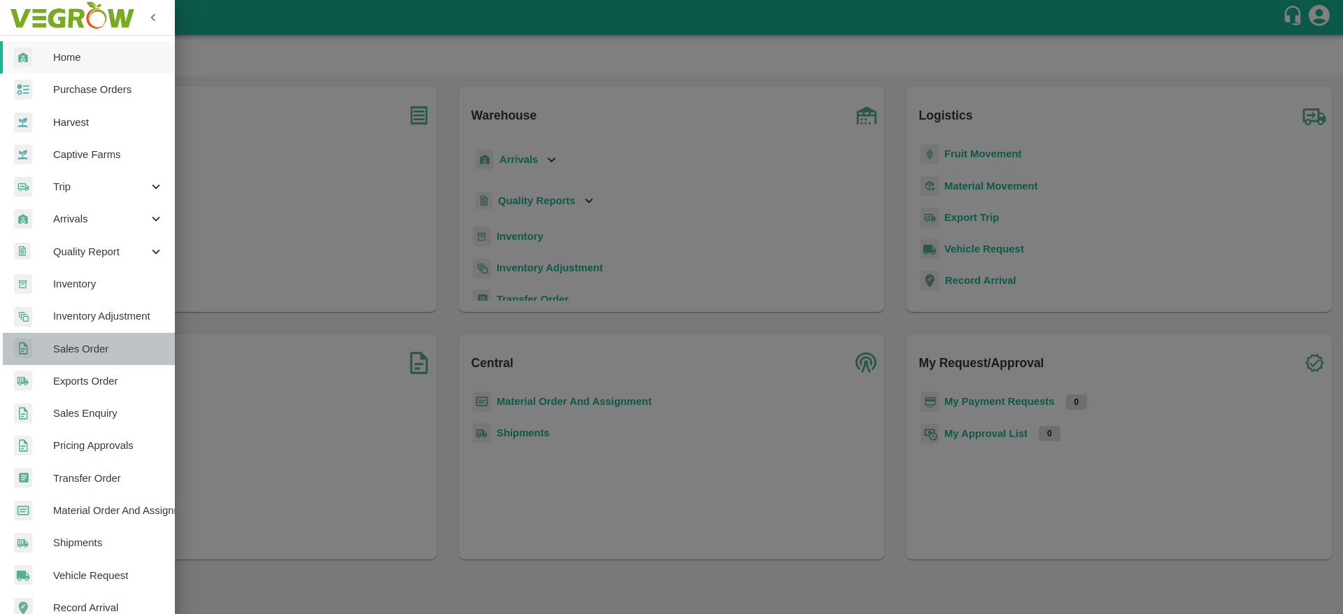
click at [99, 349] on span "Sales Order" at bounding box center [108, 348] width 111 height 15
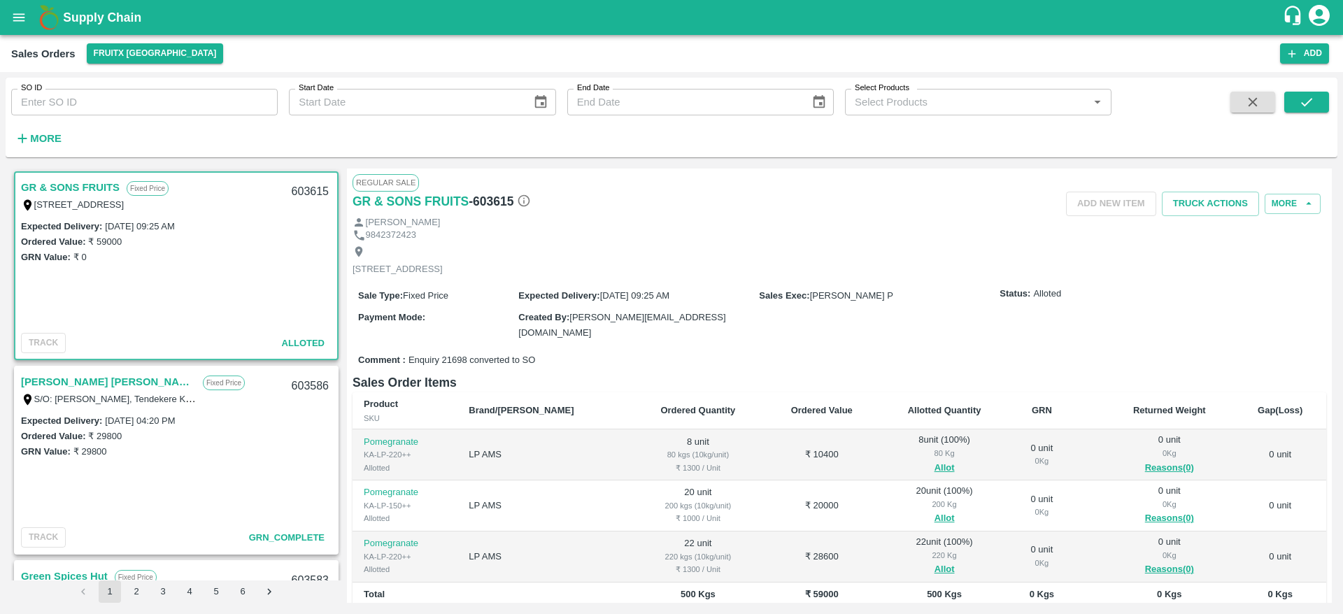
click at [94, 188] on link "GR & SONS FRUITS" at bounding box center [70, 187] width 99 height 18
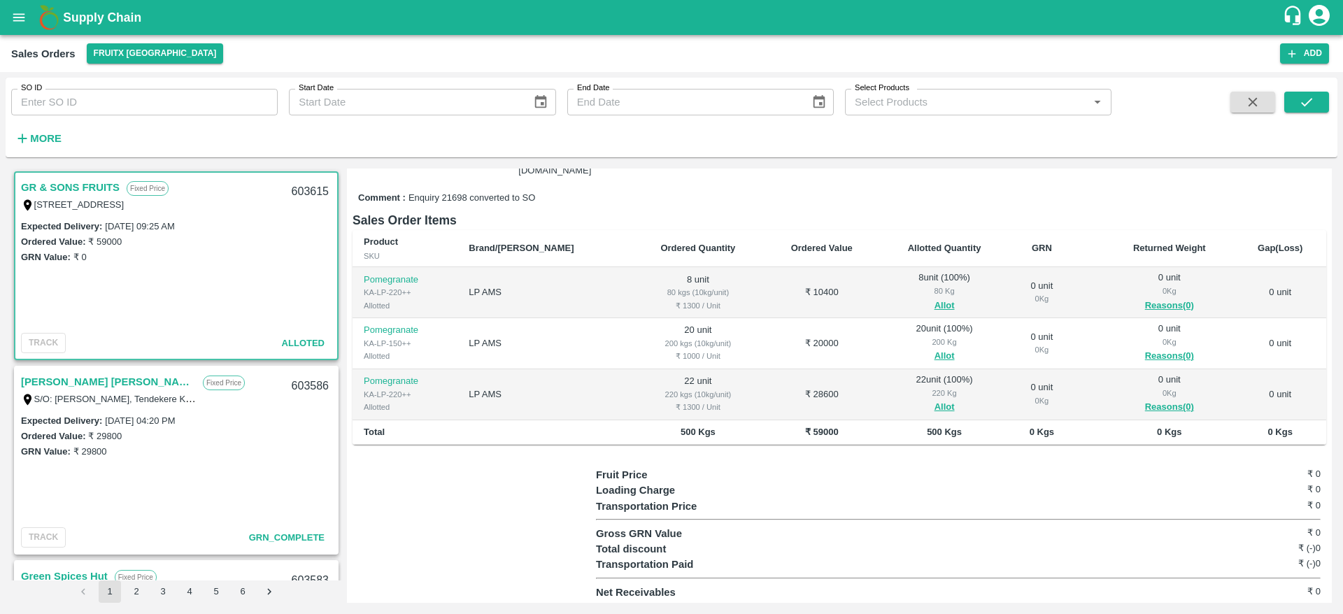
click at [302, 189] on div "603615" at bounding box center [310, 192] width 54 height 33
copy div "603615"
